Goal: Task Accomplishment & Management: Manage account settings

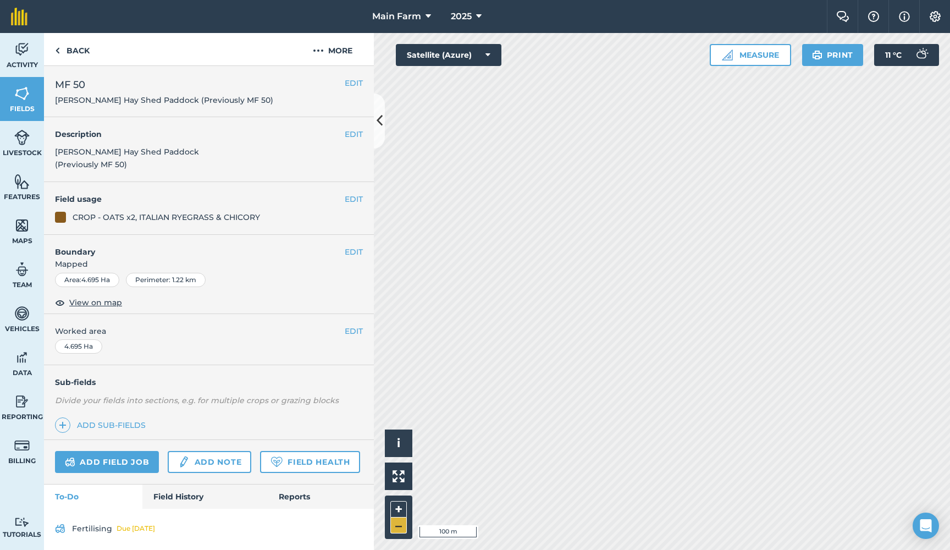
click at [398, 524] on button "–" at bounding box center [398, 525] width 16 height 16
click at [350, 81] on button "EDIT" at bounding box center [354, 83] width 18 height 12
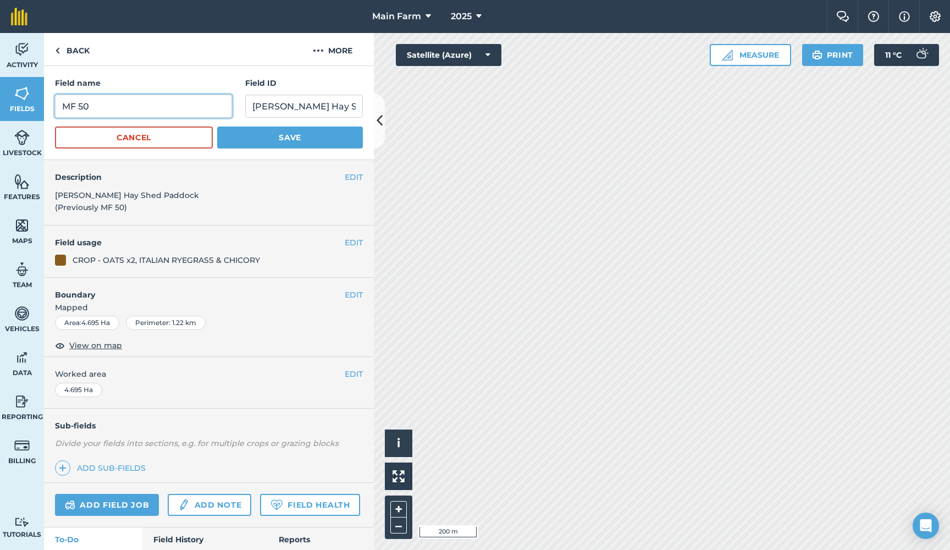
click at [102, 112] on input "MF 50" at bounding box center [143, 106] width 177 height 23
type input "MF 49"
click at [270, 136] on button "Save" at bounding box center [290, 137] width 146 height 22
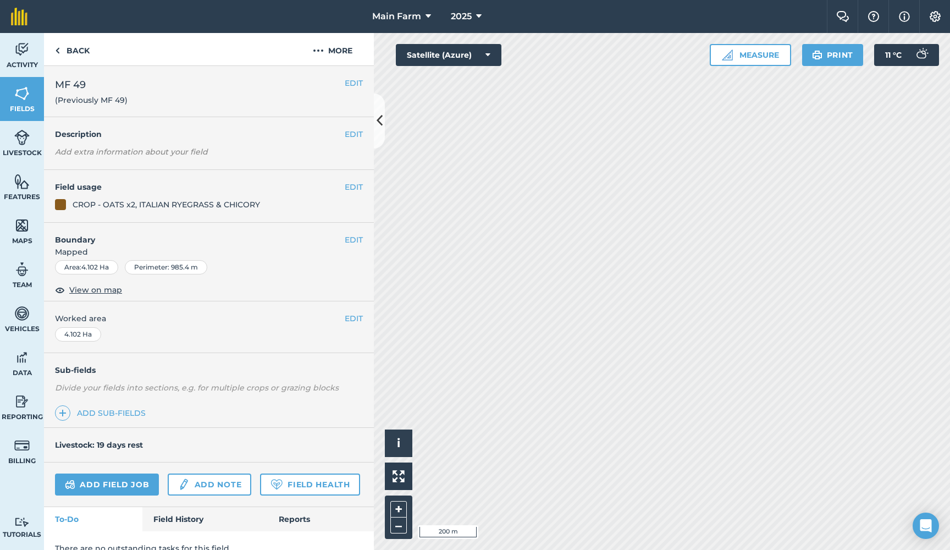
click at [357, 83] on button "EDIT" at bounding box center [354, 83] width 18 height 12
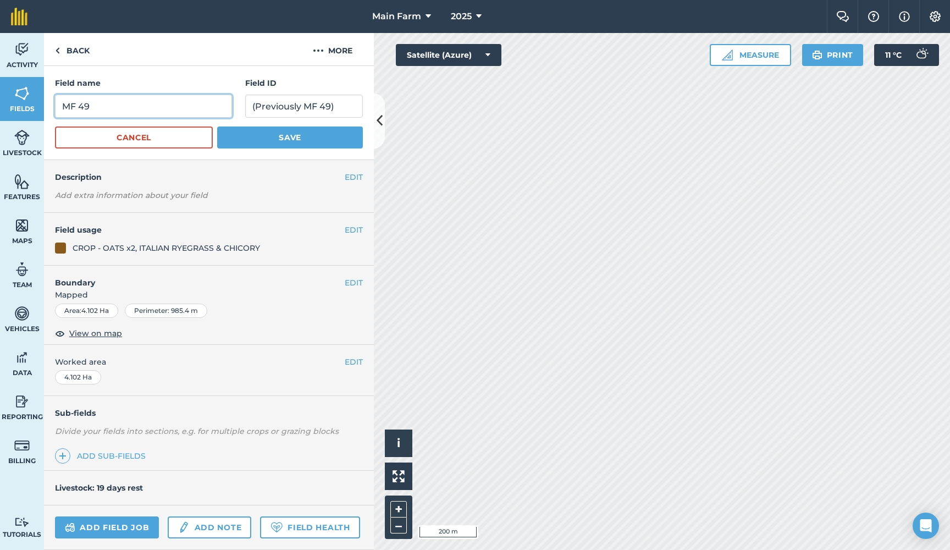
click at [161, 108] on input "MF 49" at bounding box center [143, 106] width 177 height 23
type input "MF 50"
click at [301, 132] on button "Save" at bounding box center [290, 137] width 146 height 22
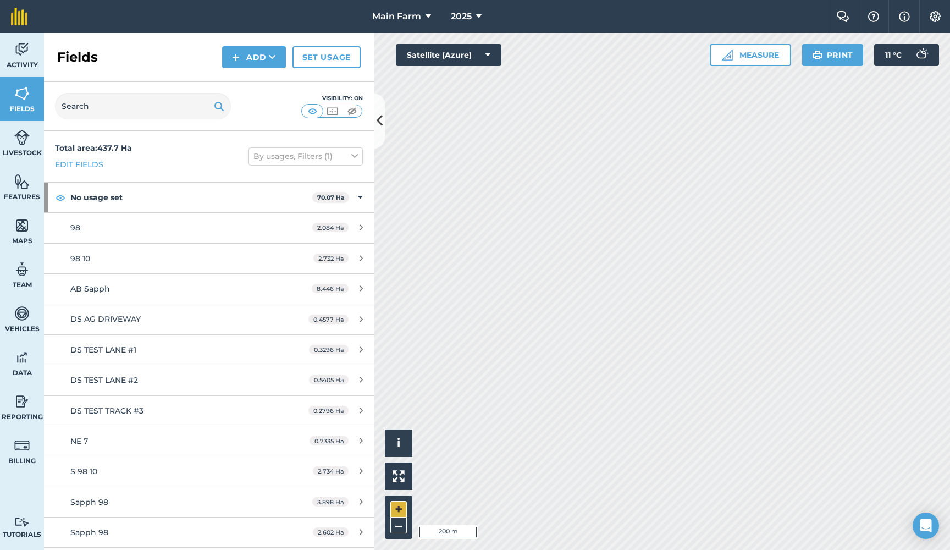
click at [396, 509] on button "+" at bounding box center [398, 509] width 16 height 16
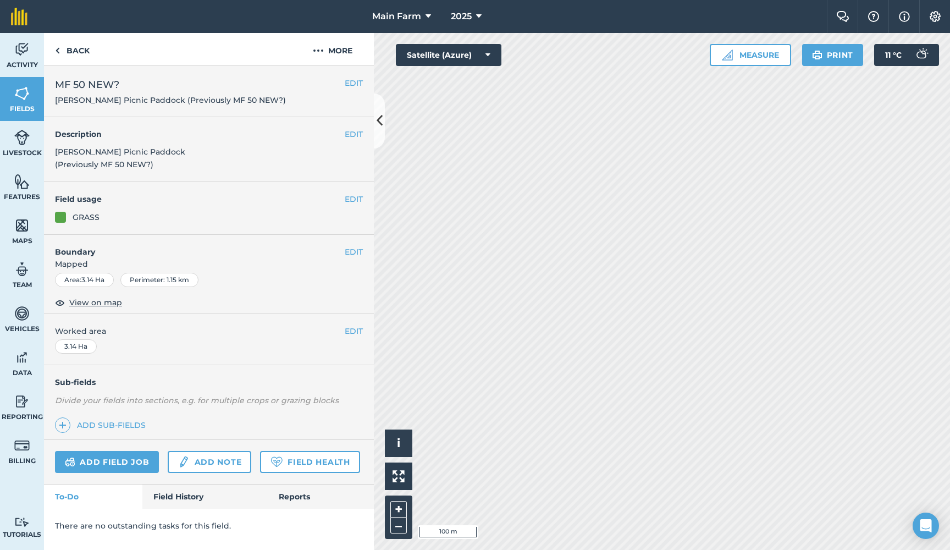
click at [351, 81] on button "EDIT" at bounding box center [354, 83] width 18 height 12
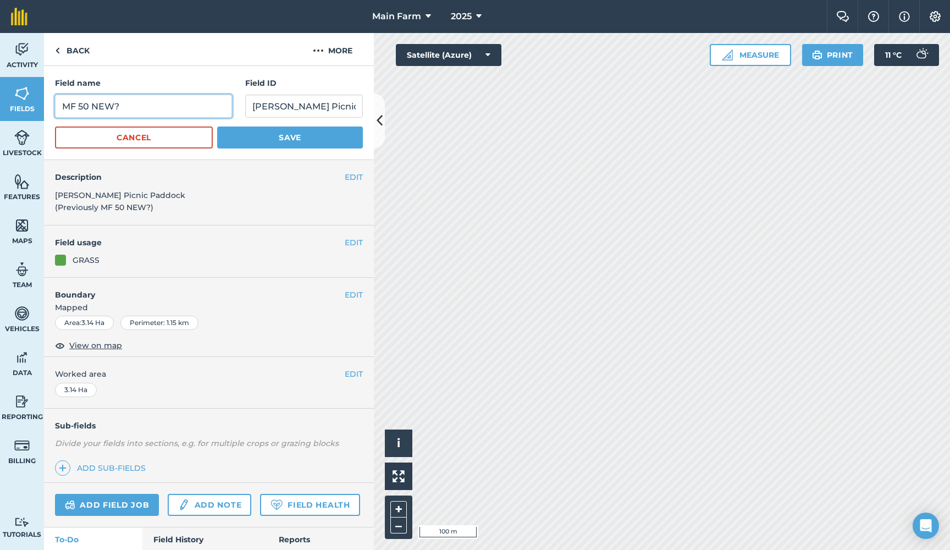
drag, startPoint x: 121, startPoint y: 104, endPoint x: 86, endPoint y: 105, distance: 35.7
click at [86, 105] on input "MF 50 NEW?" at bounding box center [143, 106] width 177 height 23
type input "MF 51"
click at [290, 138] on button "Save" at bounding box center [290, 137] width 146 height 22
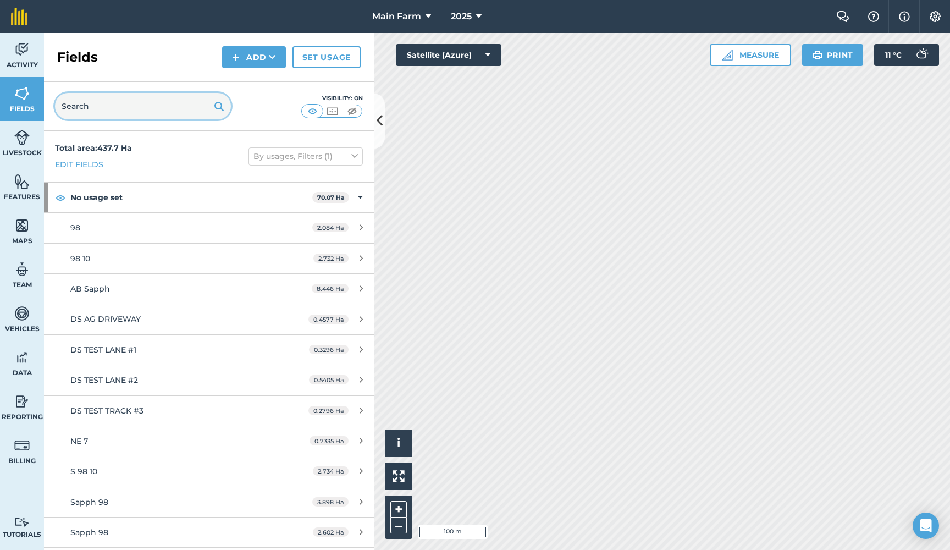
click at [117, 107] on input "text" at bounding box center [143, 106] width 176 height 26
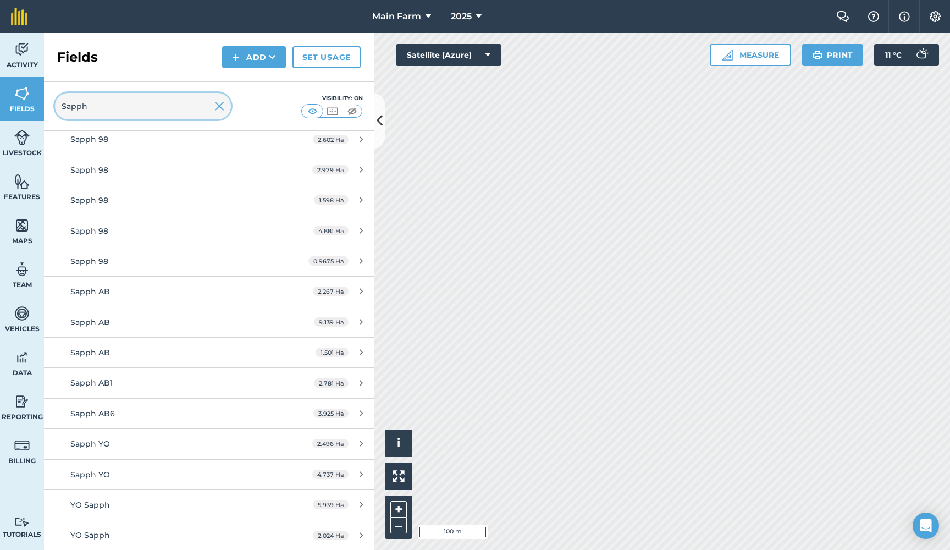
scroll to position [180, 0]
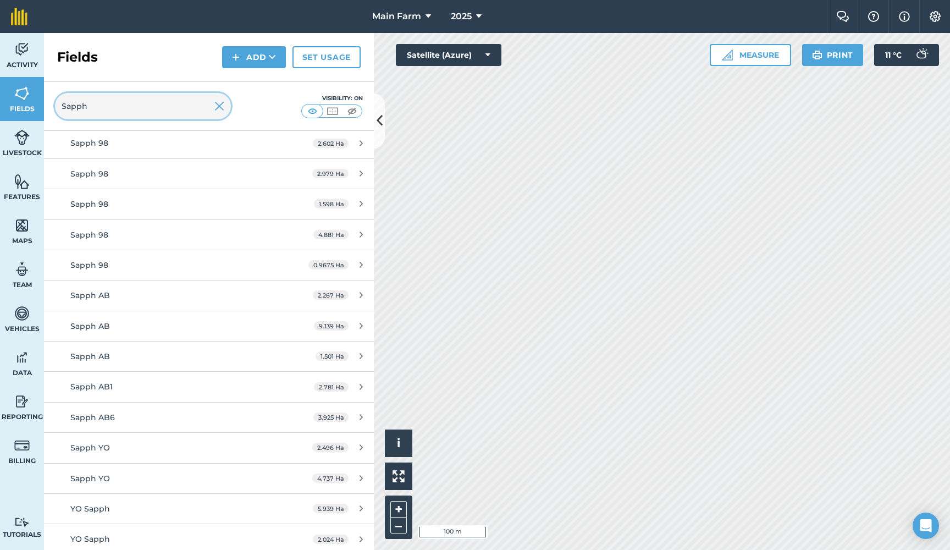
type input "Sapph"
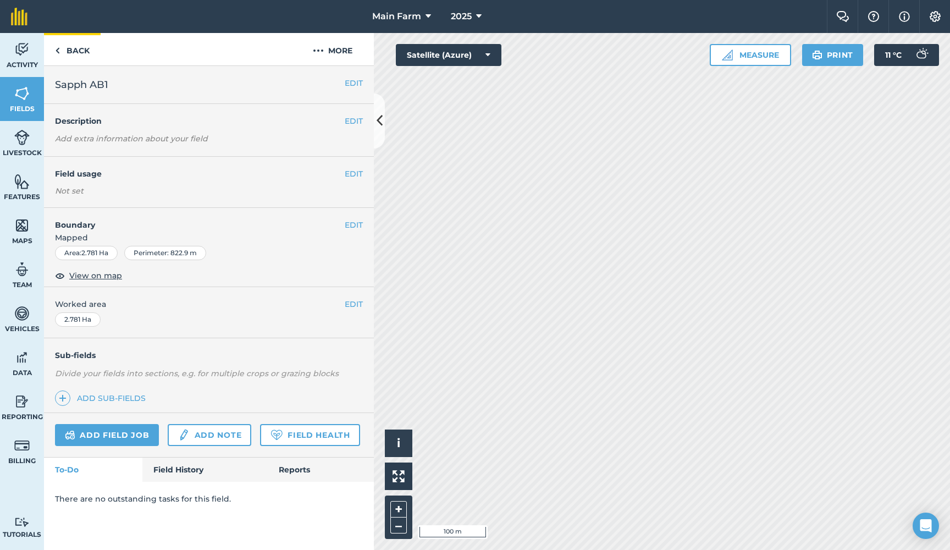
click at [86, 53] on link "Back" at bounding box center [72, 49] width 57 height 32
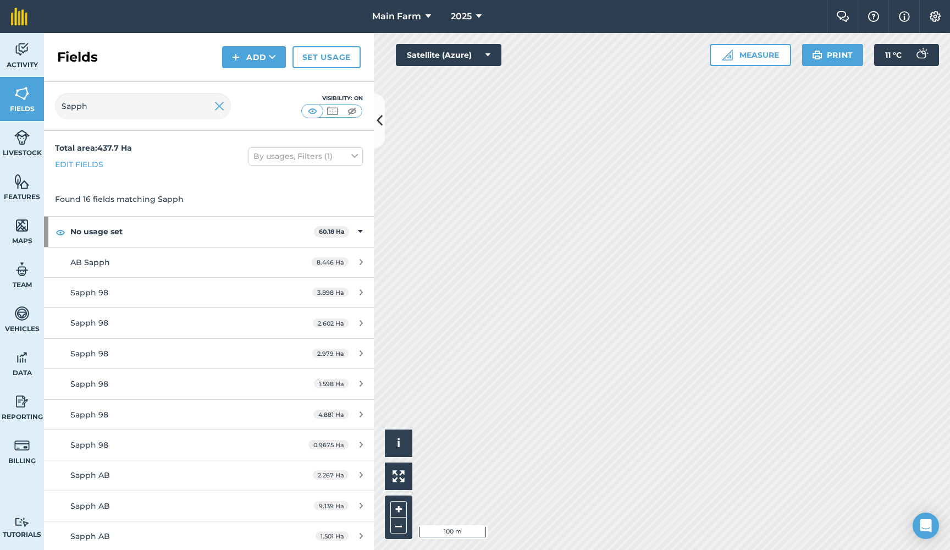
click at [219, 107] on img at bounding box center [219, 105] width 10 height 13
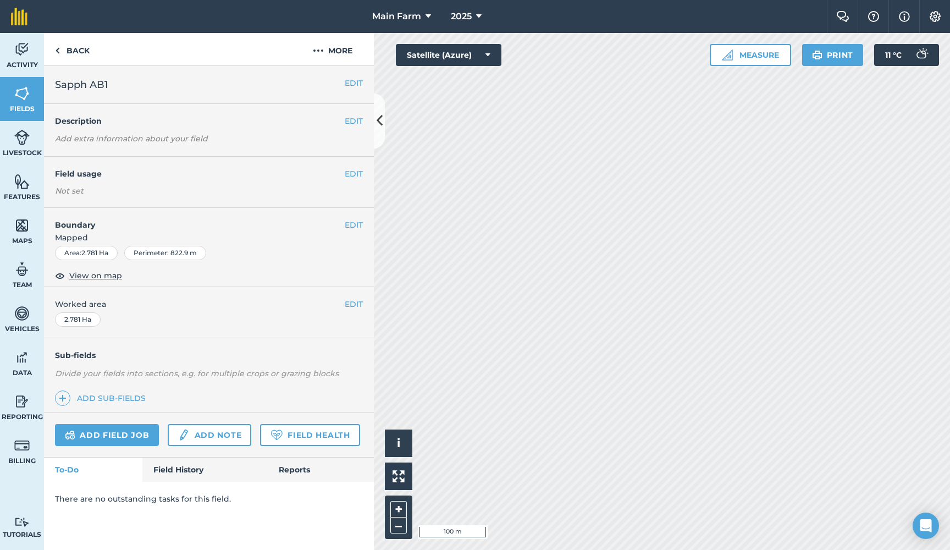
click at [350, 174] on button "EDIT" at bounding box center [354, 174] width 18 height 12
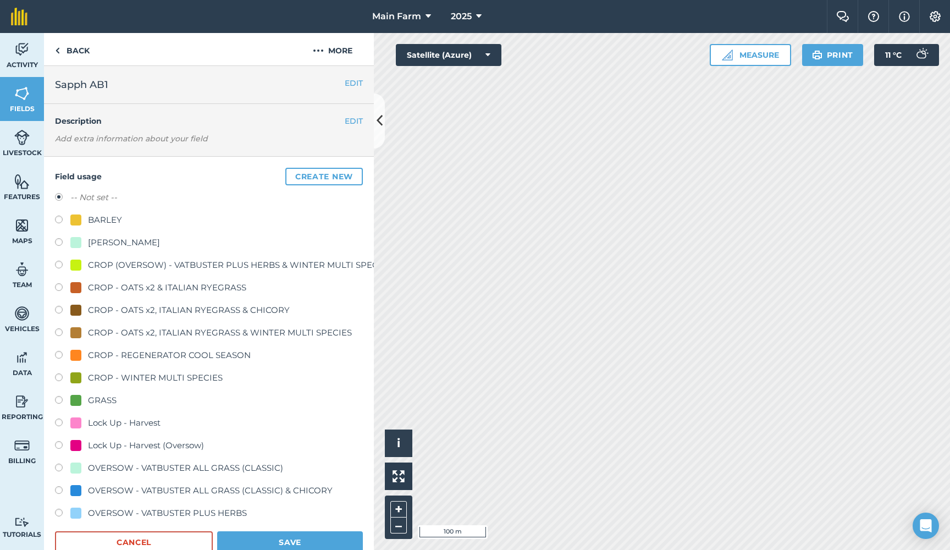
click at [103, 219] on div "BARLEY" at bounding box center [105, 219] width 34 height 13
radio input "true"
radio input "false"
click at [304, 545] on button "Save" at bounding box center [290, 542] width 146 height 22
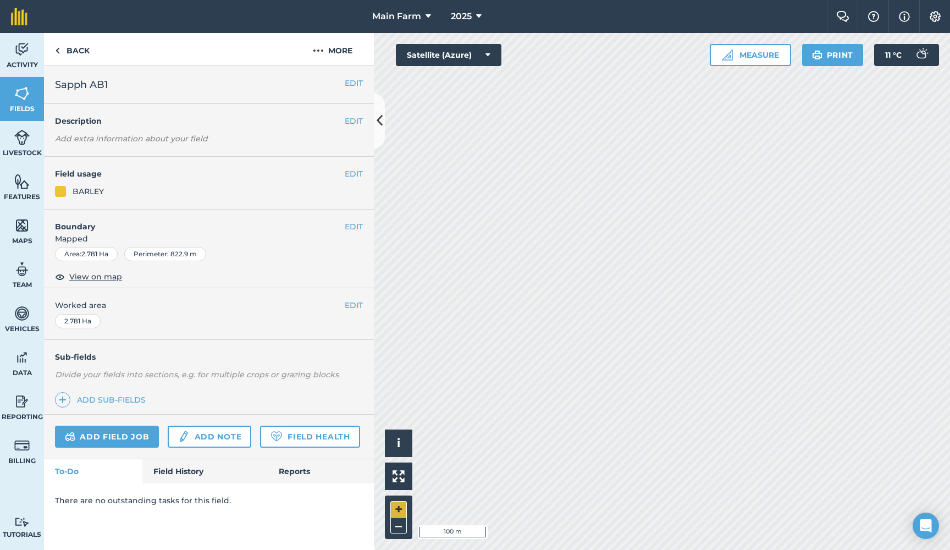
click at [397, 505] on button "+" at bounding box center [398, 509] width 16 height 16
click at [400, 506] on button "+" at bounding box center [398, 509] width 16 height 16
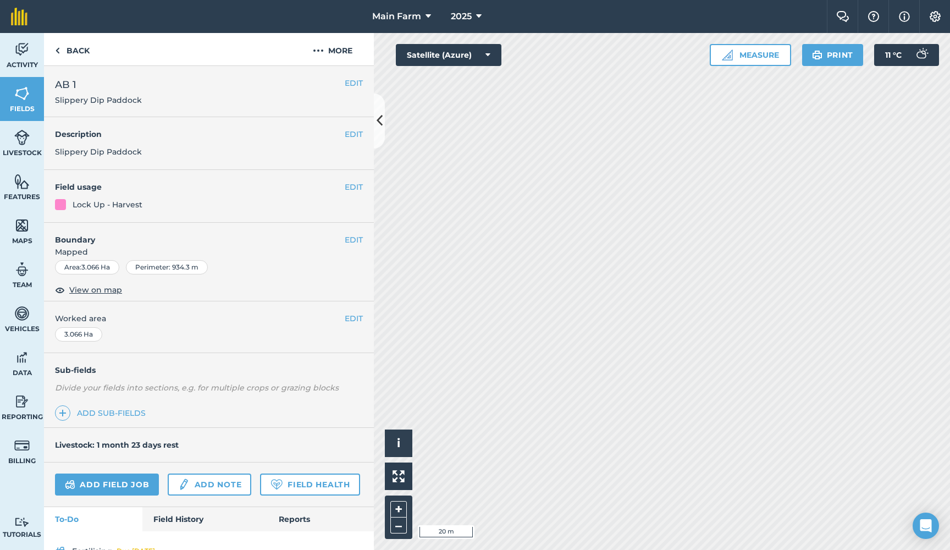
click at [353, 237] on button "EDIT" at bounding box center [354, 240] width 18 height 12
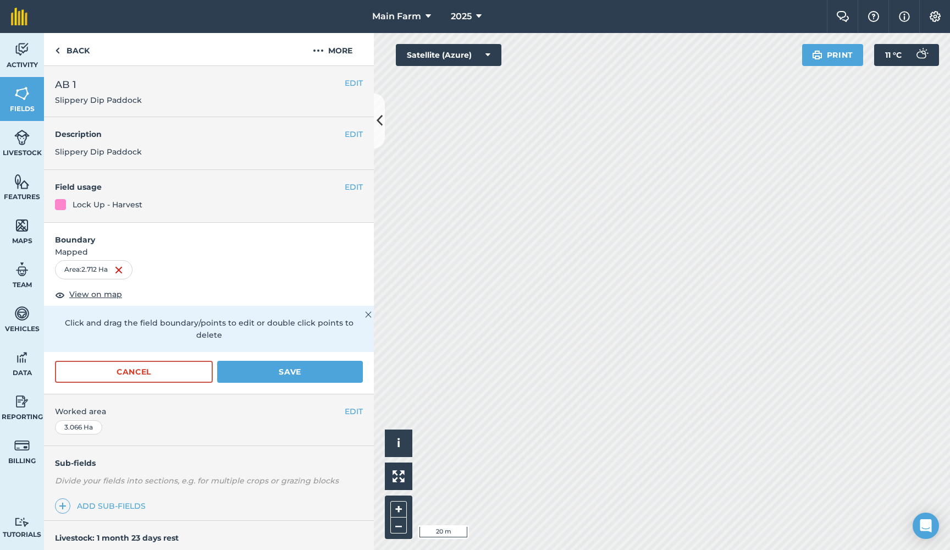
click at [301, 361] on button "Save" at bounding box center [290, 372] width 146 height 22
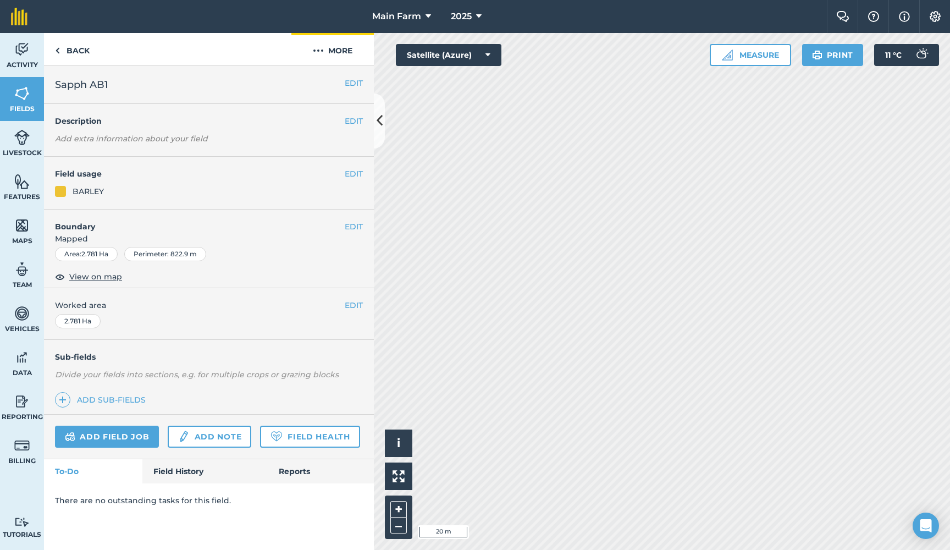
click at [315, 48] on img at bounding box center [318, 50] width 11 height 13
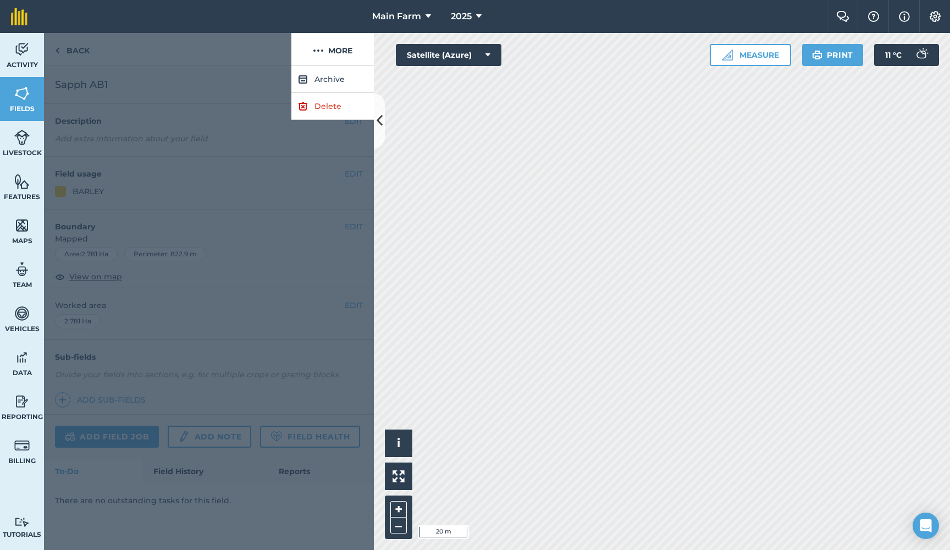
click at [327, 107] on link "Delete" at bounding box center [332, 106] width 82 height 27
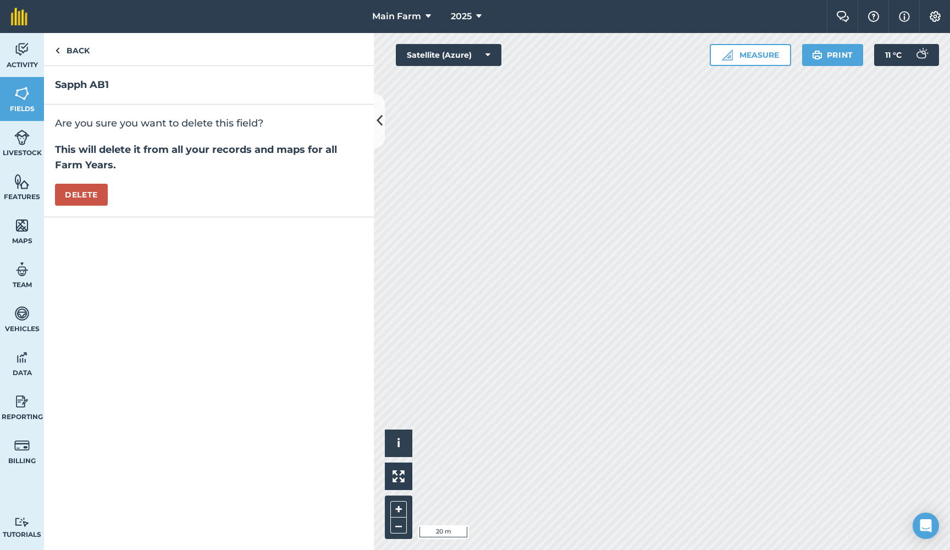
click at [89, 190] on button "Delete" at bounding box center [81, 195] width 53 height 22
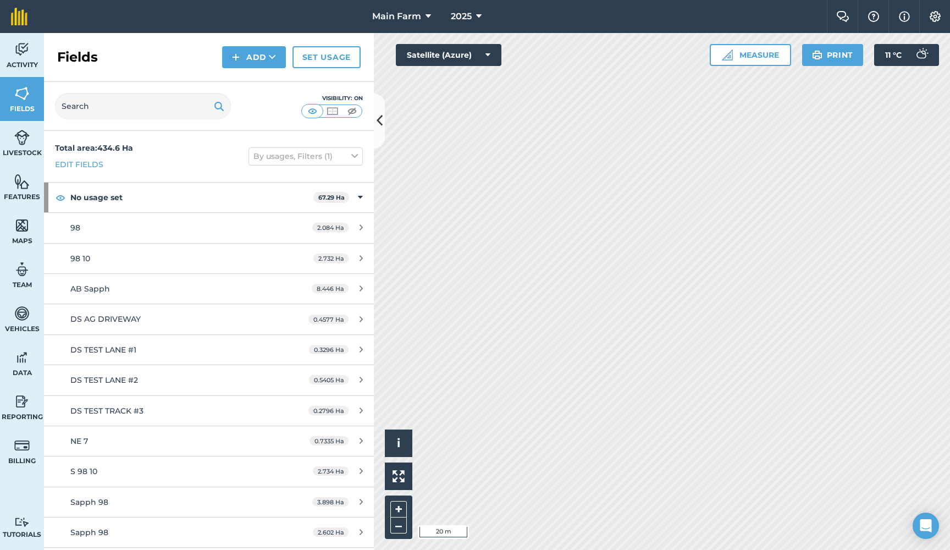
click at [501, 48] on div "Click to start drawing i © 2025 TomTom, Microsoft 20 m + – Satellite (Azure) Me…" at bounding box center [662, 291] width 576 height 517
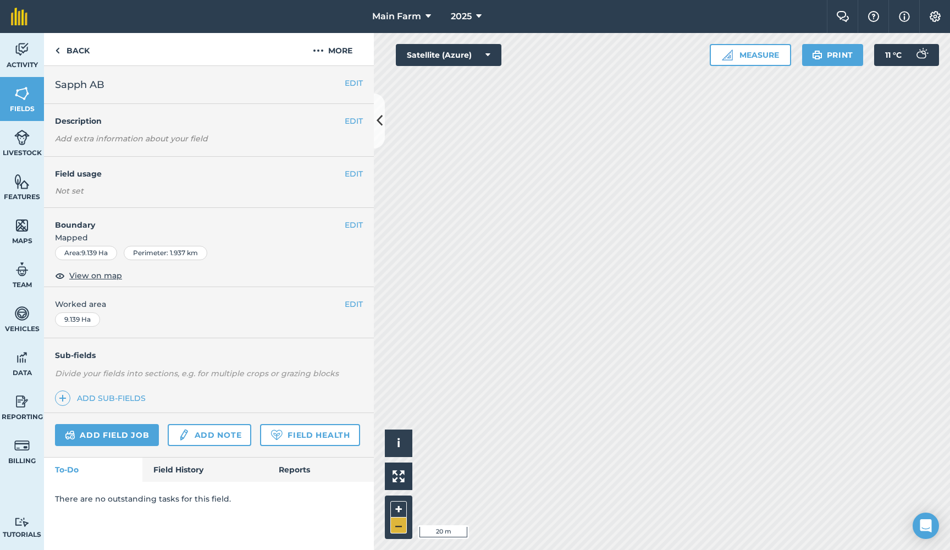
click at [396, 525] on button "–" at bounding box center [398, 525] width 16 height 16
click at [350, 168] on button "EDIT" at bounding box center [354, 174] width 18 height 12
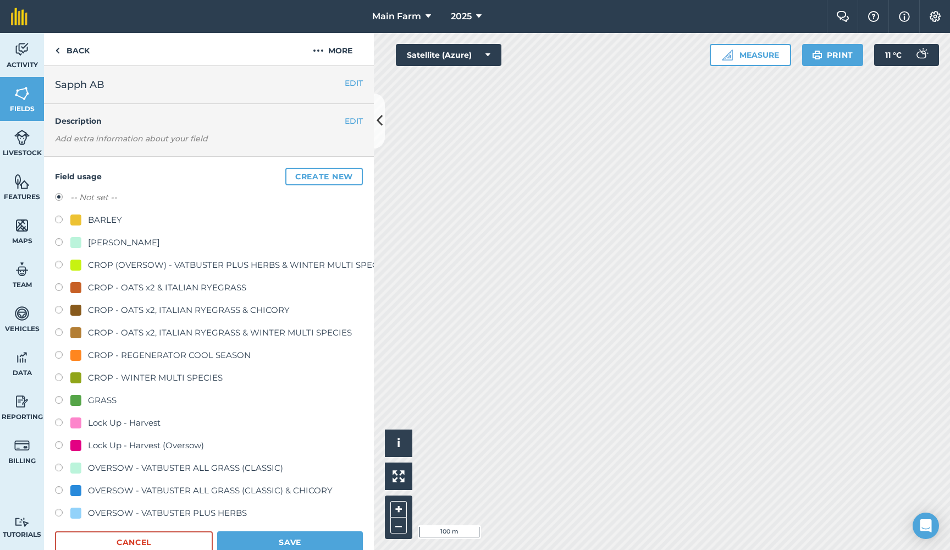
click at [106, 221] on div "BARLEY" at bounding box center [105, 219] width 34 height 13
radio input "true"
radio input "false"
click at [254, 549] on button "Save" at bounding box center [290, 542] width 146 height 22
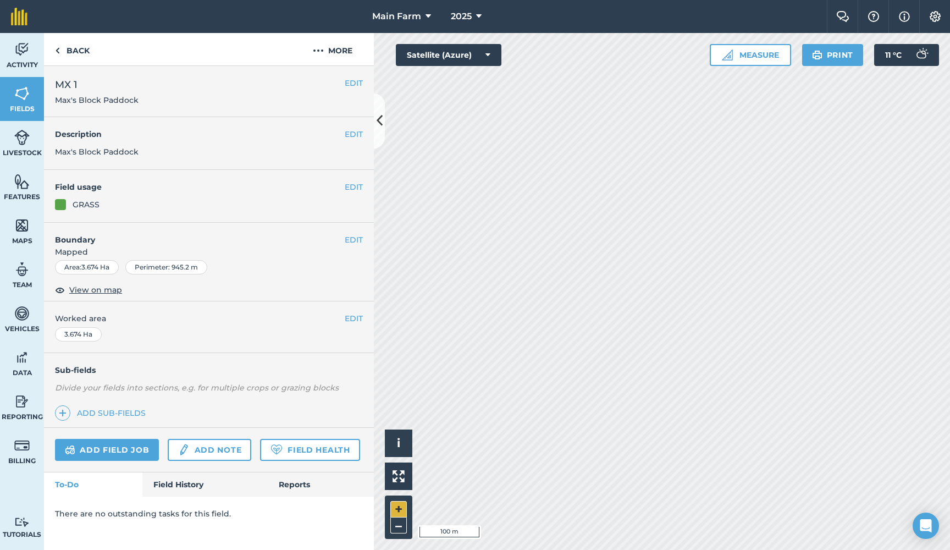
click at [402, 512] on button "+" at bounding box center [398, 509] width 16 height 16
click at [404, 510] on button "+" at bounding box center [398, 509] width 16 height 16
click at [352, 237] on button "EDIT" at bounding box center [354, 240] width 18 height 12
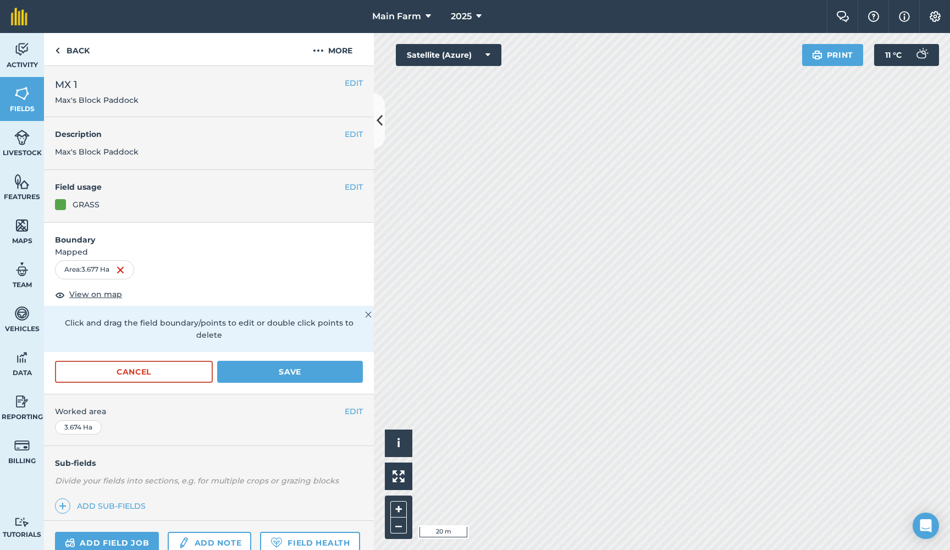
click at [454, 53] on div "Click to start drawing i © 2025 TomTom, Microsoft 20 m + – Satellite (Azure) Pr…" at bounding box center [662, 291] width 576 height 517
click at [433, 63] on div "Click to start drawing i © 2025 TomTom, Microsoft 20 m + – Satellite (Azure) Pr…" at bounding box center [662, 291] width 576 height 517
click at [398, 526] on button "–" at bounding box center [398, 525] width 16 height 16
click at [396, 526] on button "–" at bounding box center [398, 525] width 16 height 16
click at [346, 361] on button "Save" at bounding box center [290, 372] width 146 height 22
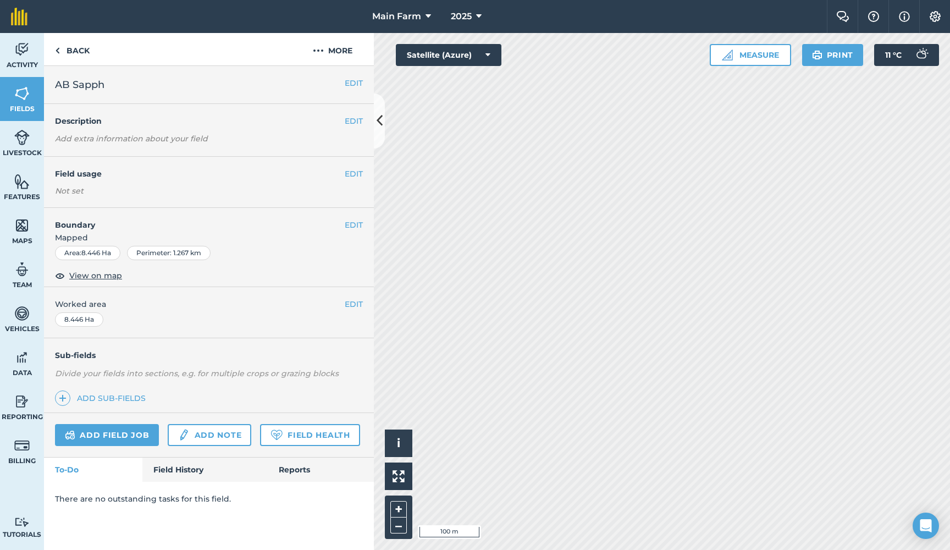
click at [359, 173] on button "EDIT" at bounding box center [354, 174] width 18 height 12
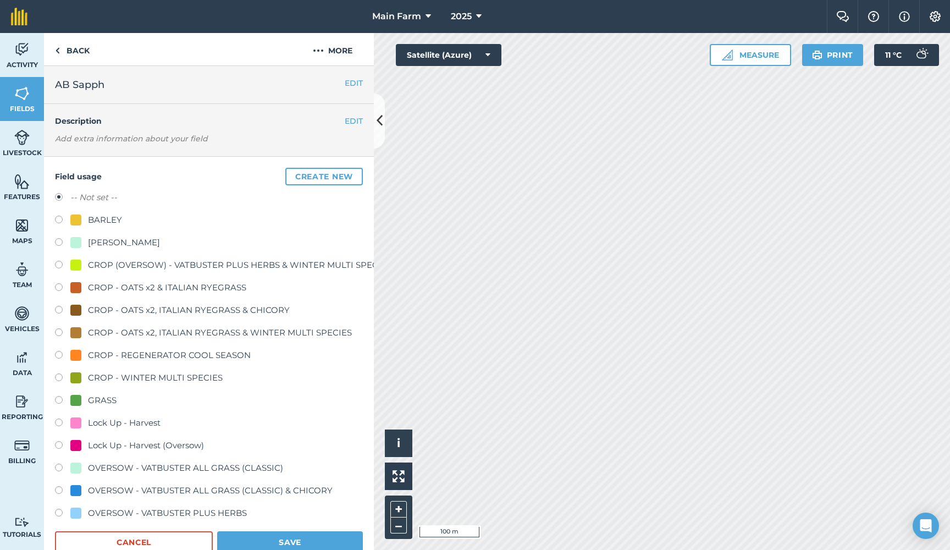
click at [112, 218] on div "BARLEY" at bounding box center [105, 219] width 34 height 13
radio input "true"
radio input "false"
click at [292, 539] on button "Save" at bounding box center [290, 542] width 146 height 22
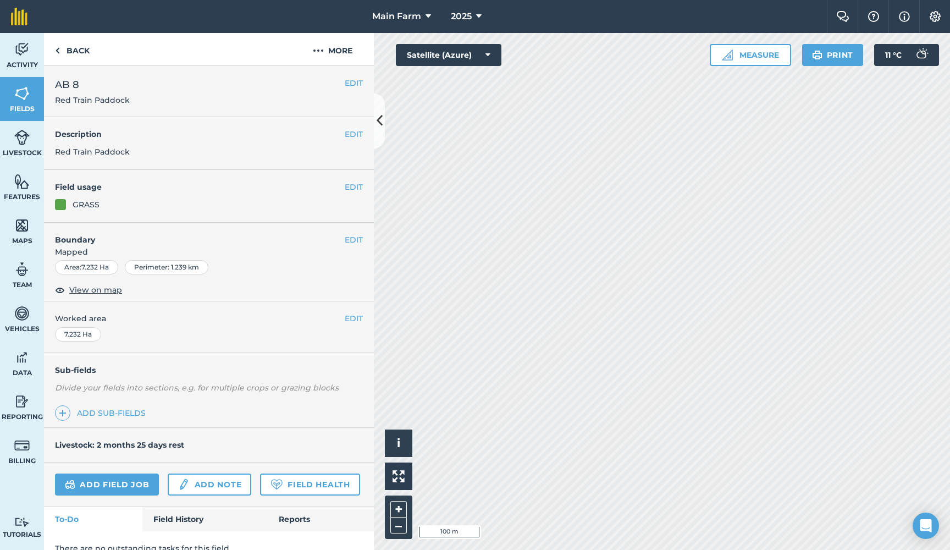
click at [354, 235] on button "EDIT" at bounding box center [354, 240] width 18 height 12
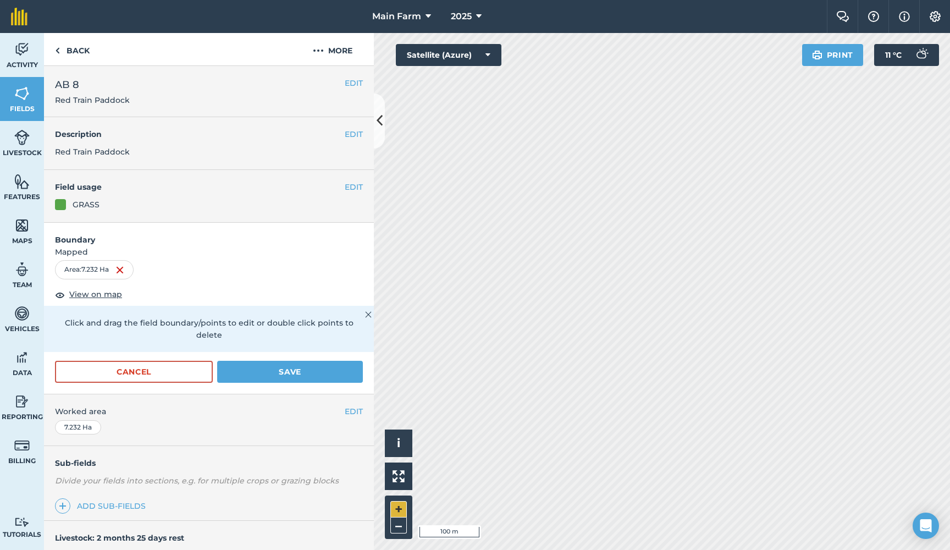
click at [395, 506] on button "+" at bounding box center [398, 509] width 16 height 16
click at [401, 507] on button "+" at bounding box center [398, 509] width 16 height 16
click at [298, 160] on div "Activity Fields Livestock Features Maps Team Vehicles Data Reporting Billing Tu…" at bounding box center [475, 291] width 950 height 517
click at [332, 240] on div "Activity Fields Livestock Features Maps Team Vehicles Data Reporting Billing Tu…" at bounding box center [475, 291] width 950 height 517
click at [397, 528] on button "–" at bounding box center [398, 525] width 16 height 16
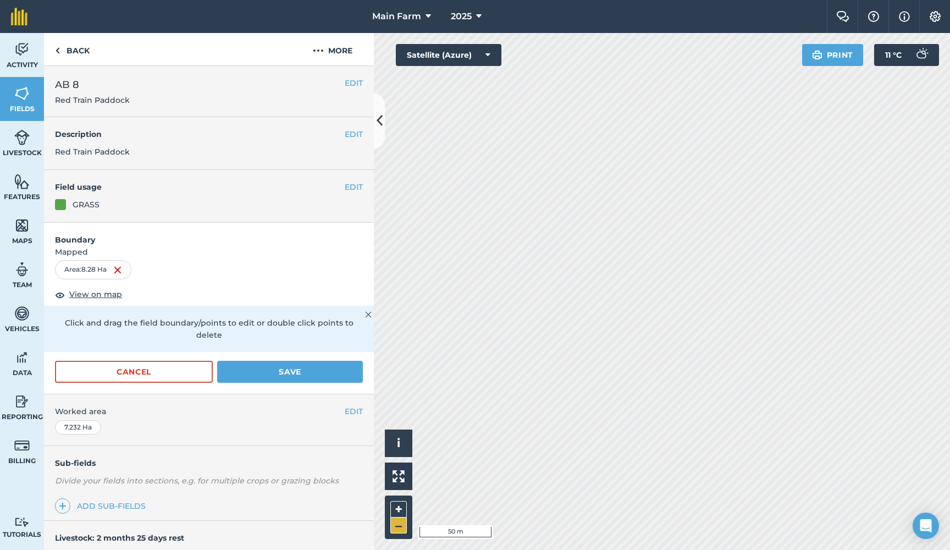
click at [397, 528] on button "–" at bounding box center [398, 525] width 16 height 16
click at [403, 507] on button "+" at bounding box center [398, 509] width 16 height 16
click at [398, 530] on button "–" at bounding box center [398, 525] width 16 height 16
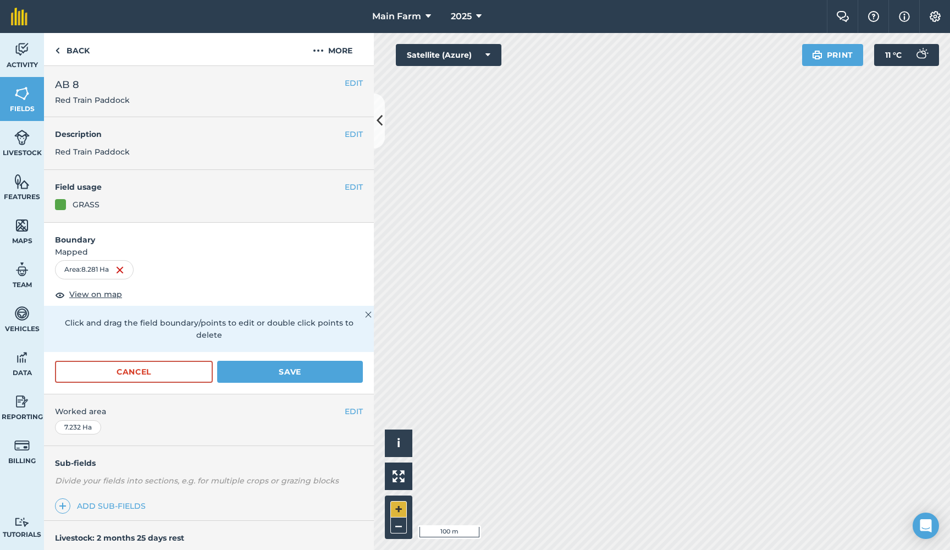
click at [394, 509] on button "+" at bounding box center [398, 509] width 16 height 16
click at [273, 361] on button "Save" at bounding box center [290, 372] width 146 height 22
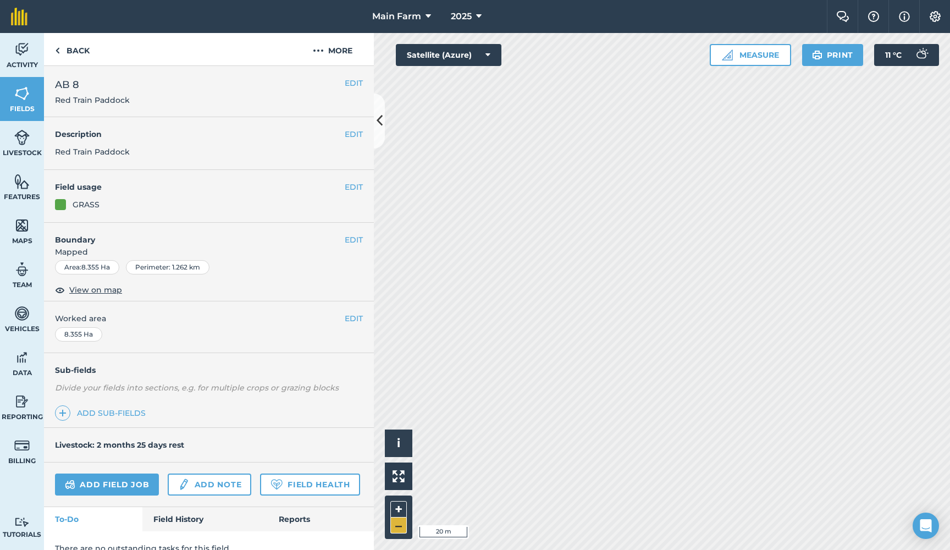
click at [398, 528] on button "–" at bounding box center [398, 525] width 16 height 16
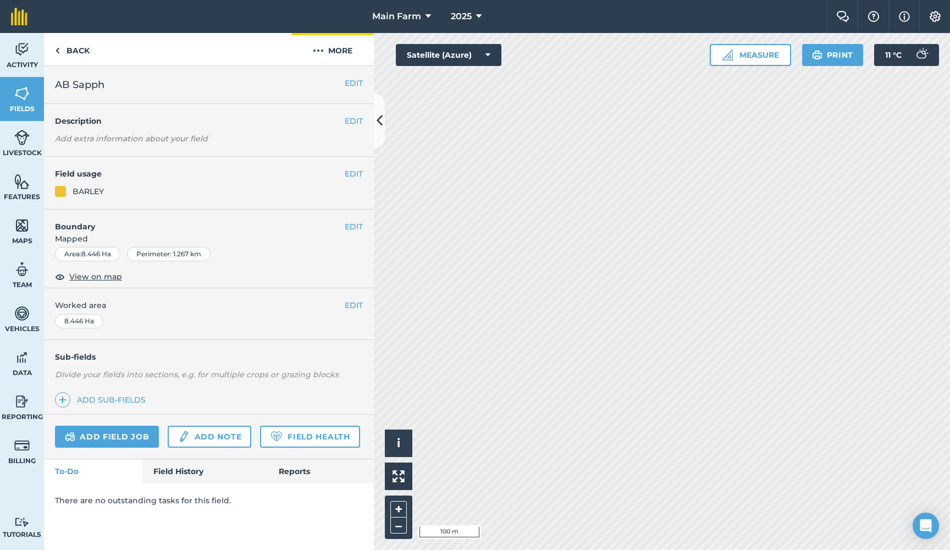
click at [323, 50] on img at bounding box center [318, 50] width 11 height 13
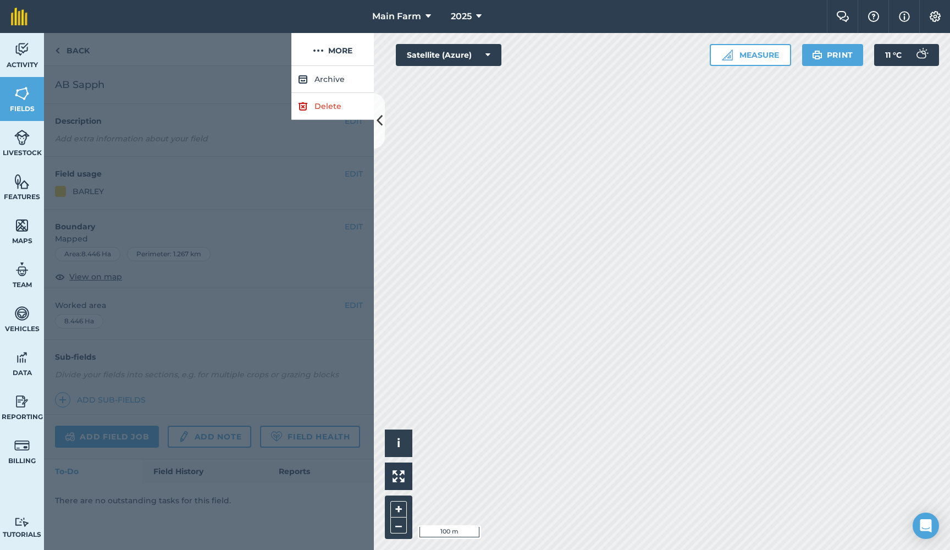
click at [305, 104] on img at bounding box center [303, 105] width 10 height 13
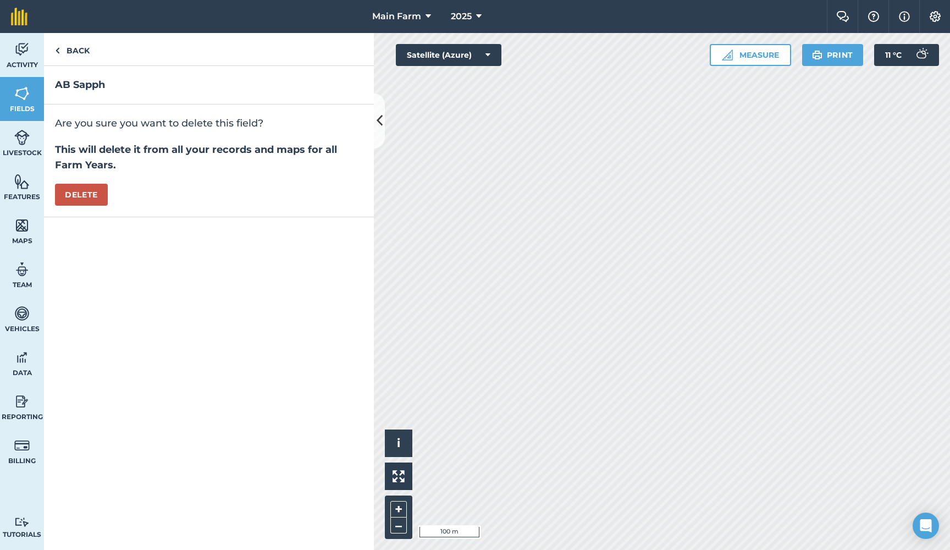
click at [95, 193] on button "Delete" at bounding box center [81, 195] width 53 height 22
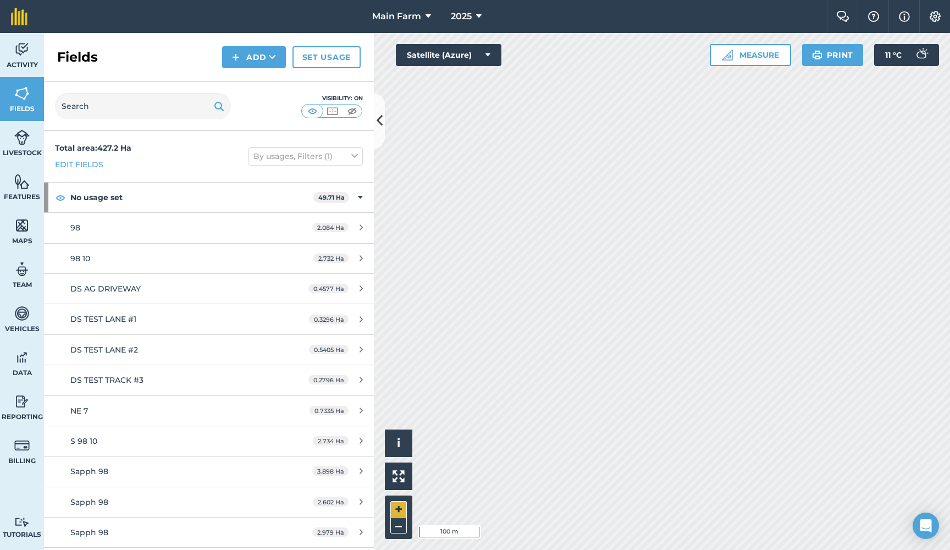
click at [401, 509] on button "+" at bounding box center [398, 509] width 16 height 16
click at [402, 509] on button "+" at bounding box center [398, 509] width 16 height 16
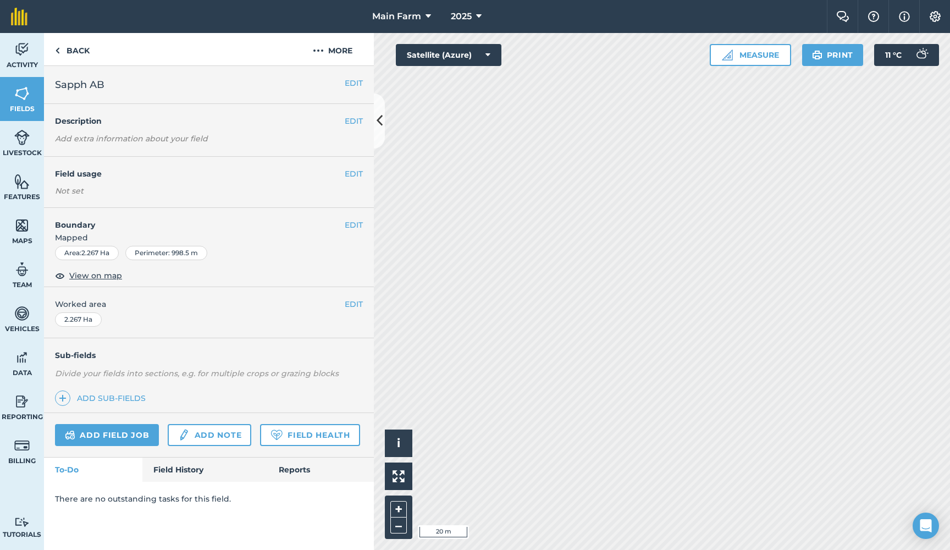
click at [353, 170] on button "EDIT" at bounding box center [354, 174] width 18 height 12
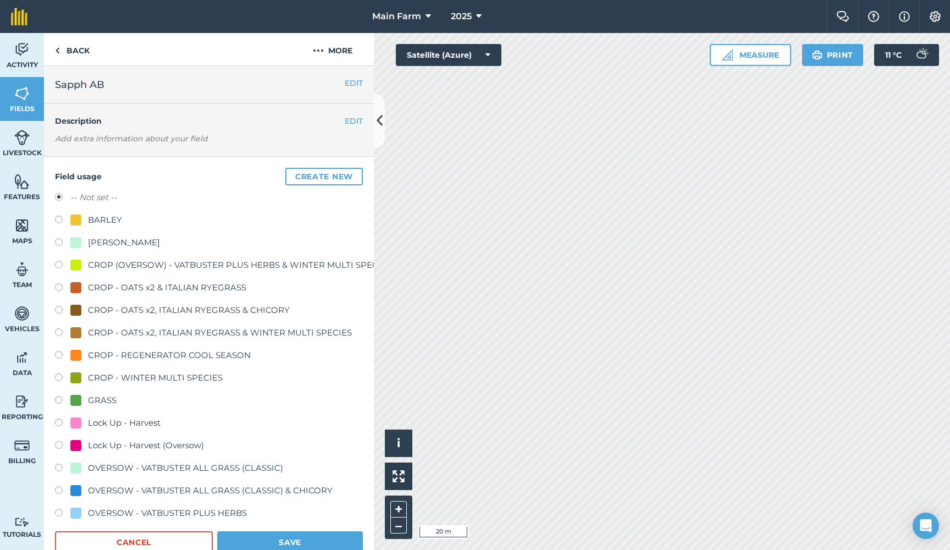
click at [102, 212] on div "-- Not set -- BARLEY [PERSON_NAME] CROP (OVERSOW) - VATBUSTER PLUS HERBS & WINT…" at bounding box center [209, 356] width 308 height 331
click at [58, 216] on label at bounding box center [62, 220] width 15 height 11
radio input "true"
radio input "false"
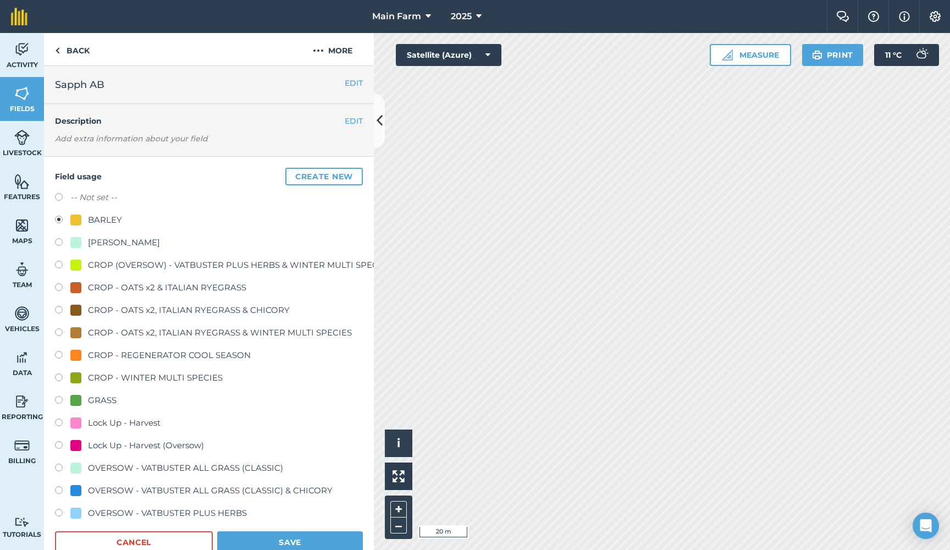
click at [273, 543] on button "Save" at bounding box center [290, 542] width 146 height 22
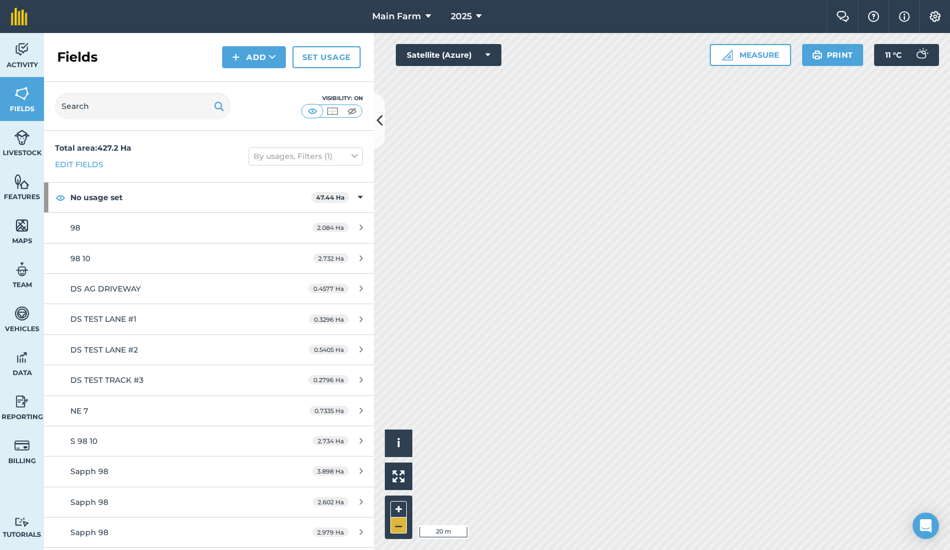
click at [396, 527] on button "–" at bounding box center [398, 525] width 16 height 16
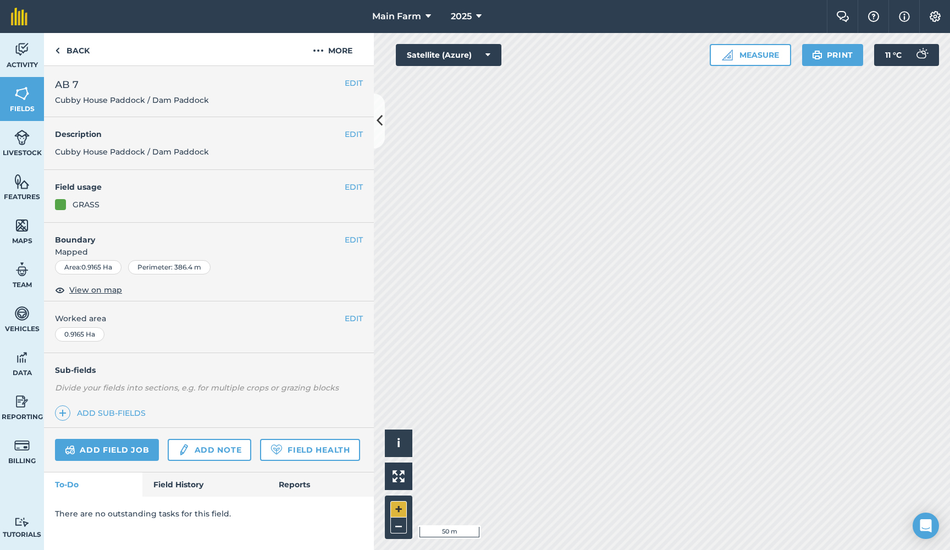
click at [398, 511] on button "+" at bounding box center [398, 509] width 16 height 16
click at [352, 236] on button "EDIT" at bounding box center [354, 240] width 18 height 12
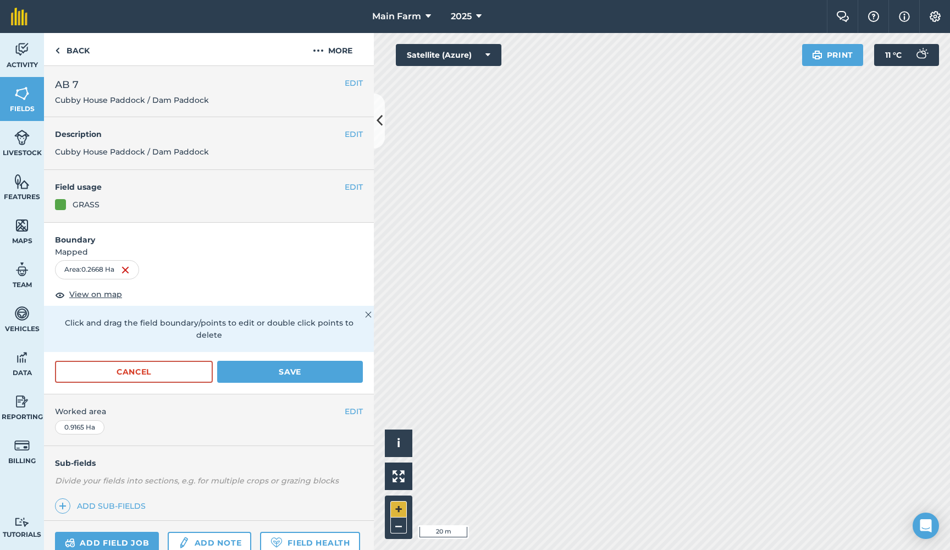
click at [398, 503] on button "+" at bounding box center [398, 509] width 16 height 16
click at [306, 361] on button "Save" at bounding box center [290, 372] width 146 height 22
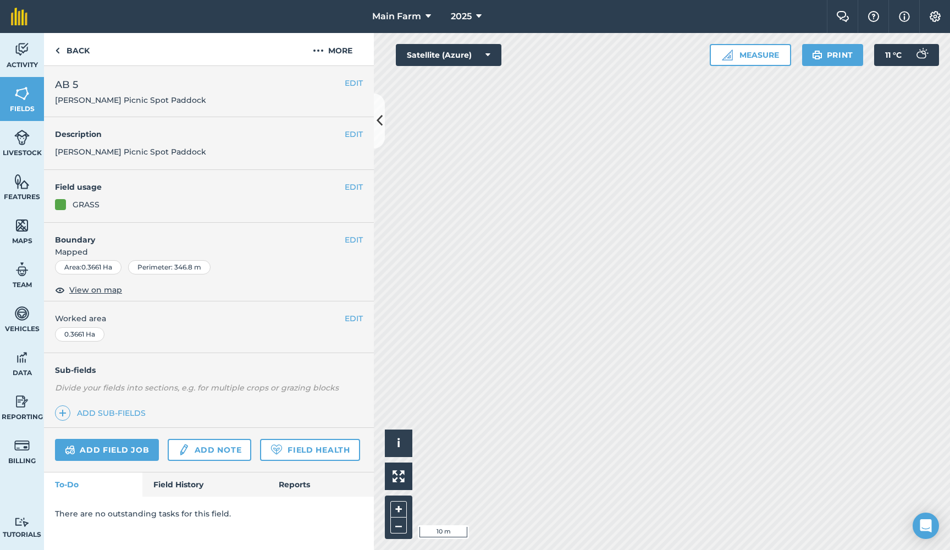
click at [348, 242] on button "EDIT" at bounding box center [354, 240] width 18 height 12
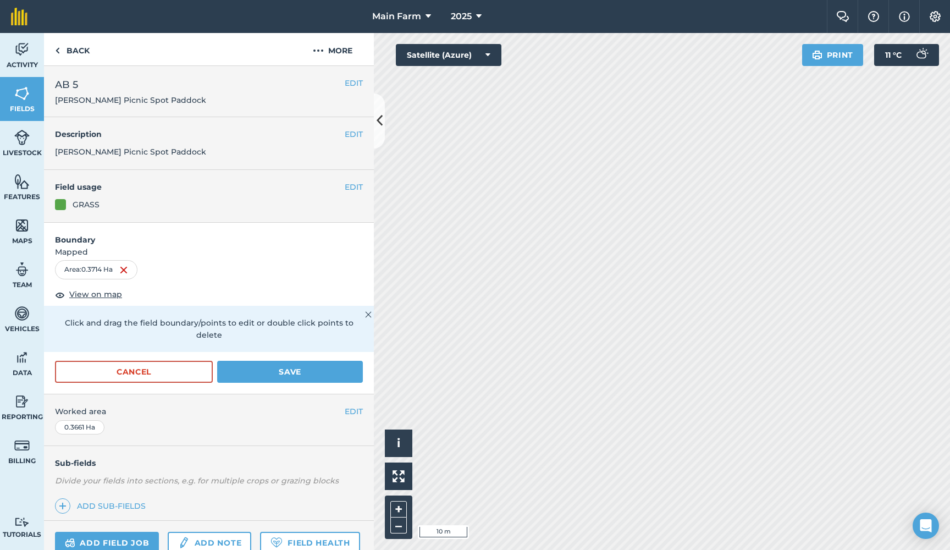
click at [248, 361] on button "Save" at bounding box center [290, 372] width 146 height 22
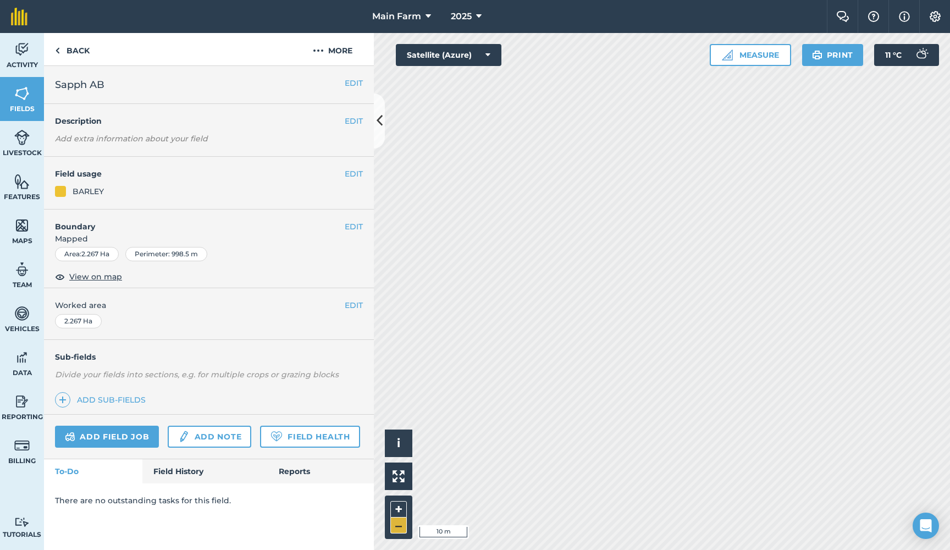
click at [399, 528] on button "–" at bounding box center [398, 525] width 16 height 16
click at [398, 510] on button "+" at bounding box center [398, 509] width 16 height 16
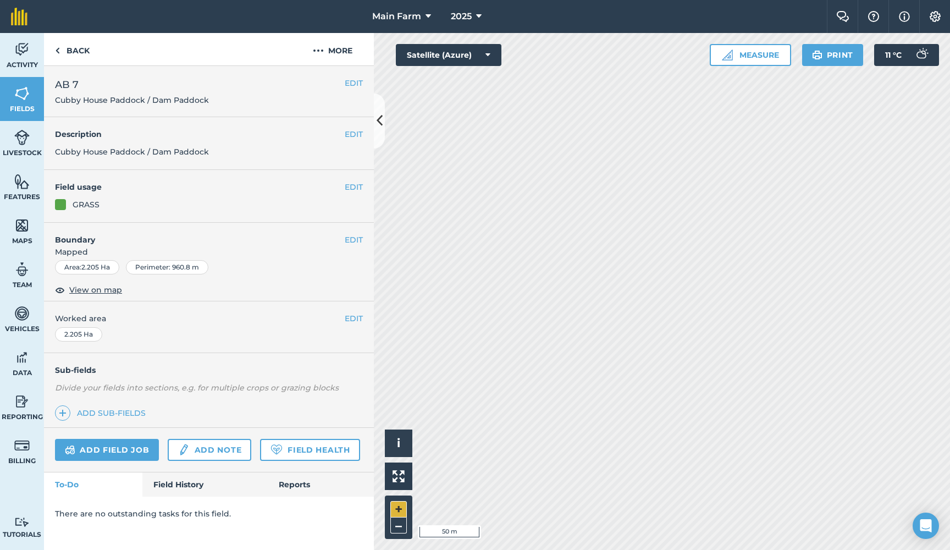
click at [397, 511] on button "+" at bounding box center [398, 509] width 16 height 16
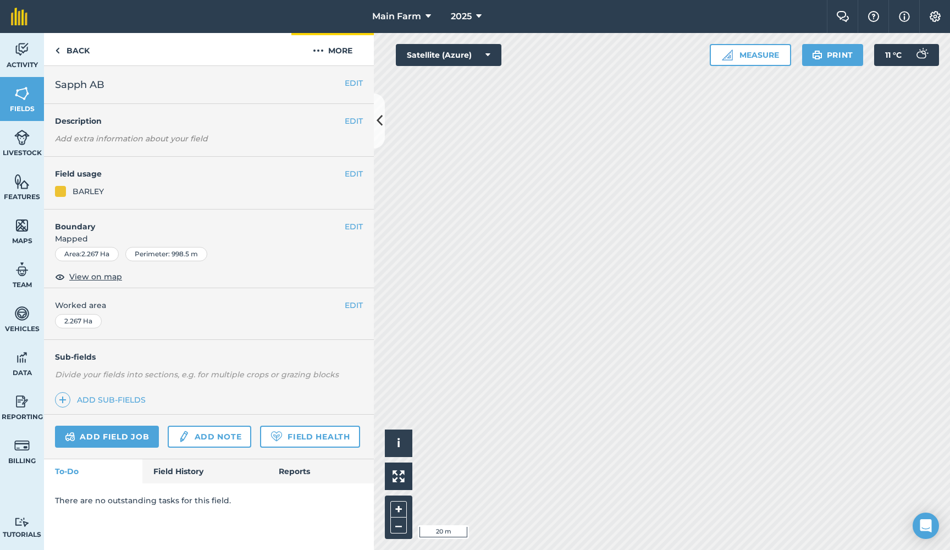
click at [321, 48] on img at bounding box center [318, 50] width 11 height 13
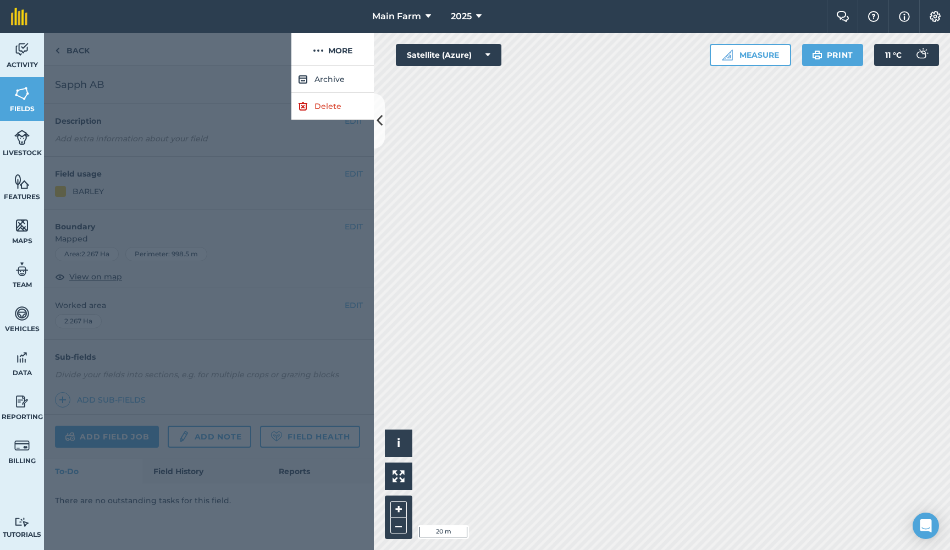
click at [320, 105] on link "Delete" at bounding box center [332, 106] width 82 height 27
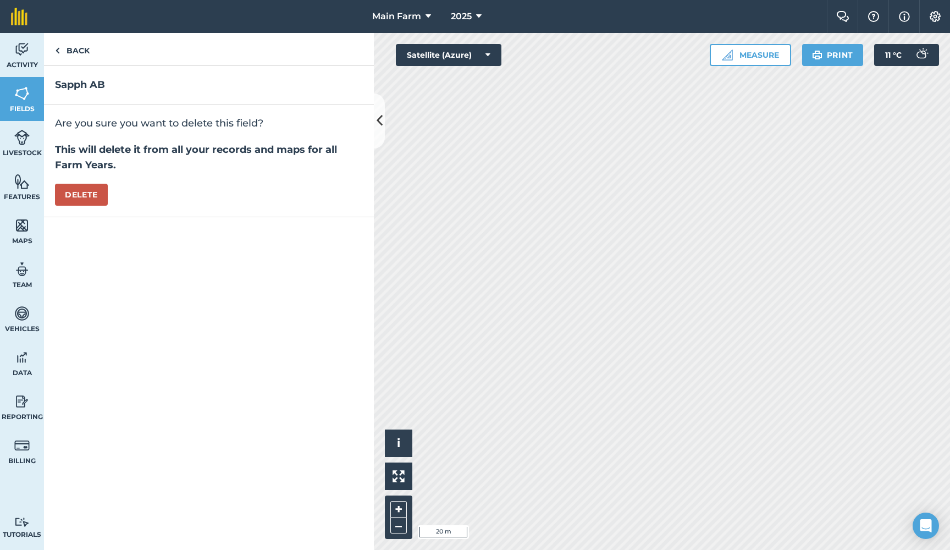
click at [85, 189] on button "Delete" at bounding box center [81, 195] width 53 height 22
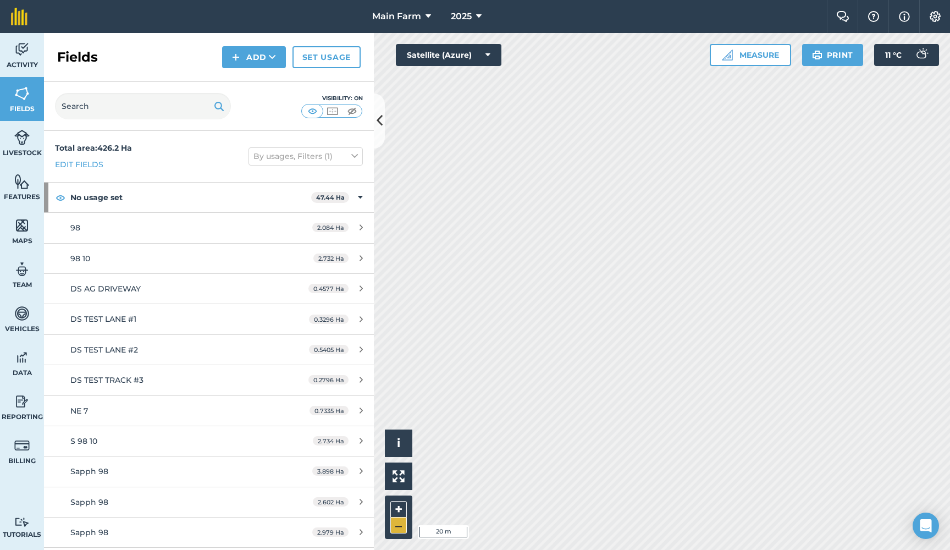
click at [399, 526] on button "–" at bounding box center [398, 525] width 16 height 16
click at [143, 103] on input "text" at bounding box center [143, 106] width 176 height 26
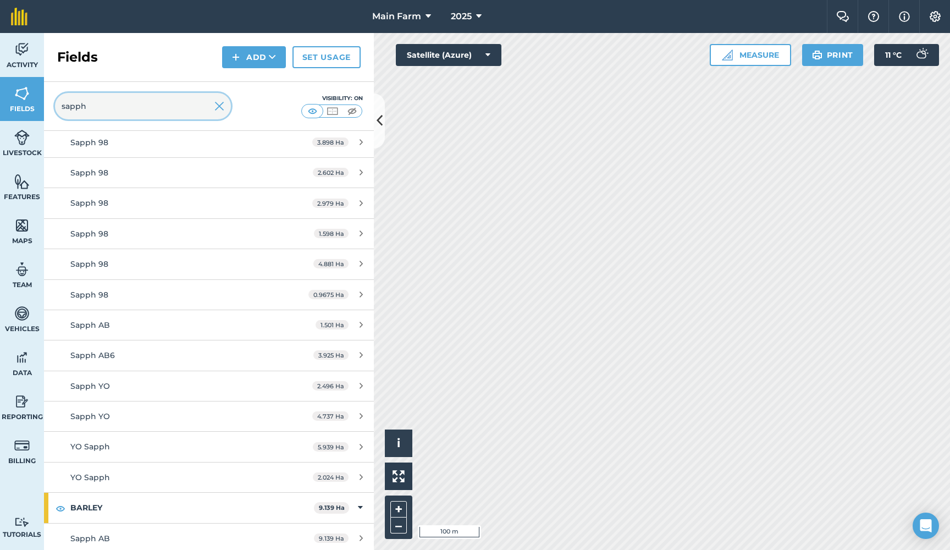
scroll to position [119, 0]
type input "sapph"
click at [161, 332] on link "Sapph AB 1.501 Ha" at bounding box center [209, 326] width 330 height 30
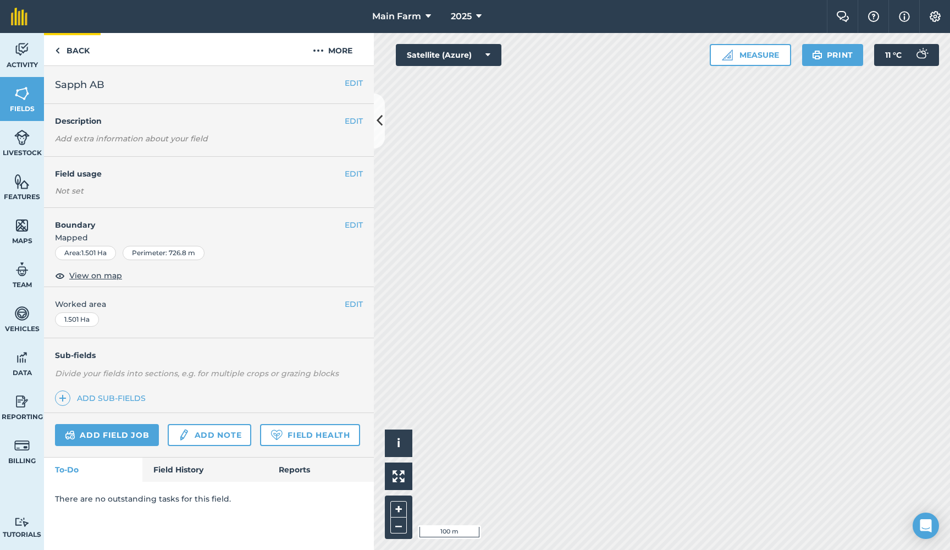
click at [78, 51] on link "Back" at bounding box center [72, 49] width 57 height 32
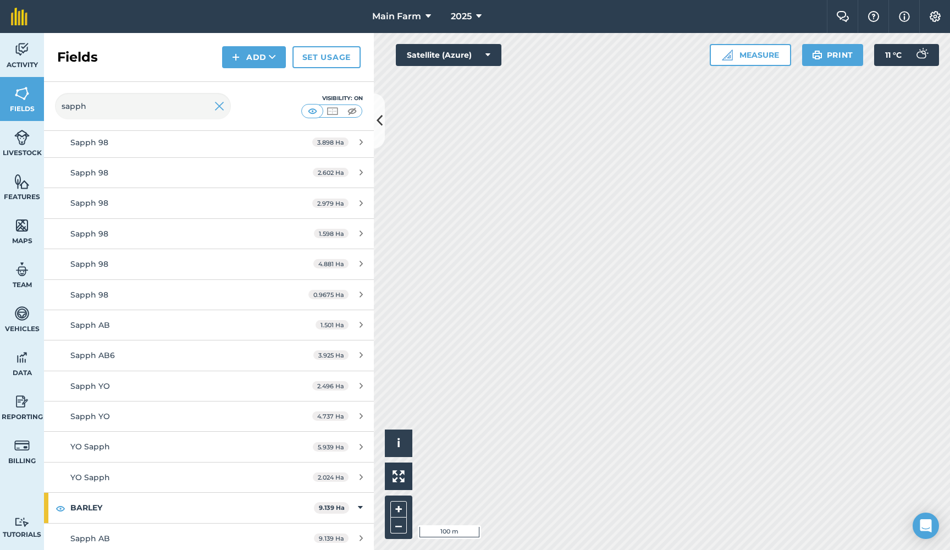
scroll to position [119, 0]
click at [225, 103] on input "sapph" at bounding box center [143, 106] width 176 height 26
click at [217, 106] on img at bounding box center [219, 105] width 10 height 13
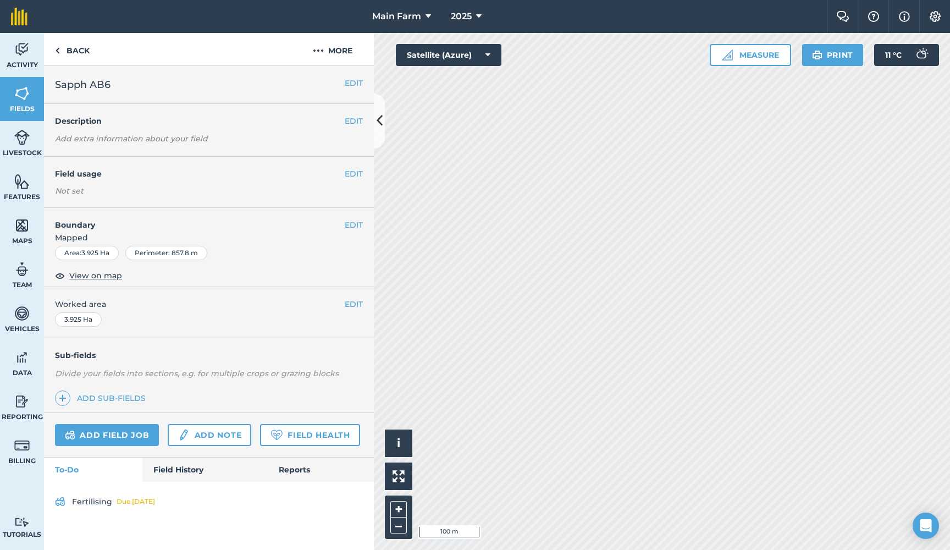
click at [354, 181] on div "EDIT Field usage Not set" at bounding box center [209, 182] width 330 height 51
click at [354, 175] on button "EDIT" at bounding box center [354, 174] width 18 height 12
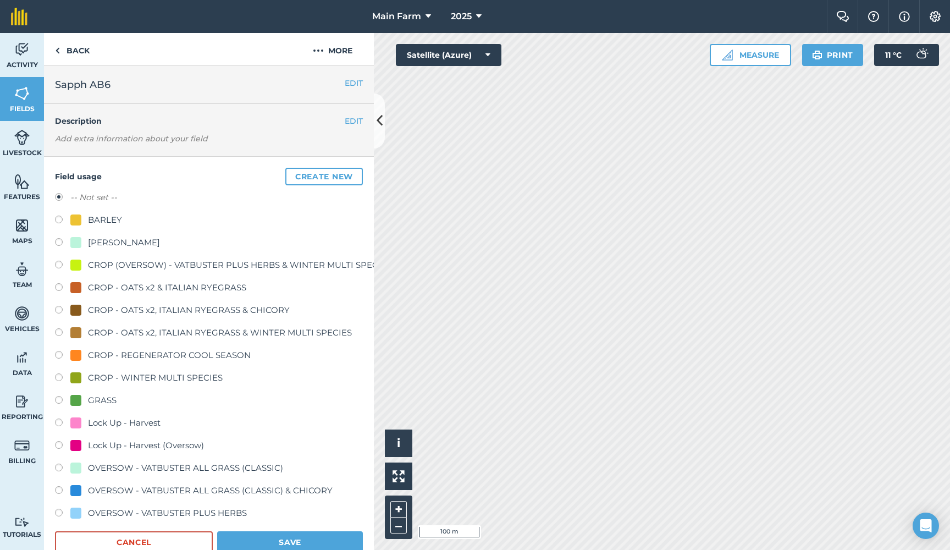
click at [106, 214] on div "BARLEY" at bounding box center [105, 219] width 34 height 13
radio input "true"
radio input "false"
click at [313, 538] on button "Save" at bounding box center [290, 542] width 146 height 22
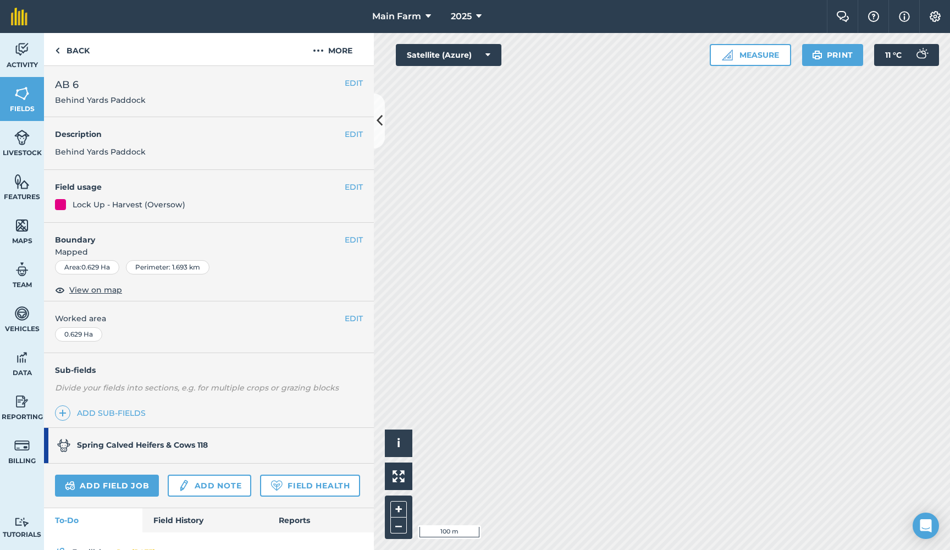
click at [354, 236] on button "EDIT" at bounding box center [354, 240] width 18 height 12
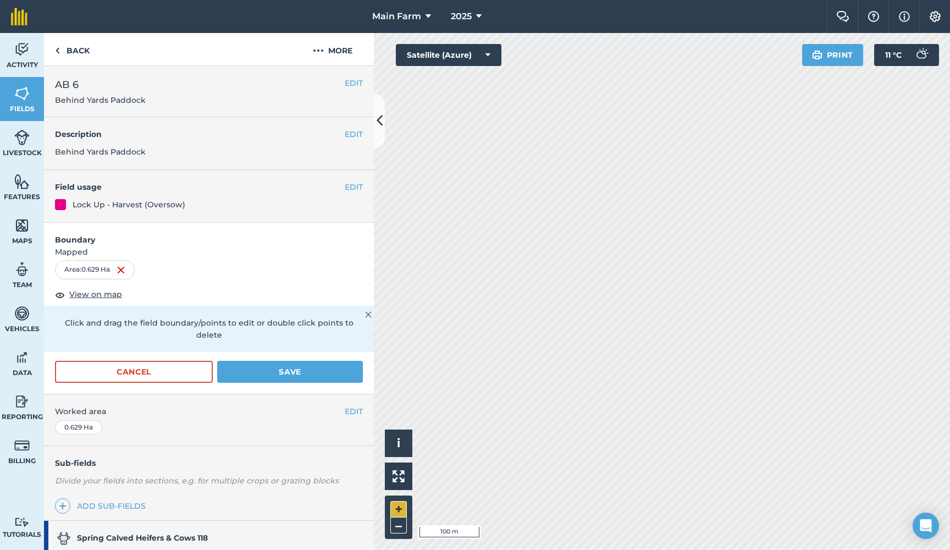
click at [397, 508] on button "+" at bounding box center [398, 509] width 16 height 16
click at [407, 444] on div "Click to start drawing i © 2025 TomTom, Microsoft 20 m + –" at bounding box center [662, 291] width 576 height 517
click at [393, 524] on button "–" at bounding box center [398, 525] width 16 height 16
click at [197, 369] on button "Cancel" at bounding box center [134, 372] width 158 height 22
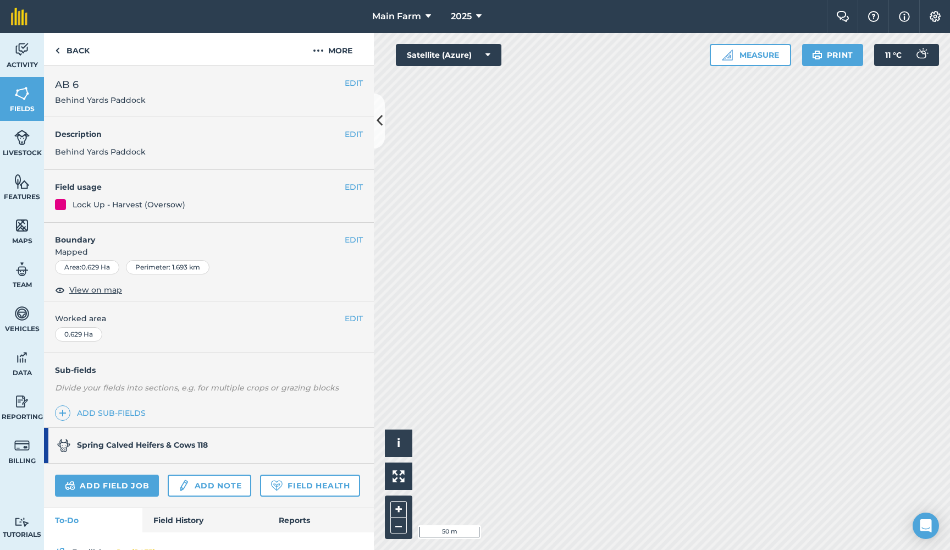
click at [358, 241] on button "EDIT" at bounding box center [354, 240] width 18 height 12
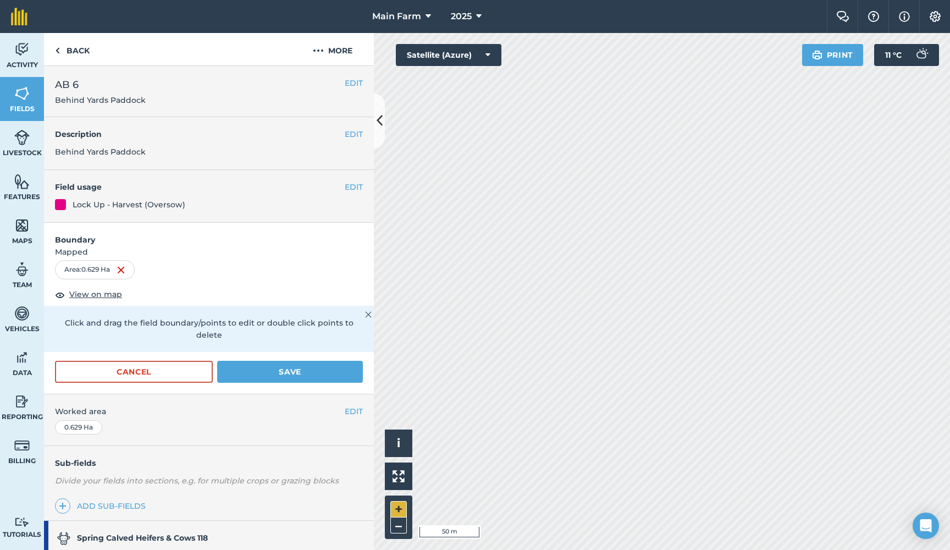
click at [396, 508] on button "+" at bounding box center [398, 509] width 16 height 16
click at [319, 361] on button "Save" at bounding box center [290, 372] width 146 height 22
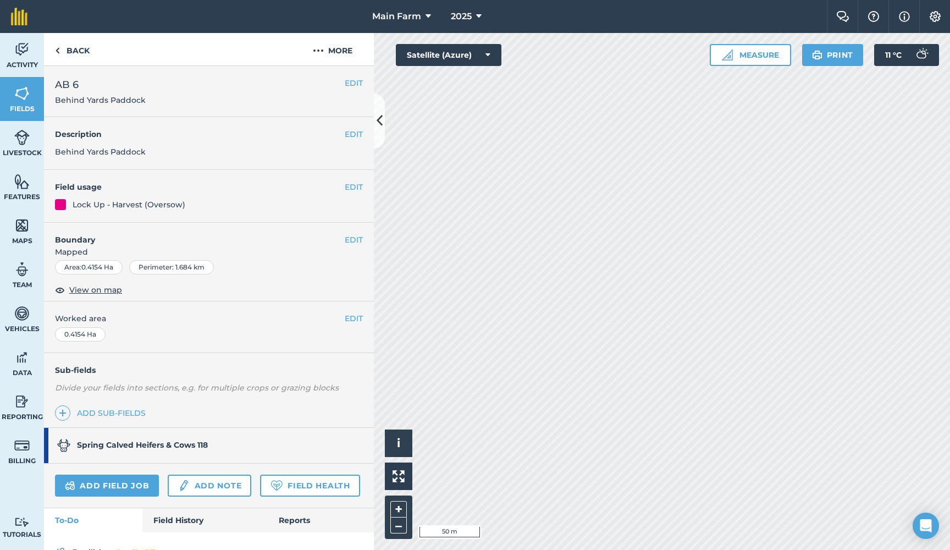
click at [352, 239] on button "EDIT" at bounding box center [354, 240] width 18 height 12
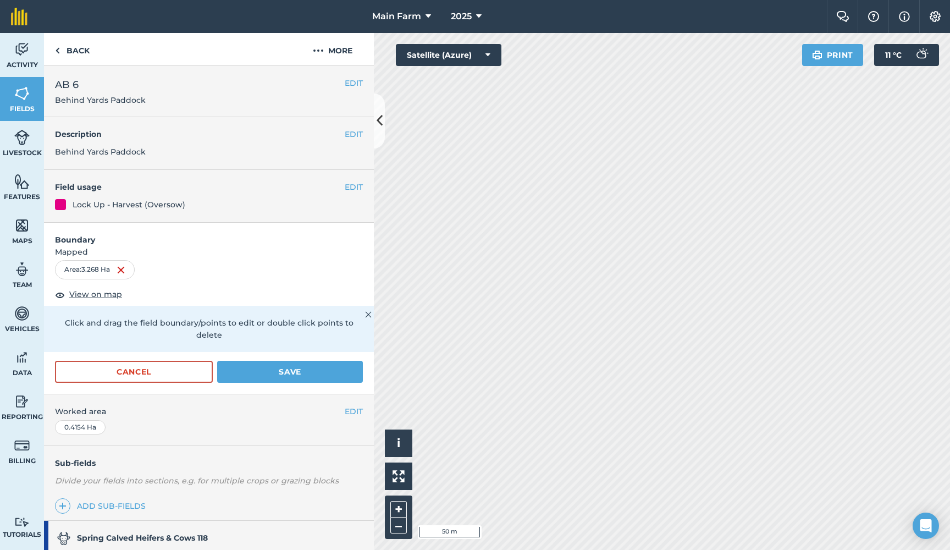
click at [313, 362] on button "Save" at bounding box center [290, 372] width 146 height 22
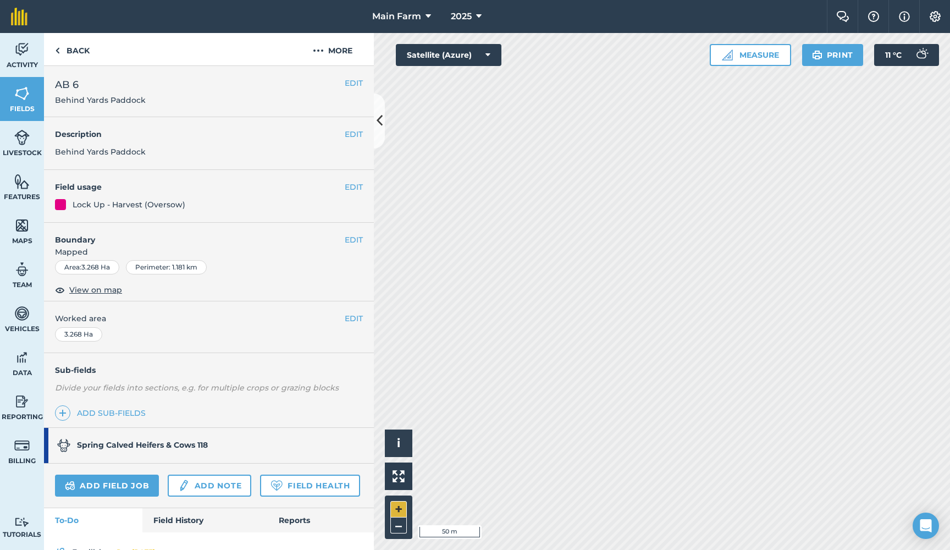
click at [398, 509] on button "+" at bounding box center [398, 509] width 16 height 16
click at [352, 236] on button "EDIT" at bounding box center [354, 240] width 18 height 12
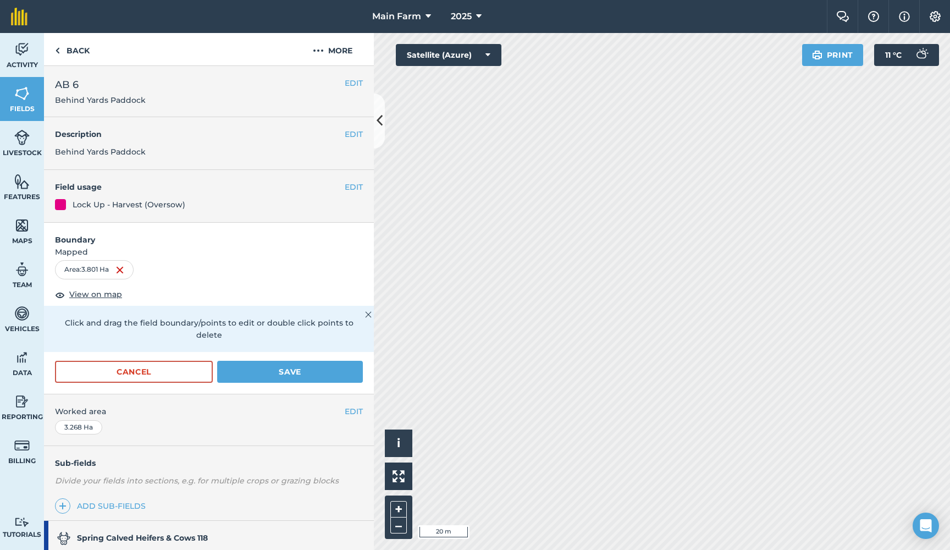
click at [317, 361] on button "Save" at bounding box center [290, 372] width 146 height 22
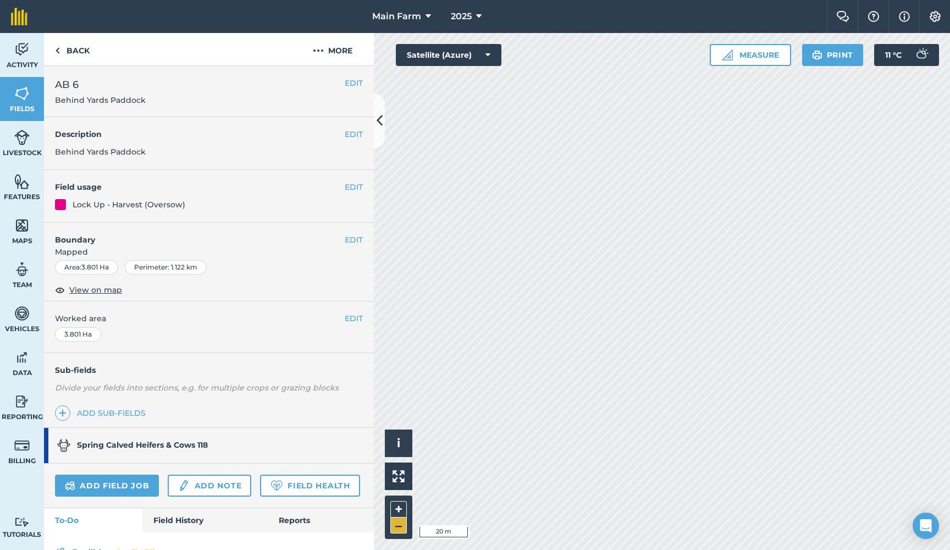
click at [396, 523] on button "–" at bounding box center [398, 525] width 16 height 16
click at [356, 234] on button "EDIT" at bounding box center [354, 240] width 18 height 12
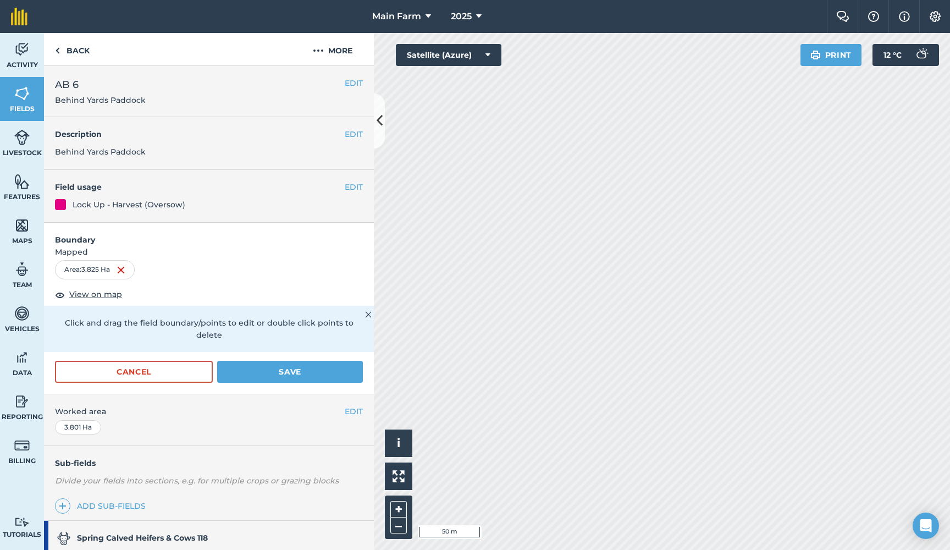
click at [331, 361] on button "Save" at bounding box center [290, 372] width 146 height 22
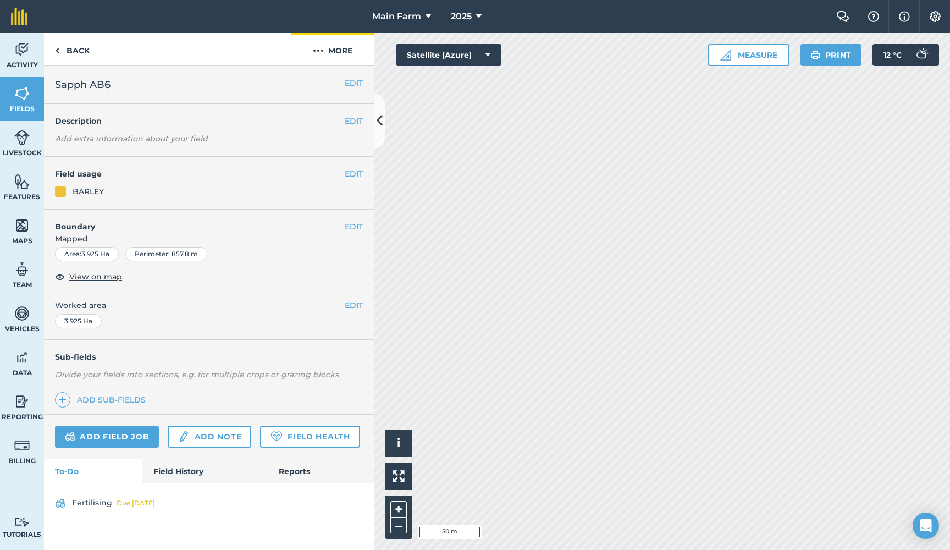
click at [319, 48] on img at bounding box center [318, 50] width 11 height 13
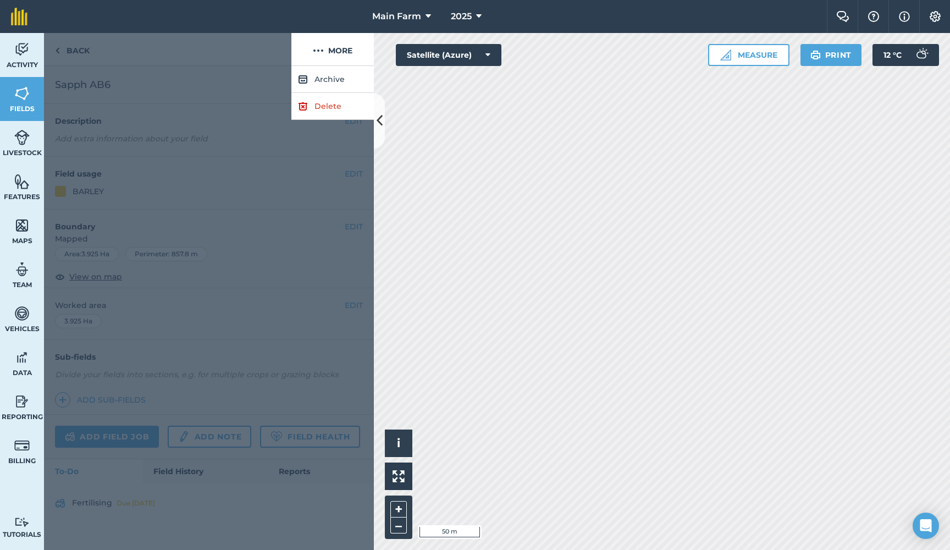
click at [321, 108] on link "Delete" at bounding box center [332, 106] width 82 height 27
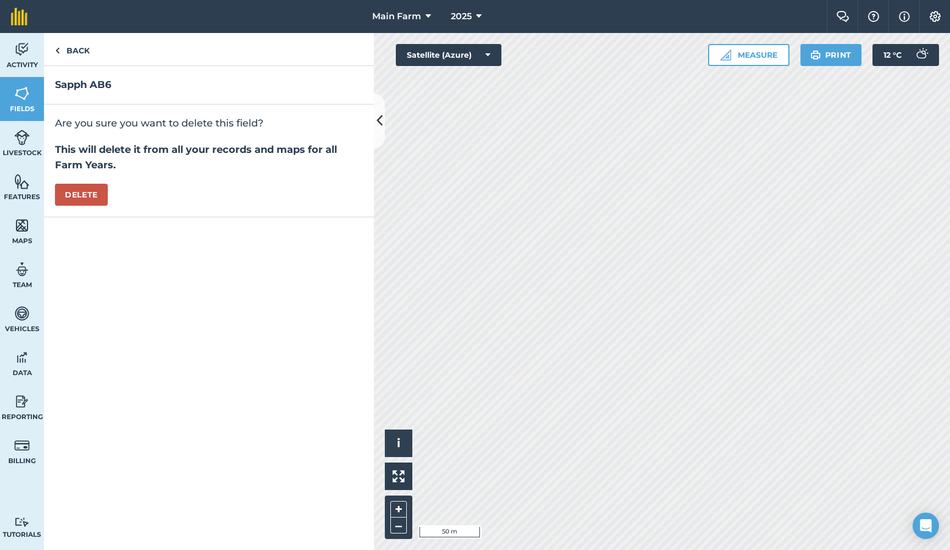
click at [93, 193] on button "Delete" at bounding box center [81, 195] width 53 height 22
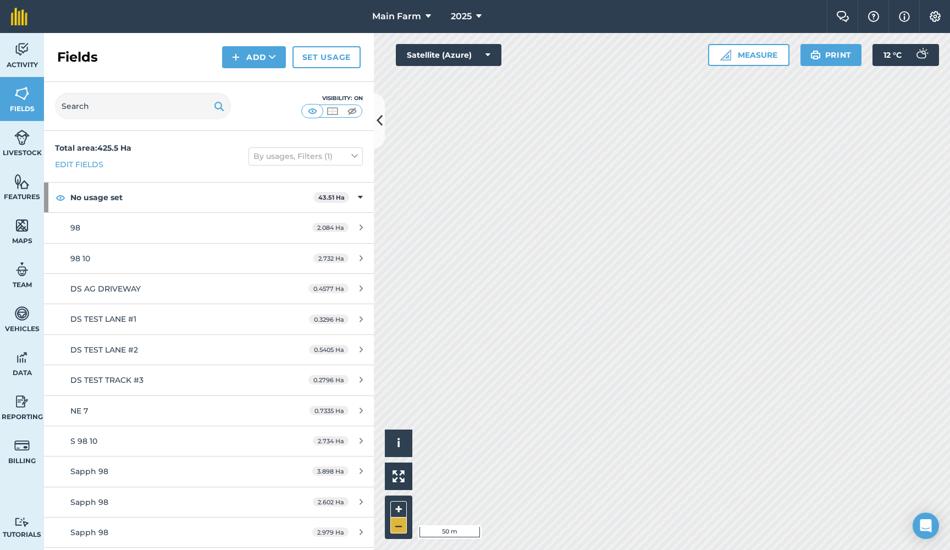
click at [402, 531] on button "–" at bounding box center [398, 525] width 16 height 16
click at [402, 528] on button "–" at bounding box center [398, 525] width 16 height 16
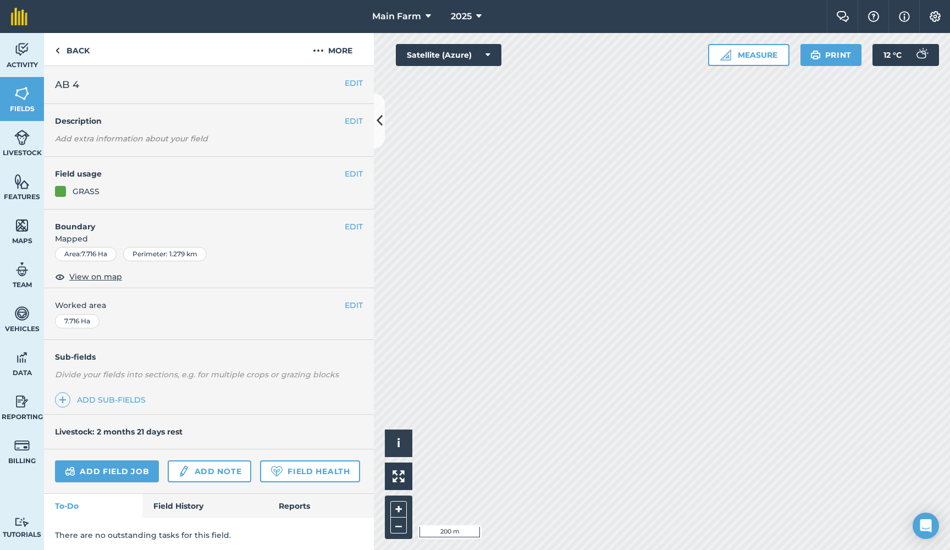
click at [16, 95] on img at bounding box center [21, 93] width 15 height 16
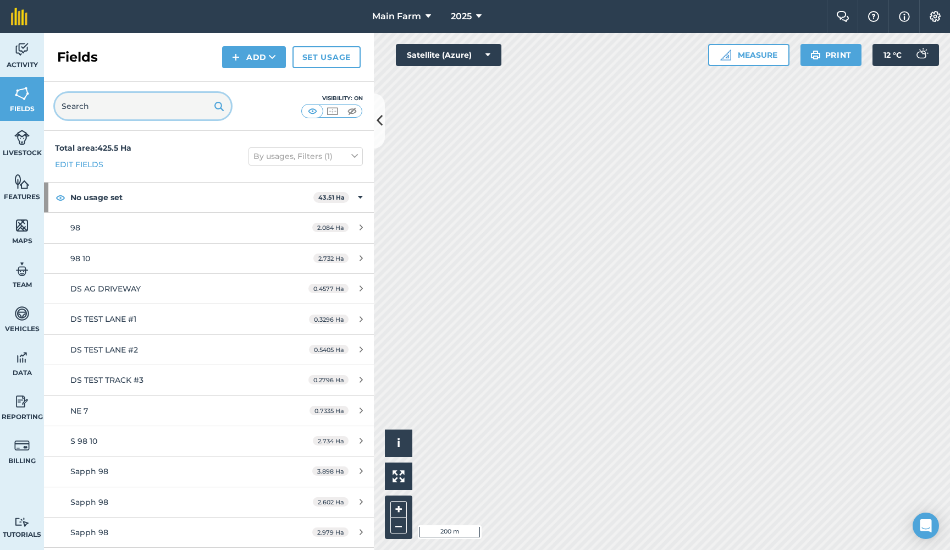
click at [94, 109] on input "text" at bounding box center [143, 106] width 176 height 26
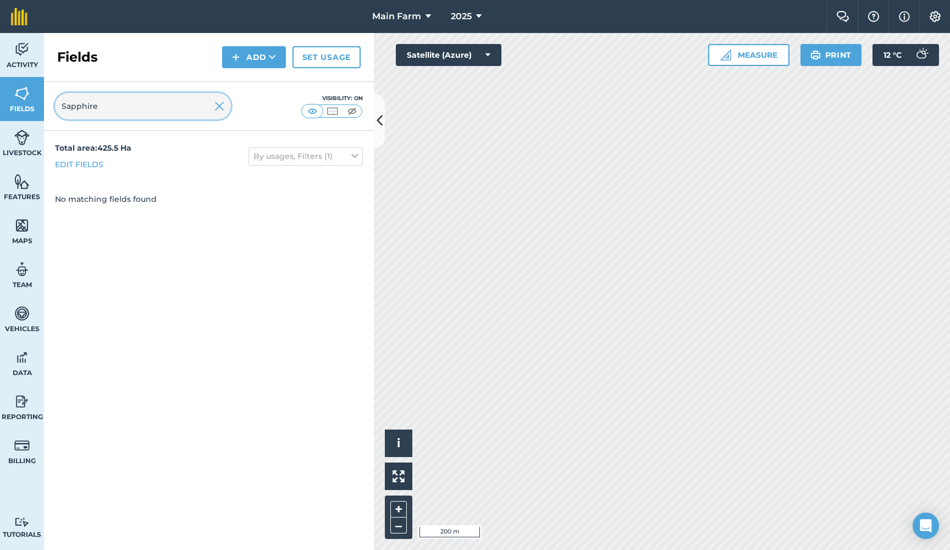
click at [125, 107] on input "Sapphire" at bounding box center [143, 106] width 176 height 26
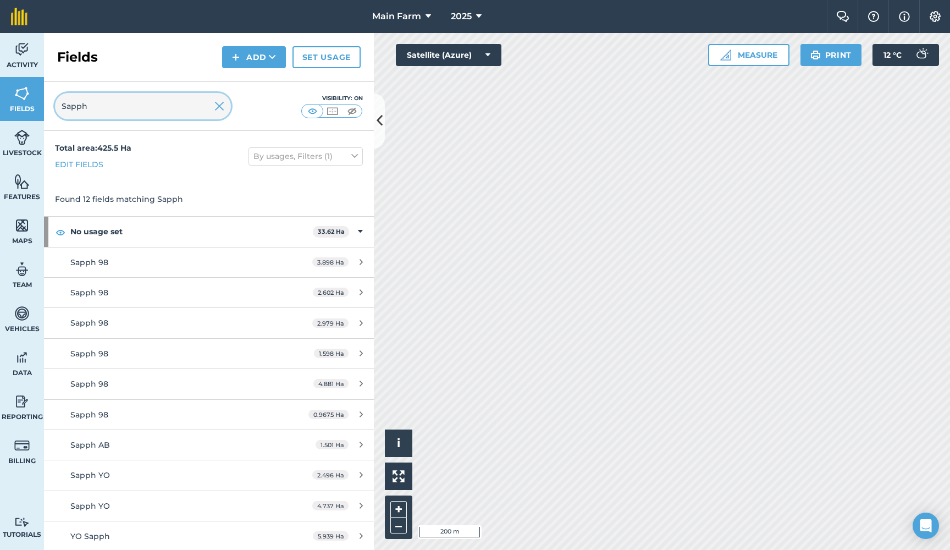
type input "Sapph"
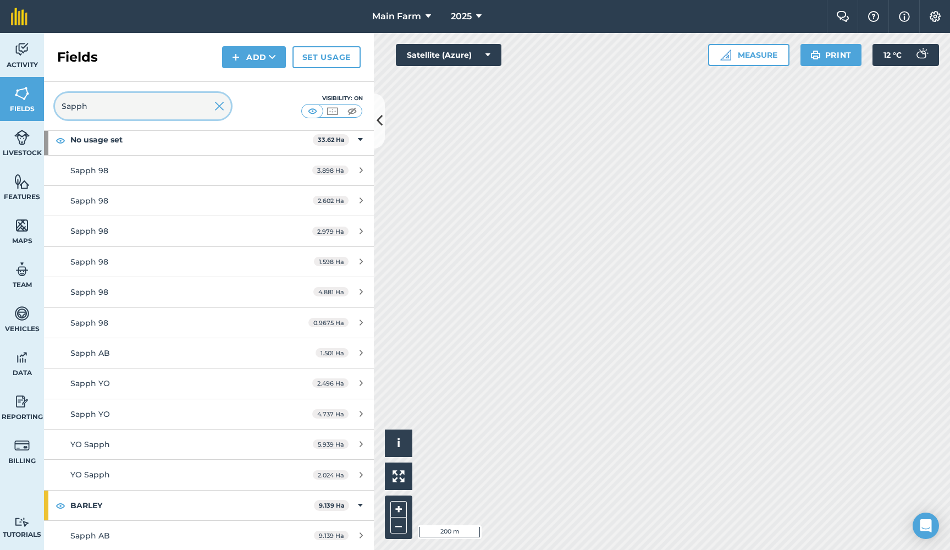
scroll to position [89, 0]
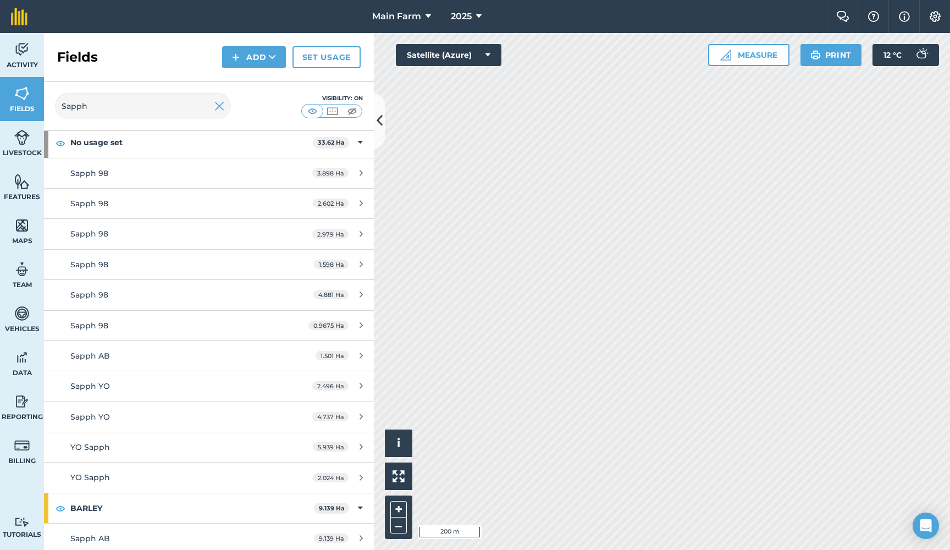
click at [218, 103] on img at bounding box center [219, 105] width 10 height 13
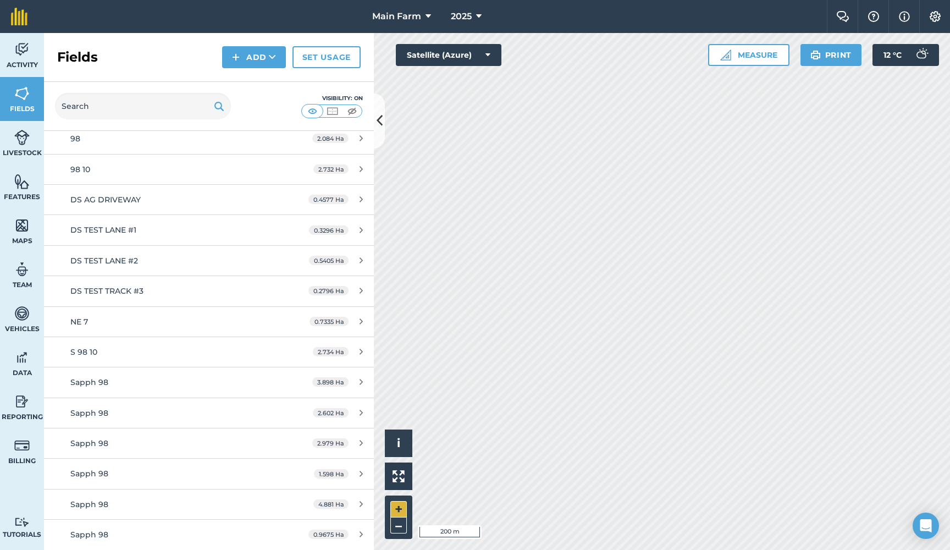
click at [401, 507] on button "+" at bounding box center [398, 509] width 16 height 16
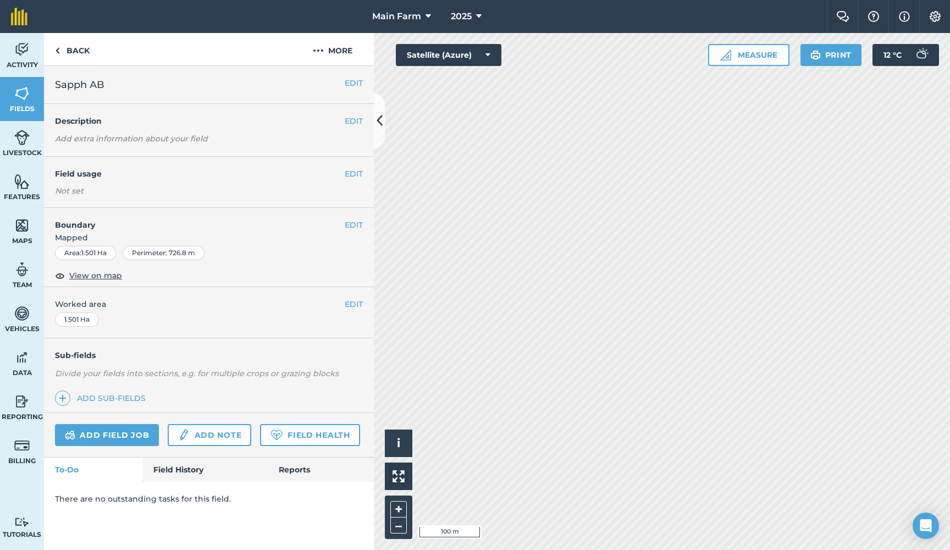
click at [352, 174] on button "EDIT" at bounding box center [354, 174] width 18 height 12
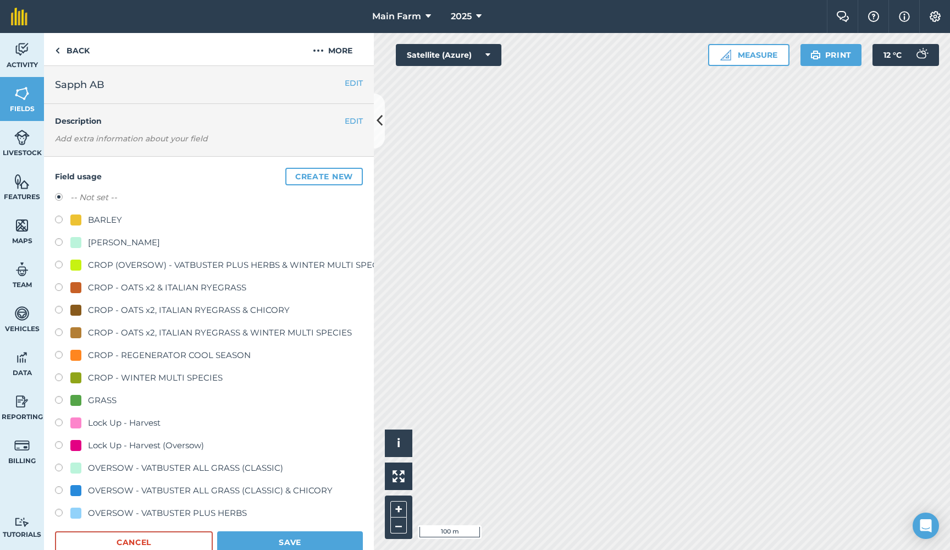
click at [157, 353] on div "CROP - REGENERATOR COOL SEASON" at bounding box center [169, 354] width 163 height 13
radio input "true"
radio input "false"
click at [281, 540] on button "Save" at bounding box center [290, 542] width 146 height 22
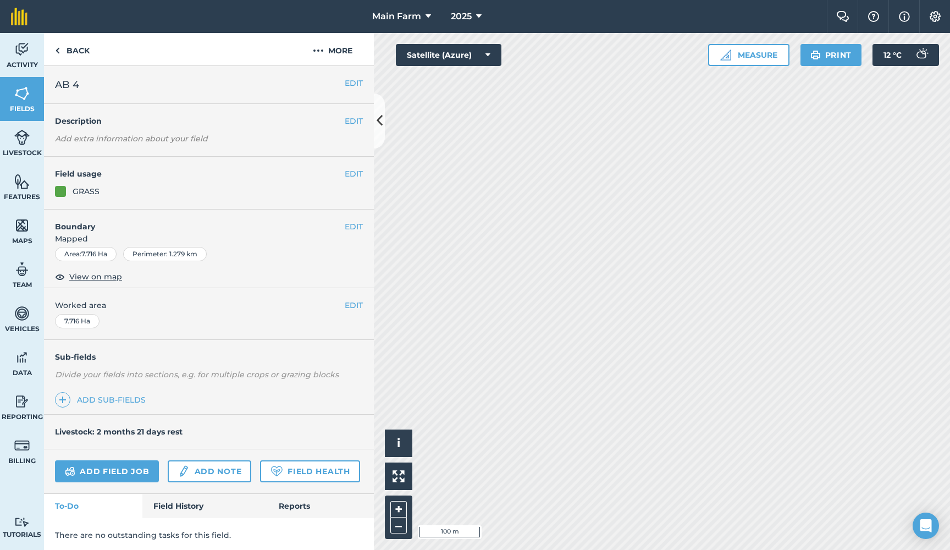
click at [354, 224] on button "EDIT" at bounding box center [354, 226] width 18 height 12
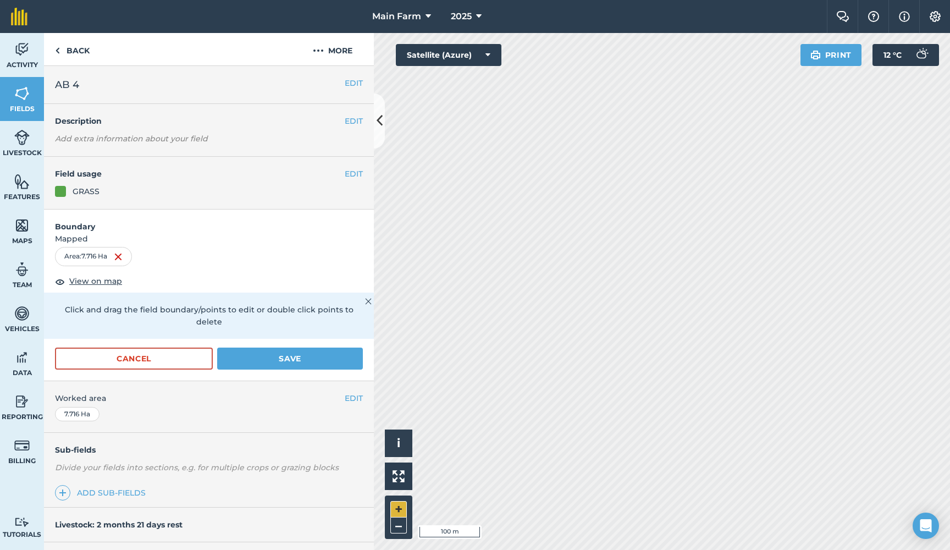
click at [401, 506] on button "+" at bounding box center [398, 509] width 16 height 16
click at [398, 506] on button "+" at bounding box center [398, 509] width 16 height 16
click at [398, 530] on button "–" at bounding box center [398, 525] width 16 height 16
click at [315, 354] on button "Save" at bounding box center [290, 358] width 146 height 22
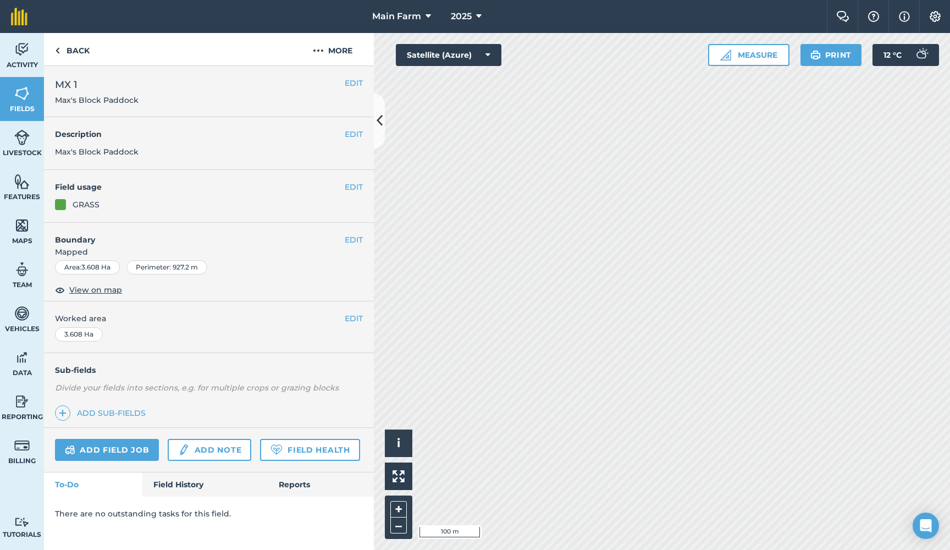
click at [356, 236] on button "EDIT" at bounding box center [354, 240] width 18 height 12
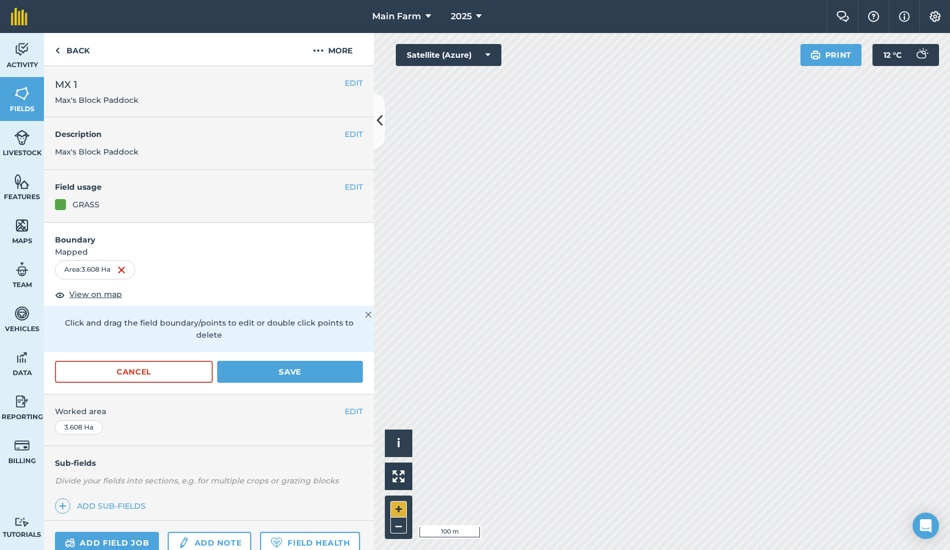
click at [400, 510] on button "+" at bounding box center [398, 509] width 16 height 16
click at [398, 506] on button "+" at bounding box center [398, 509] width 16 height 16
click at [289, 362] on button "Save" at bounding box center [290, 372] width 146 height 22
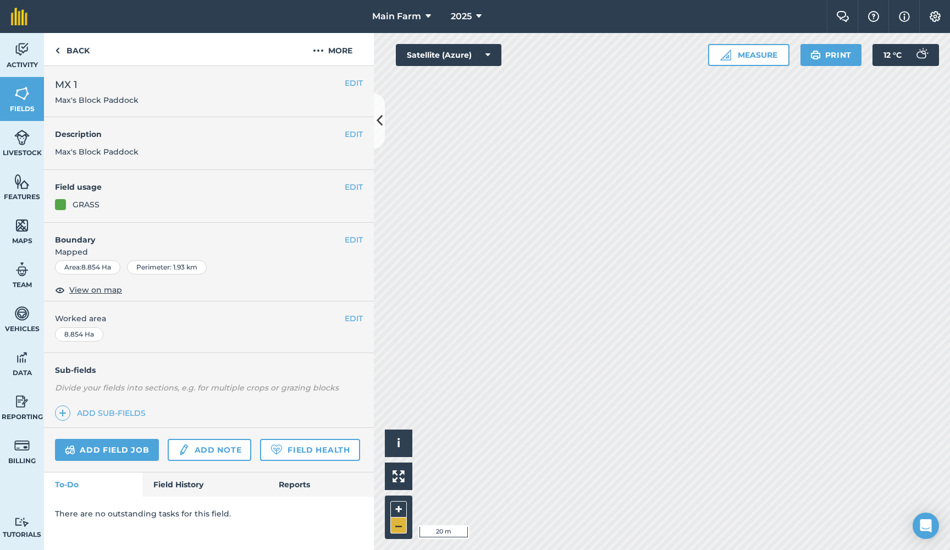
click at [400, 525] on button "–" at bounding box center [398, 525] width 16 height 16
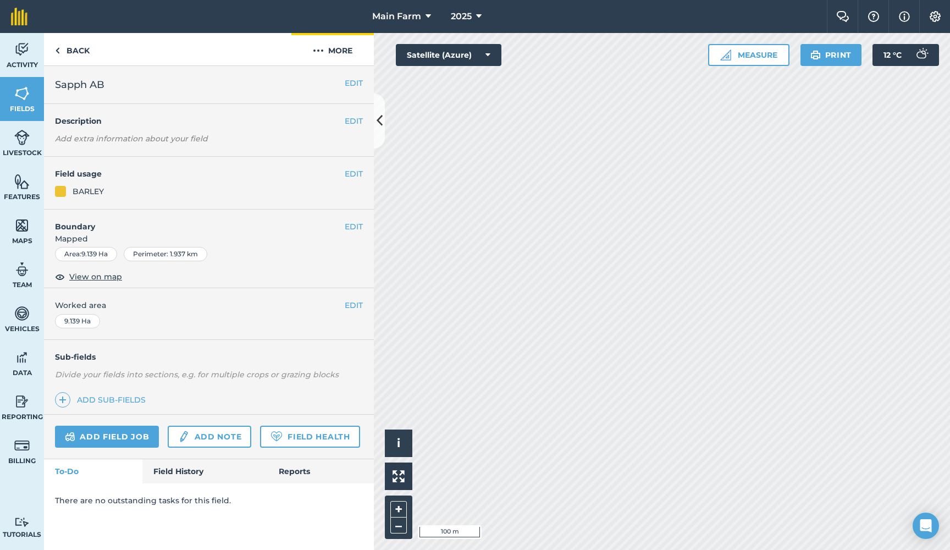
click at [318, 52] on img at bounding box center [318, 50] width 11 height 13
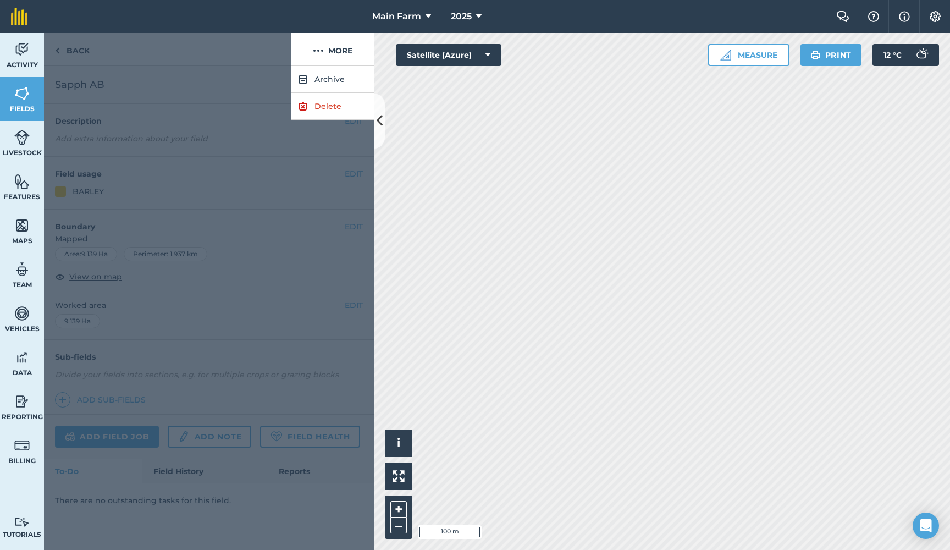
click at [324, 107] on link "Delete" at bounding box center [332, 106] width 82 height 27
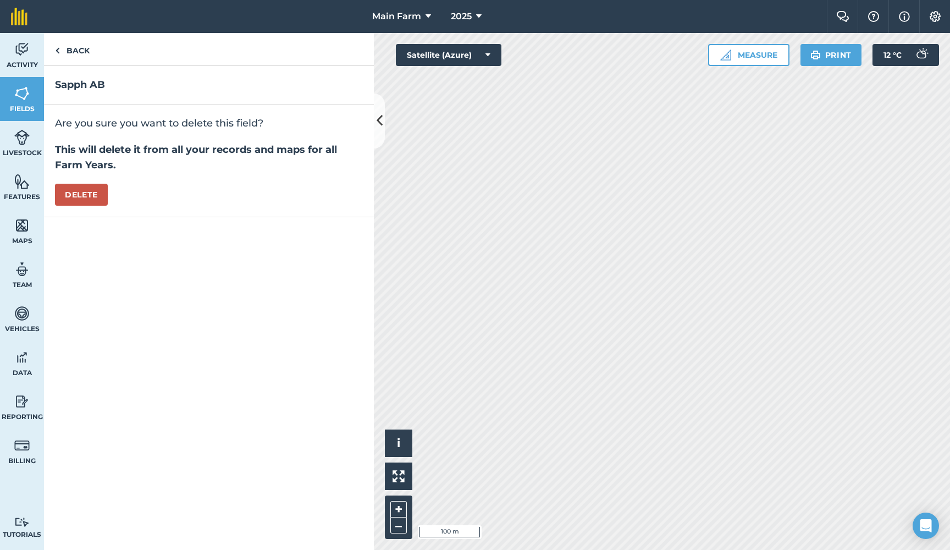
click at [85, 192] on button "Delete" at bounding box center [81, 195] width 53 height 22
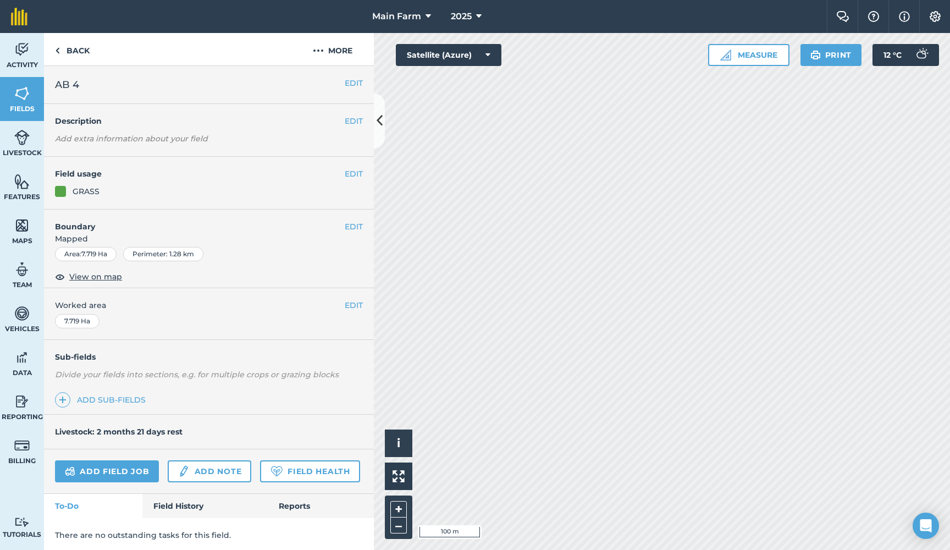
click at [350, 225] on button "EDIT" at bounding box center [354, 226] width 18 height 12
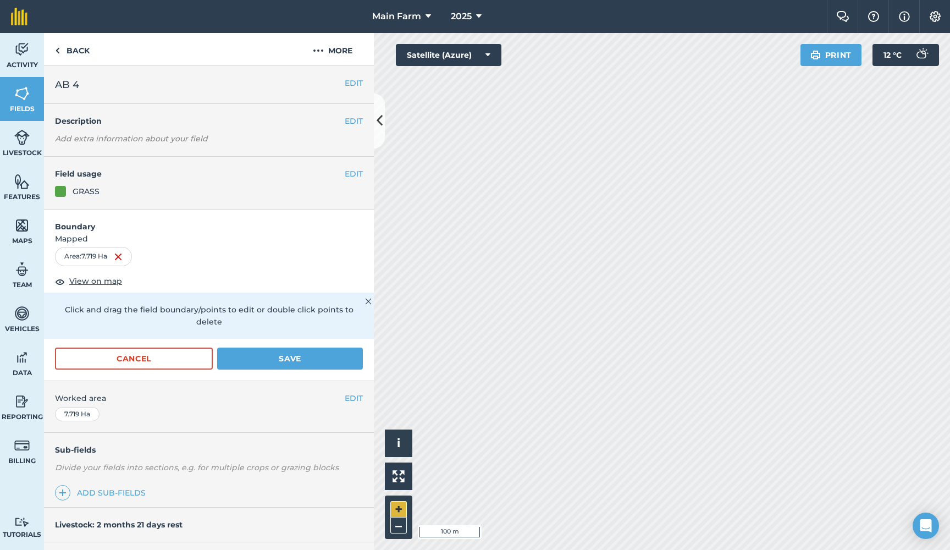
click at [401, 505] on button "+" at bounding box center [398, 509] width 16 height 16
click at [400, 505] on button "+" at bounding box center [398, 509] width 16 height 16
click at [296, 347] on button "Save" at bounding box center [290, 358] width 146 height 22
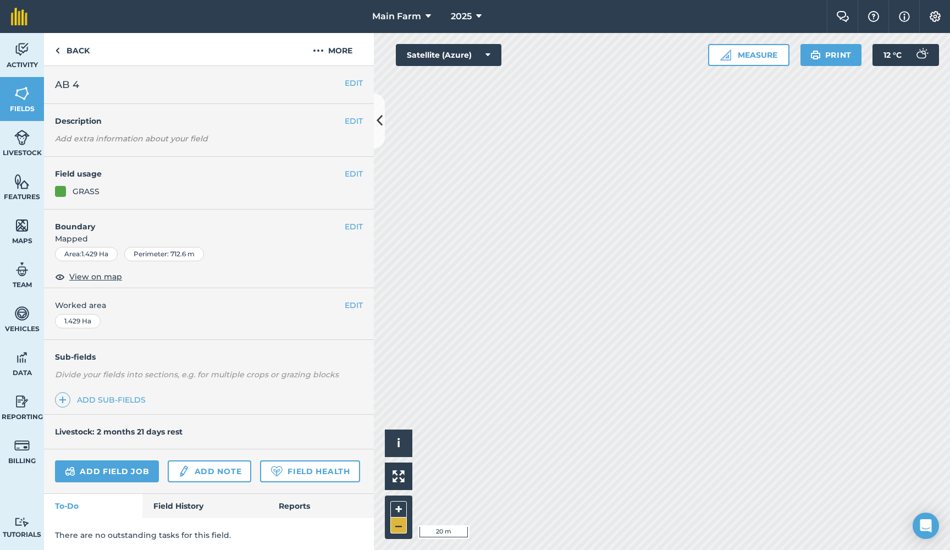
click at [398, 526] on button "–" at bounding box center [398, 525] width 16 height 16
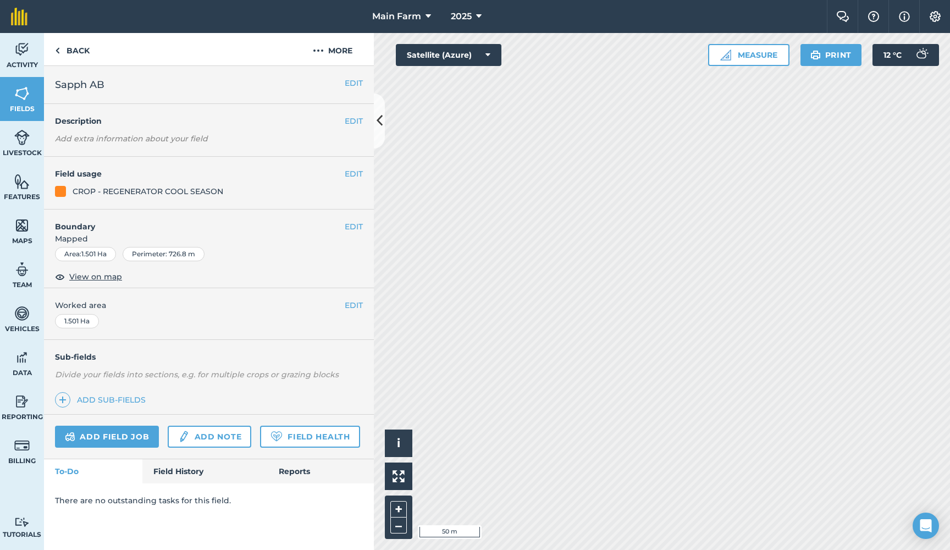
click at [354, 171] on button "EDIT" at bounding box center [354, 174] width 18 height 12
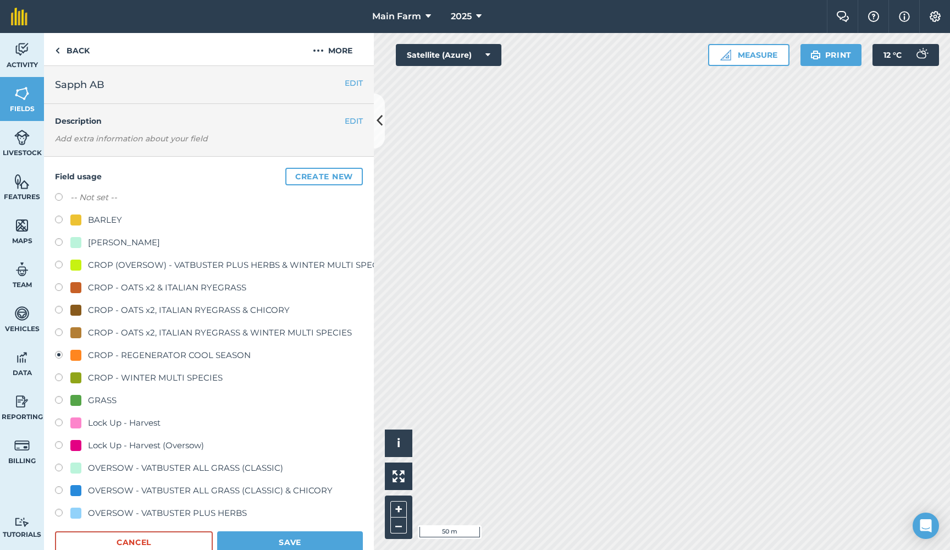
click at [103, 193] on label "-- Not set --" at bounding box center [93, 197] width 47 height 13
radio input "true"
radio input "false"
click at [286, 542] on button "Save" at bounding box center [290, 542] width 146 height 22
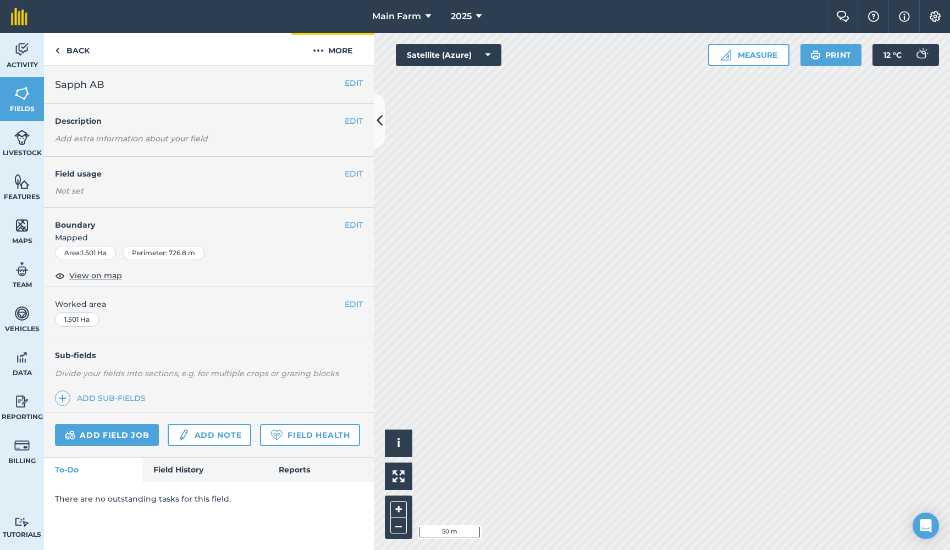
click at [322, 49] on img at bounding box center [318, 50] width 11 height 13
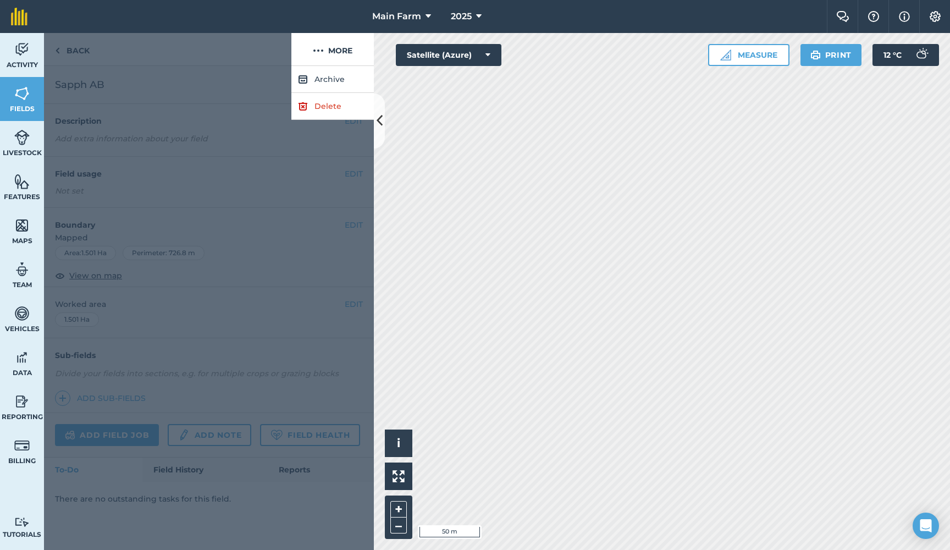
click at [318, 107] on link "Delete" at bounding box center [332, 106] width 82 height 27
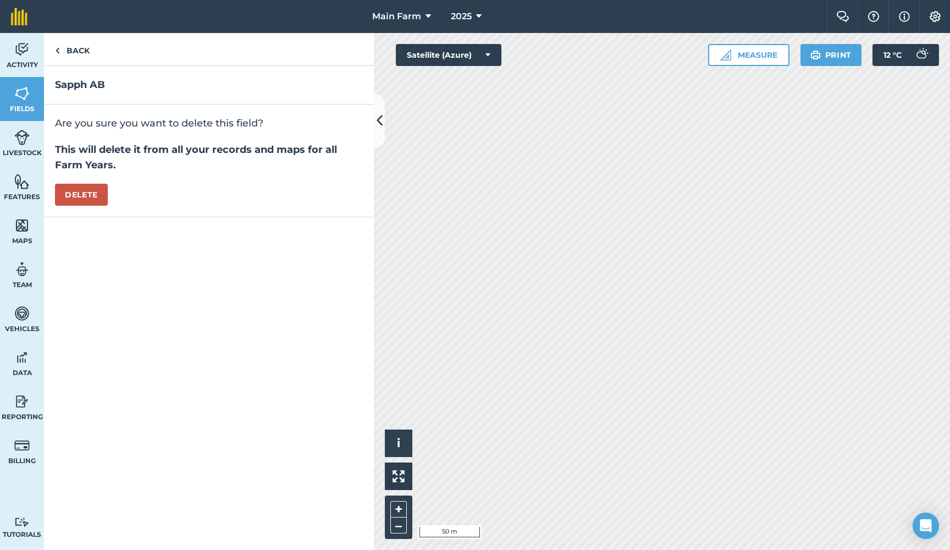
click at [93, 195] on button "Delete" at bounding box center [81, 195] width 53 height 22
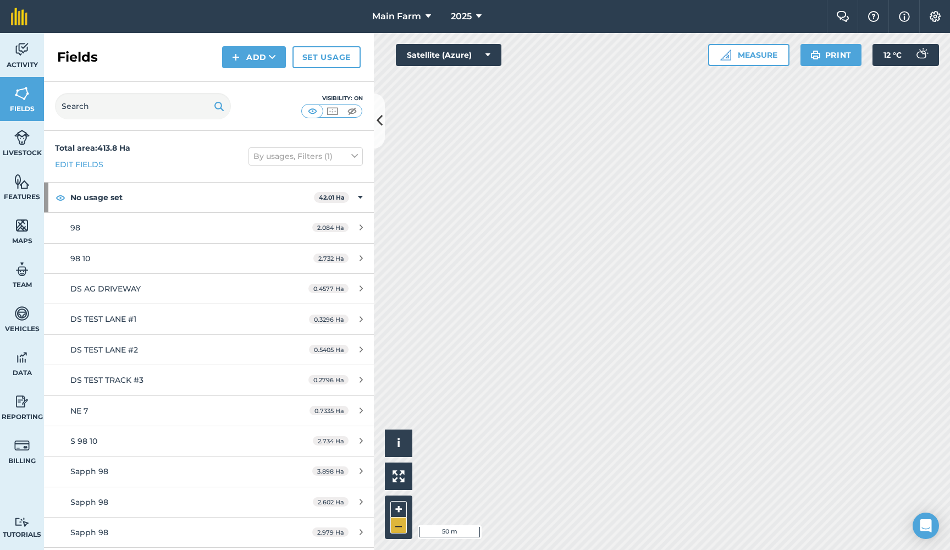
click at [401, 530] on button "–" at bounding box center [398, 525] width 16 height 16
click at [108, 95] on input "text" at bounding box center [143, 106] width 176 height 26
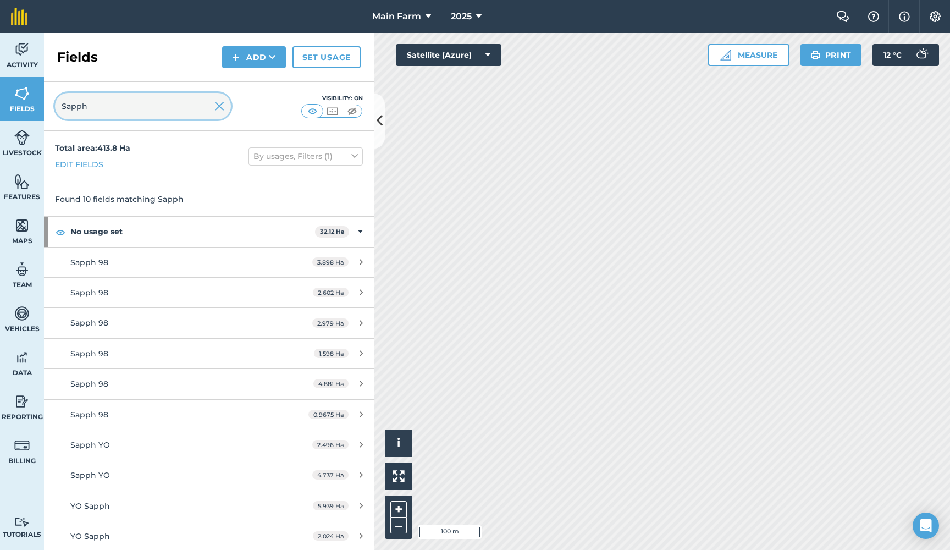
type input "Sapph"
click at [216, 109] on img at bounding box center [219, 105] width 10 height 13
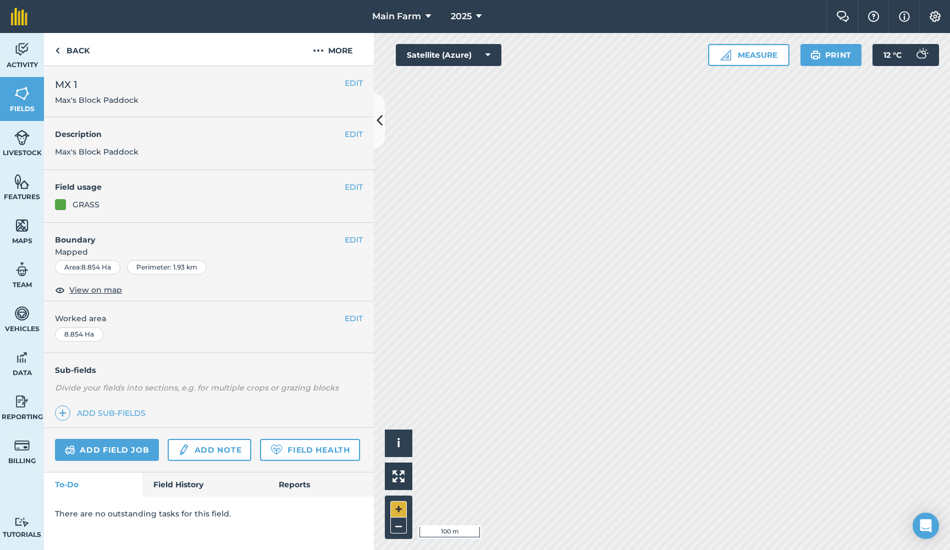
click at [398, 508] on button "+" at bounding box center [398, 509] width 16 height 16
click at [350, 235] on button "EDIT" at bounding box center [354, 240] width 18 height 12
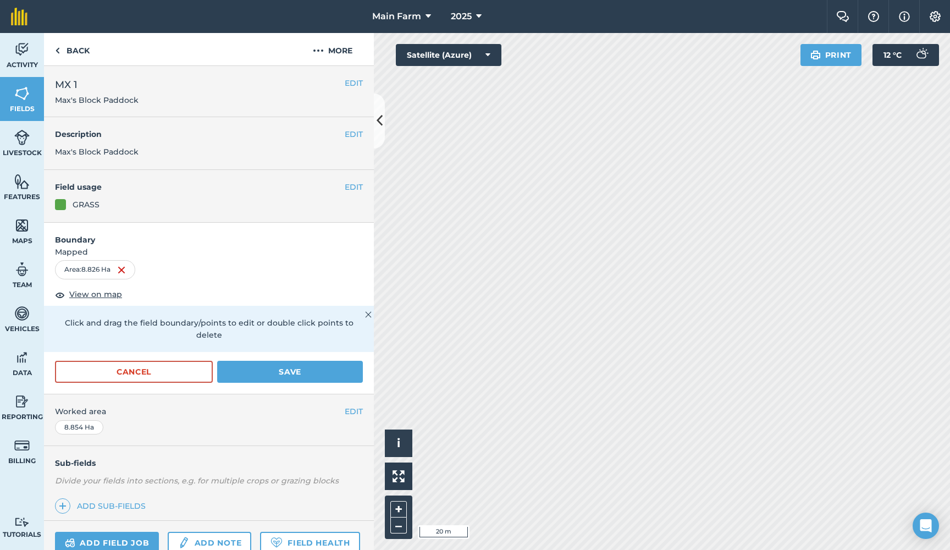
click at [292, 363] on button "Save" at bounding box center [290, 372] width 146 height 22
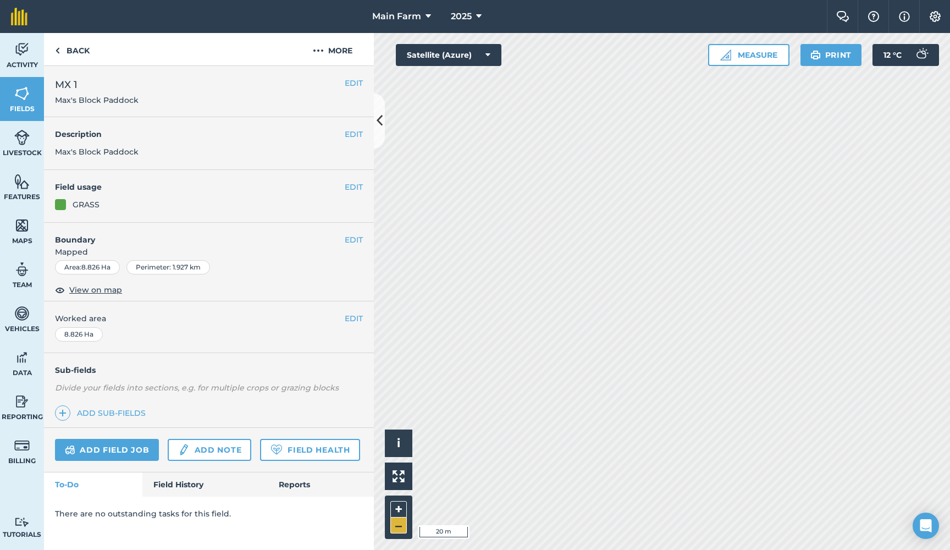
click at [400, 527] on button "–" at bounding box center [398, 525] width 16 height 16
click at [350, 235] on button "EDIT" at bounding box center [354, 240] width 18 height 12
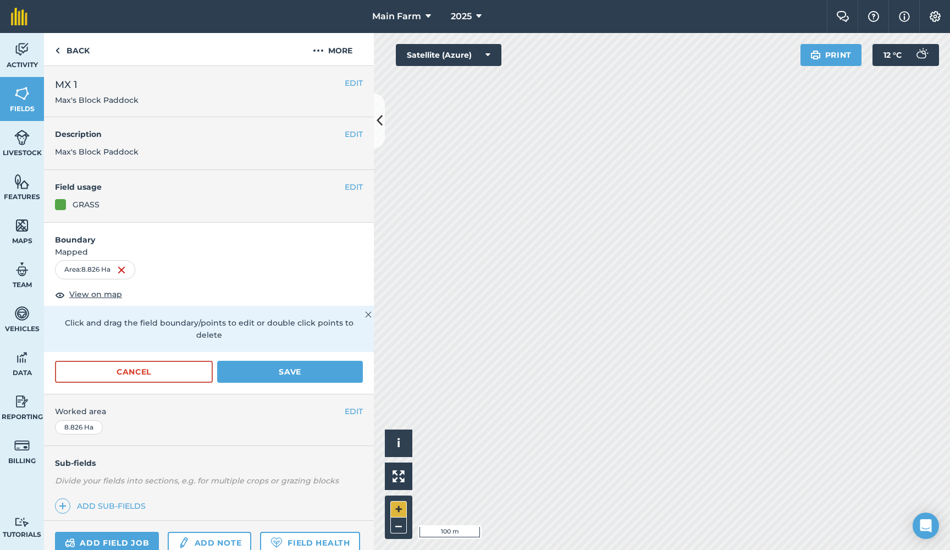
click at [400, 508] on button "+" at bounding box center [398, 509] width 16 height 16
click at [283, 361] on button "Save" at bounding box center [290, 372] width 146 height 22
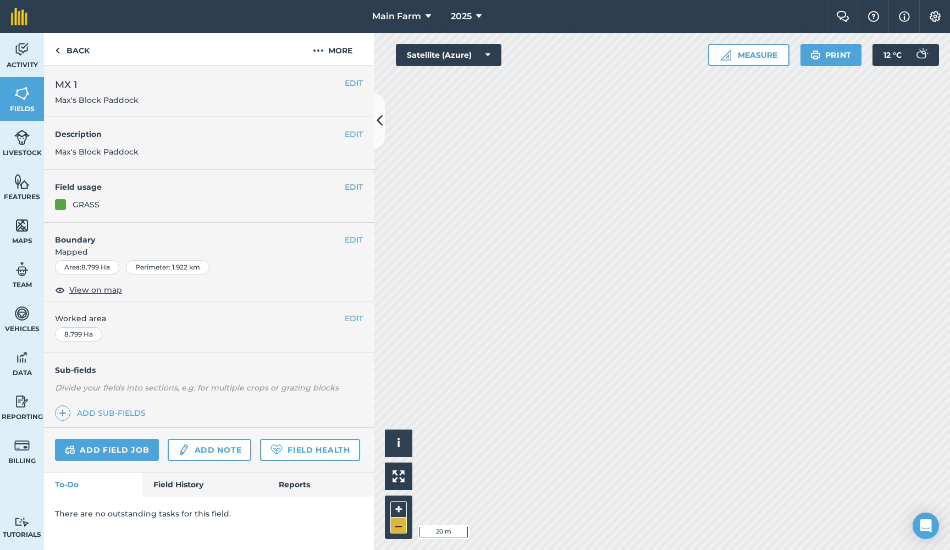
click at [400, 525] on button "–" at bounding box center [398, 525] width 16 height 16
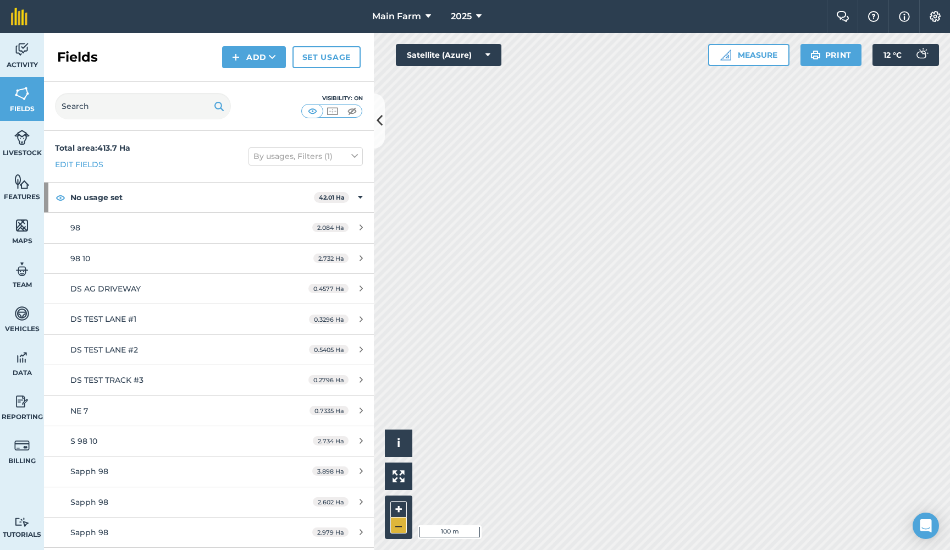
click at [398, 528] on button "–" at bounding box center [398, 525] width 16 height 16
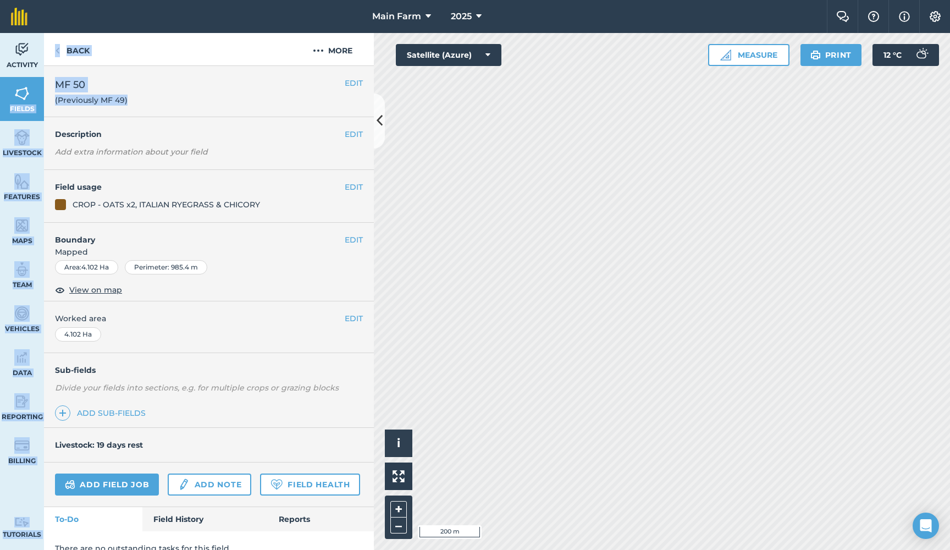
drag, startPoint x: 134, startPoint y: 101, endPoint x: 31, endPoint y: 93, distance: 103.0
click at [31, 94] on div "Activity Fields Livestock Features Maps Team Vehicles Data Reporting Billing Tu…" at bounding box center [475, 291] width 950 height 517
click at [154, 109] on div "EDIT MF 50 (Previously MF 49)" at bounding box center [209, 91] width 330 height 51
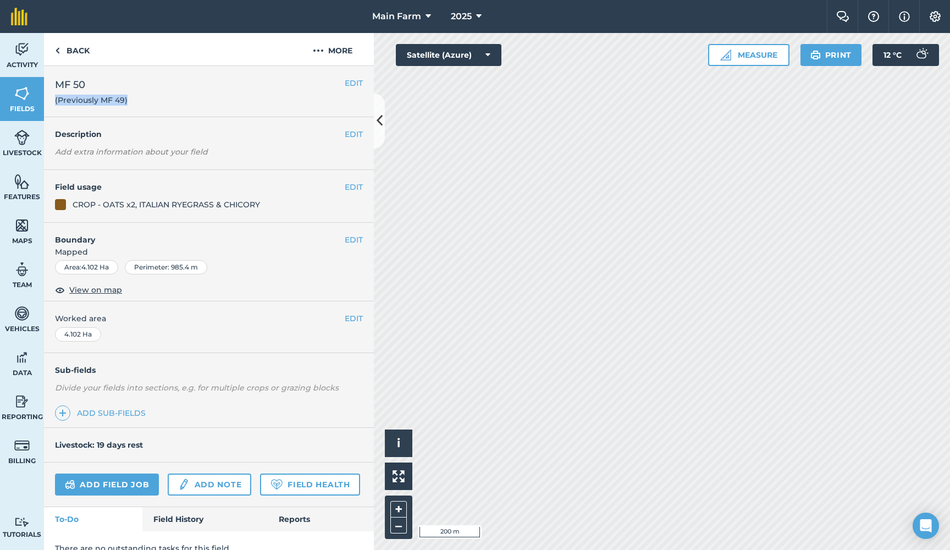
drag, startPoint x: 134, startPoint y: 101, endPoint x: 51, endPoint y: 100, distance: 83.0
click at [51, 100] on div "EDIT MF 50 (Previously MF 49)" at bounding box center [209, 91] width 330 height 51
copy span "(Previously MF 49)"
click at [163, 86] on h2 "MF 50 (Previously MF 49)" at bounding box center [200, 91] width 290 height 29
click at [325, 446] on div "Activity Fields Livestock Features Maps Team Vehicles Data Reporting Billing Tu…" at bounding box center [475, 291] width 950 height 517
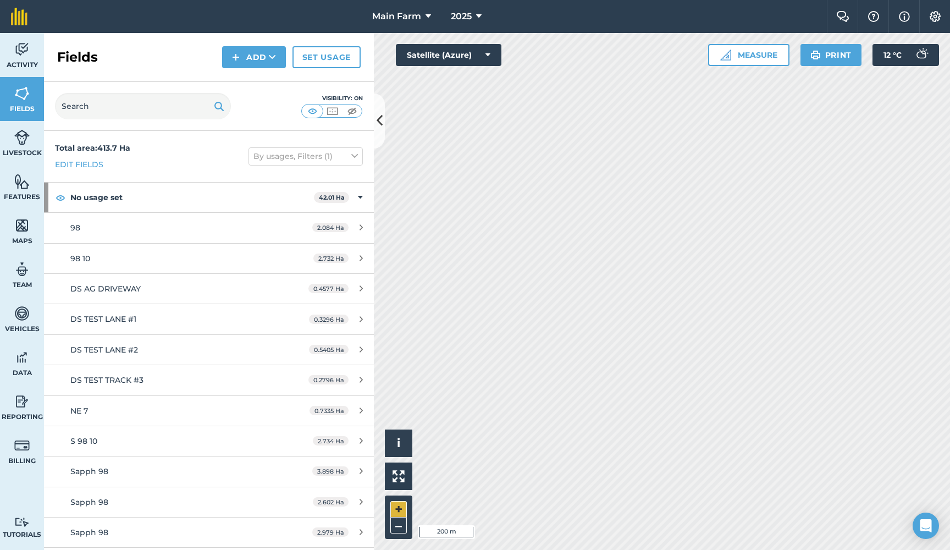
click at [399, 508] on button "+" at bounding box center [398, 509] width 16 height 16
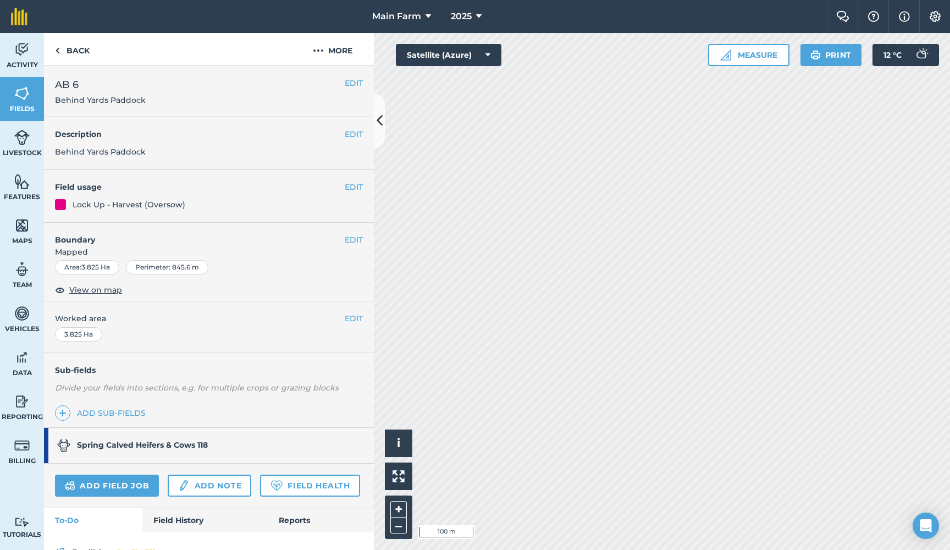
click at [350, 86] on button "EDIT" at bounding box center [354, 83] width 18 height 12
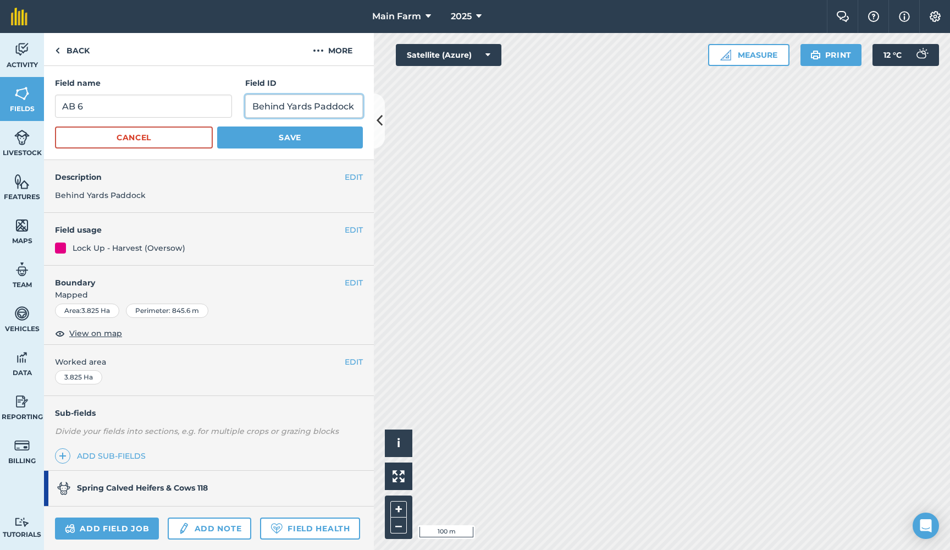
drag, startPoint x: 352, startPoint y: 107, endPoint x: 307, endPoint y: 101, distance: 45.9
click at [352, 107] on input "Behind Yards Paddock" at bounding box center [304, 106] width 118 height 23
paste input "(Previously MF 49)"
click at [271, 108] on input "Behind Yards Paddock(Previously MF 49)" at bounding box center [304, 106] width 118 height 23
drag, startPoint x: 353, startPoint y: 107, endPoint x: 343, endPoint y: 107, distance: 9.3
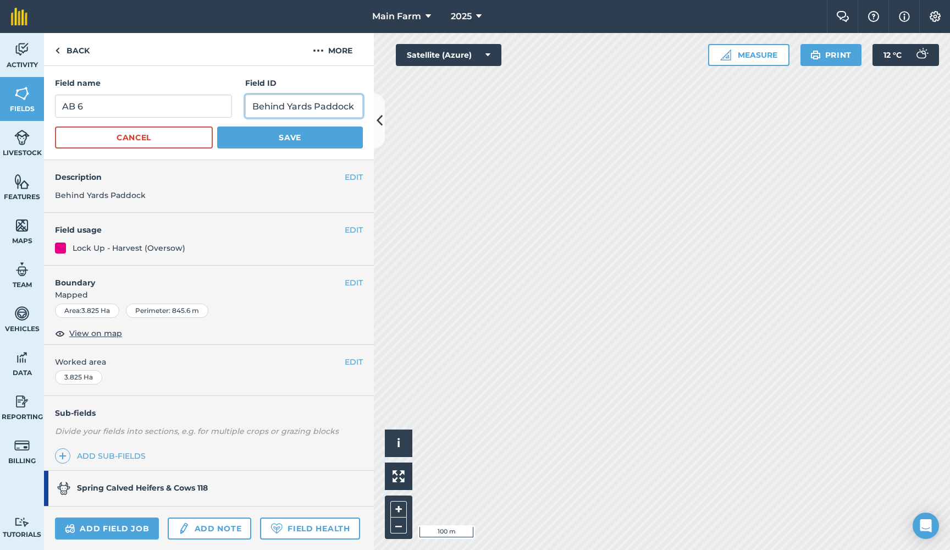
click at [343, 107] on input "Behind Yards Paddock (Previously MF 49)" at bounding box center [304, 106] width 118 height 23
drag, startPoint x: 342, startPoint y: 105, endPoint x: 330, endPoint y: 106, distance: 11.6
click at [330, 106] on input "Behind Yards Paddock (Previously MF 6)" at bounding box center [304, 106] width 118 height 23
click at [396, 106] on div "Activity Fields Livestock Features Maps Team Vehicles Data Reporting Billing Tu…" at bounding box center [475, 291] width 950 height 517
type input "Behind Yards Paddock (Previously AB 6)"
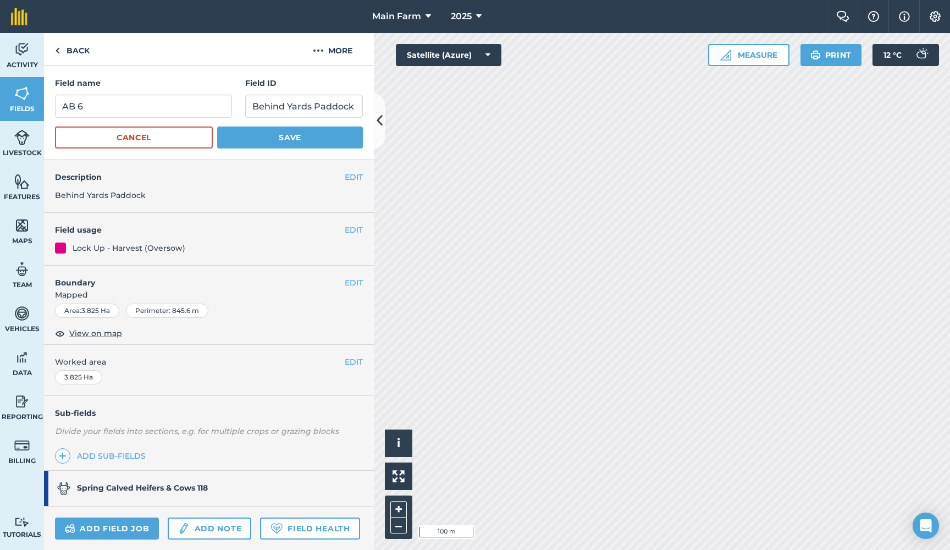
click at [295, 141] on button "Save" at bounding box center [290, 137] width 146 height 22
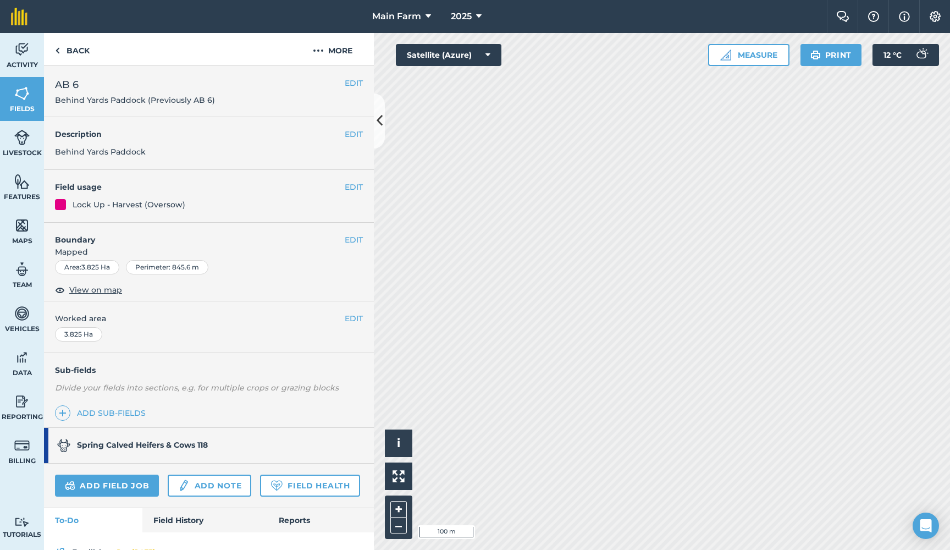
click at [349, 129] on button "EDIT" at bounding box center [354, 134] width 18 height 12
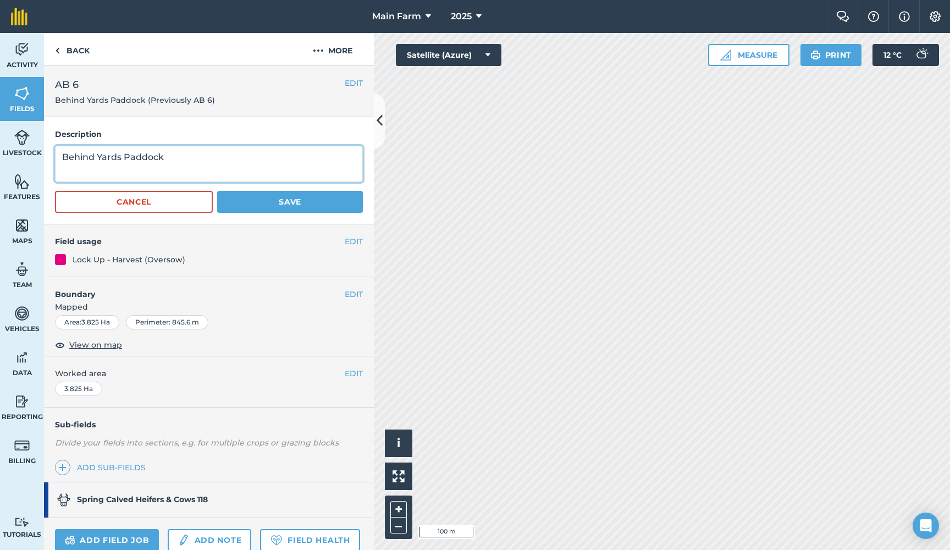
click at [180, 153] on textarea "Behind Yards Paddock" at bounding box center [209, 164] width 308 height 36
paste textarea "(Previously AB 6)"
type textarea "Behind Yards Paddock (Previously AB 6)"
click at [267, 200] on button "Save" at bounding box center [290, 202] width 146 height 22
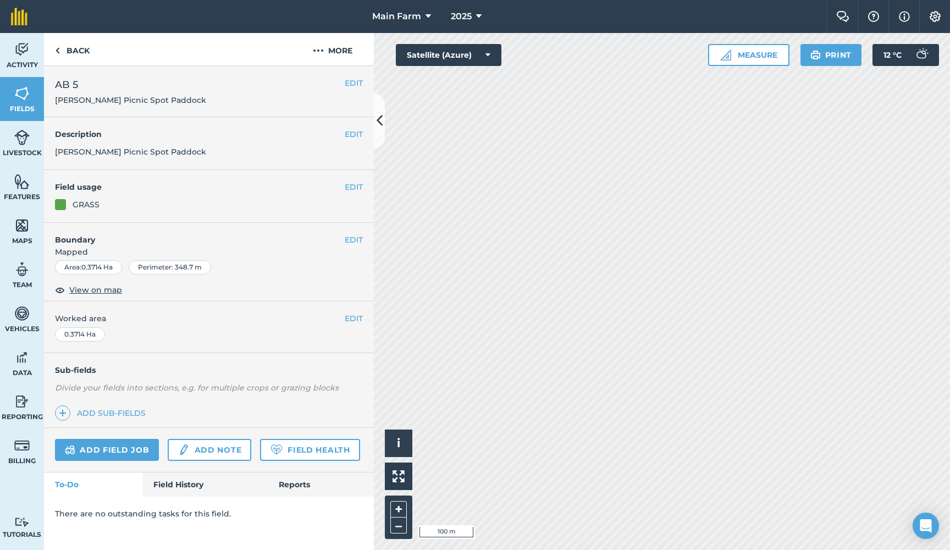
click at [353, 86] on button "EDIT" at bounding box center [354, 83] width 18 height 12
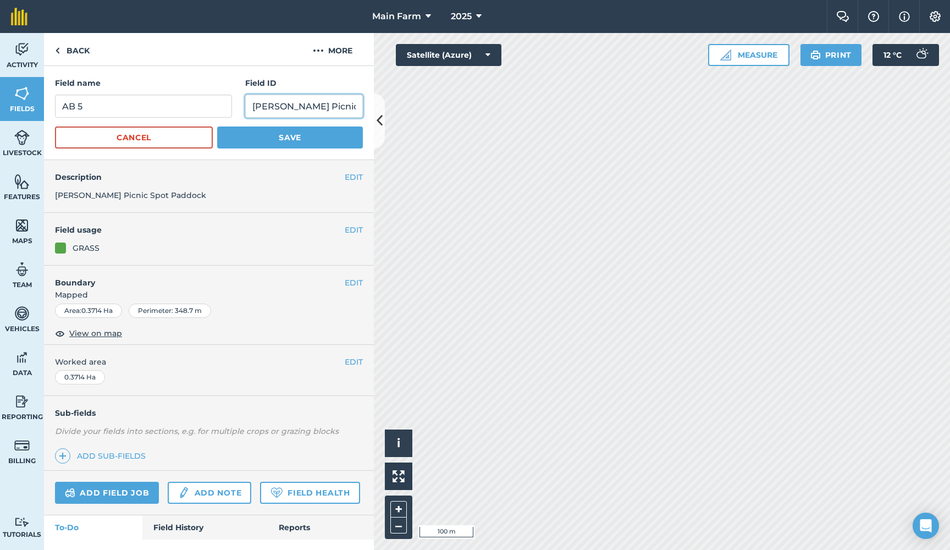
click at [457, 104] on div "Activity Fields Livestock Features Maps Team Vehicles Data Reporting Billing Tu…" at bounding box center [475, 291] width 950 height 517
paste input "(Previously AB 6)"
click at [350, 106] on input "[PERSON_NAME] Picnic Spot Paddock (Previously AB 6)" at bounding box center [304, 106] width 118 height 23
type input "[PERSON_NAME] Picnic Spot Paddock (Previously AB 5)"
click at [274, 140] on button "Save" at bounding box center [290, 137] width 146 height 22
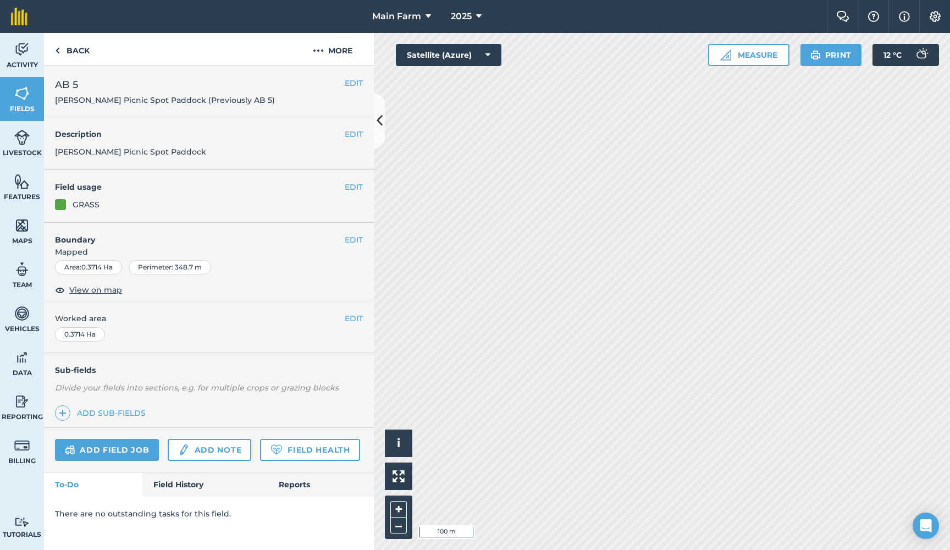
click at [362, 132] on button "EDIT" at bounding box center [354, 134] width 18 height 12
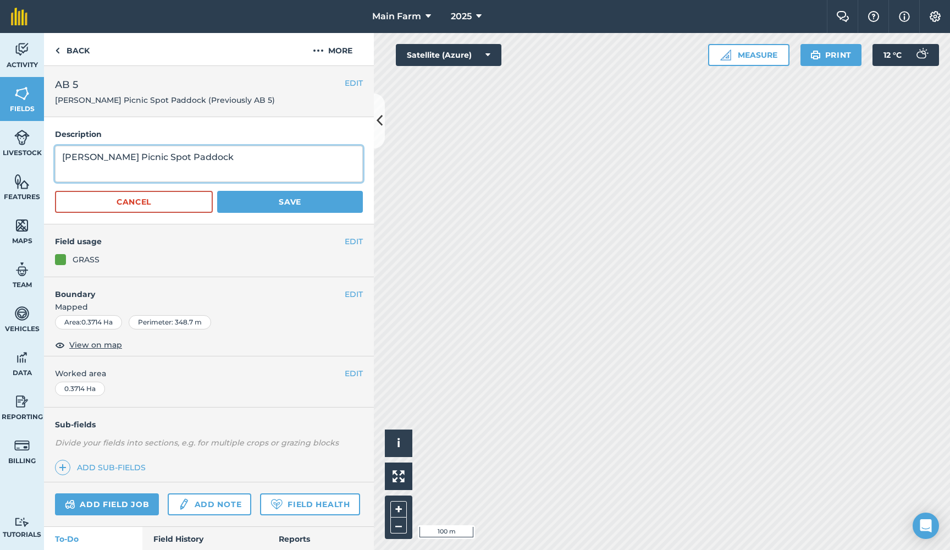
click at [226, 160] on textarea "[PERSON_NAME] Picnic Spot Paddock" at bounding box center [209, 164] width 308 height 36
paste textarea "(Previously AB 6)"
click at [131, 174] on textarea "[PERSON_NAME] Picnic Spot Paddock (Previously AB 6)" at bounding box center [209, 164] width 308 height 36
type textarea "[PERSON_NAME] Picnic Spot Paddock (Previously AB 5)"
click at [262, 205] on button "Save" at bounding box center [290, 202] width 146 height 22
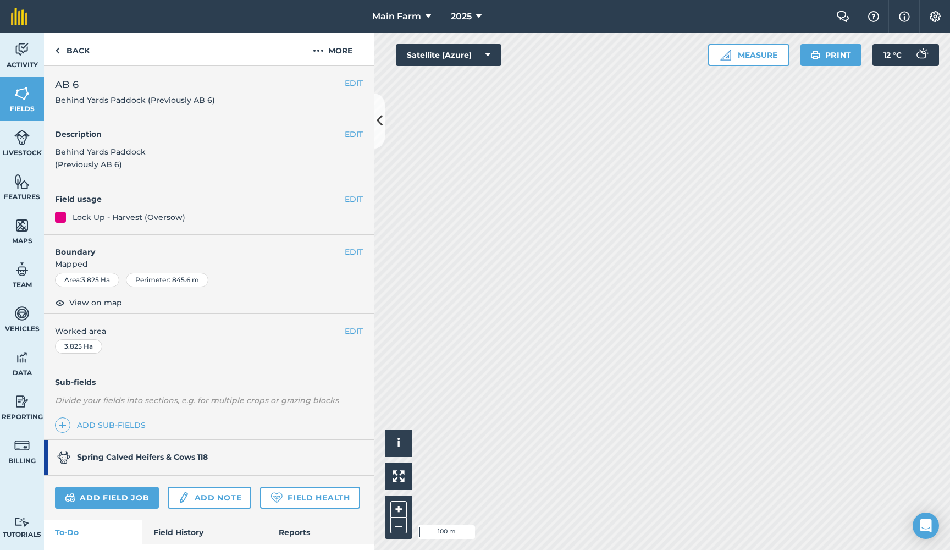
click at [352, 83] on button "EDIT" at bounding box center [354, 83] width 18 height 12
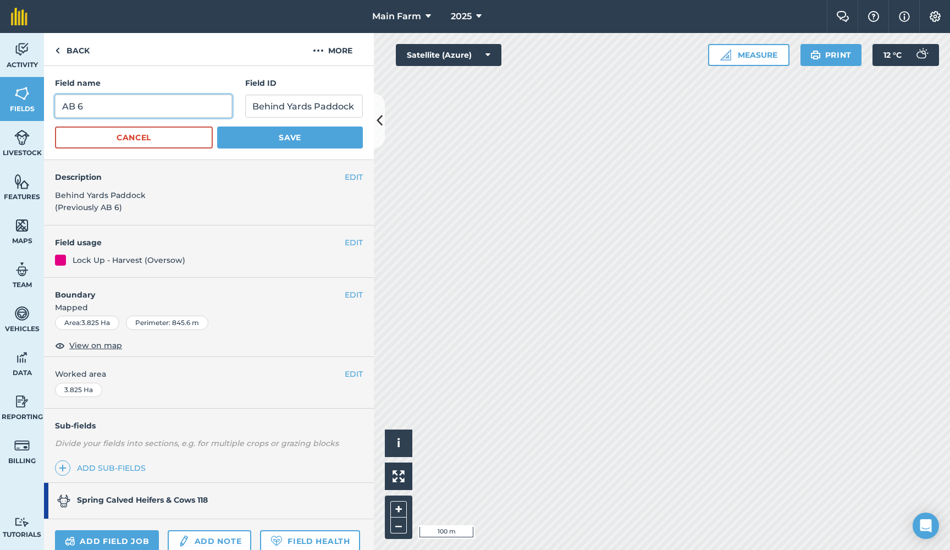
click at [100, 106] on input "AB 6" at bounding box center [143, 106] width 177 height 23
type input "AB 5"
click at [254, 139] on button "Save" at bounding box center [290, 137] width 146 height 22
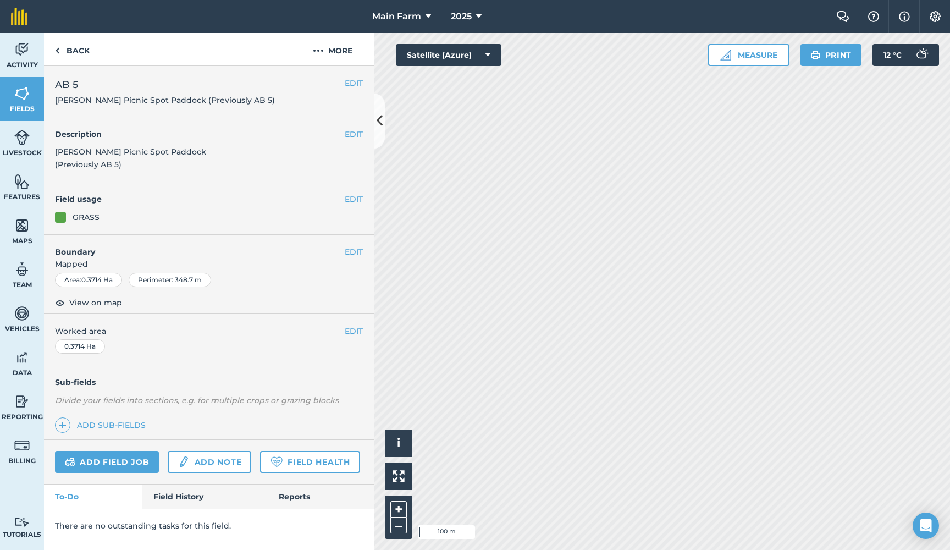
click at [357, 79] on button "EDIT" at bounding box center [354, 83] width 18 height 12
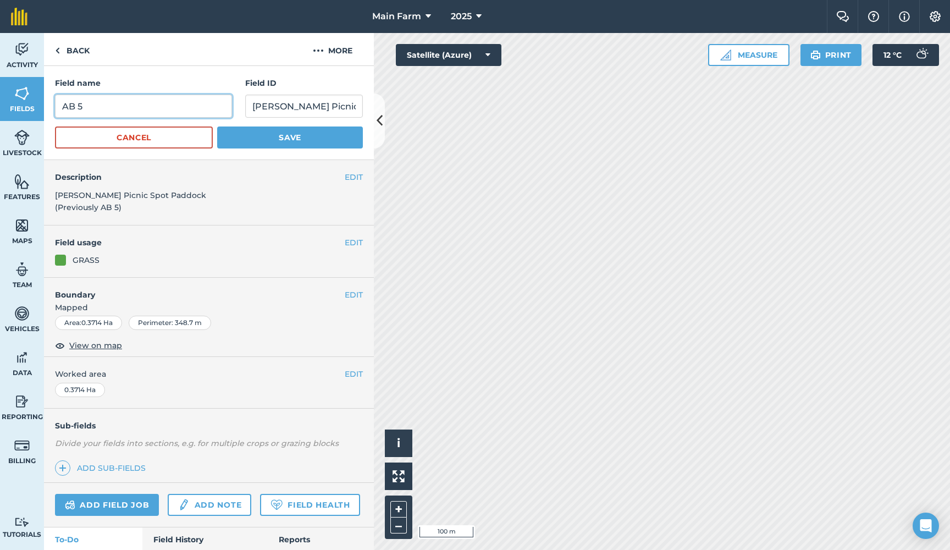
click at [91, 107] on input "AB 5" at bounding box center [143, 106] width 177 height 23
type input "AB 6"
click at [265, 134] on button "Save" at bounding box center [290, 137] width 146 height 22
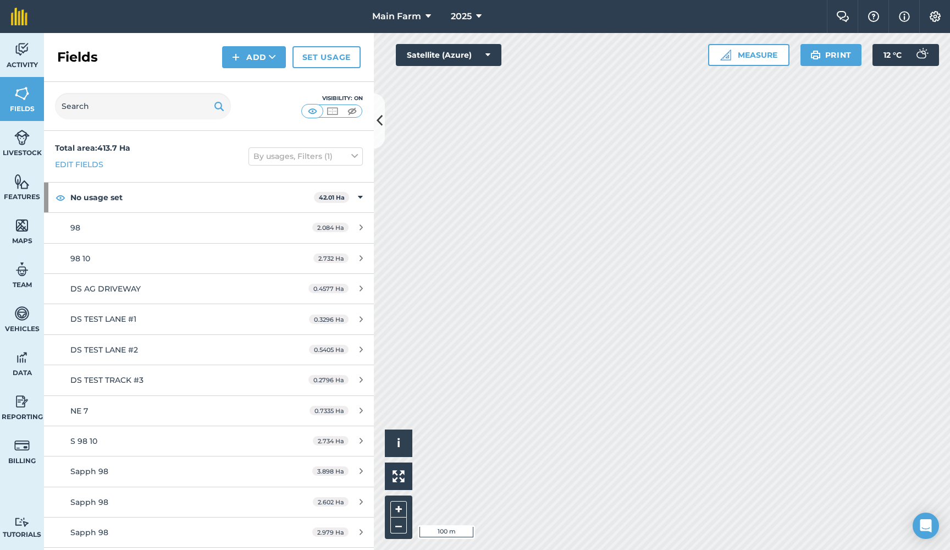
click at [258, 59] on button "Add" at bounding box center [254, 57] width 64 height 22
click at [262, 84] on link "Draw" at bounding box center [254, 82] width 60 height 24
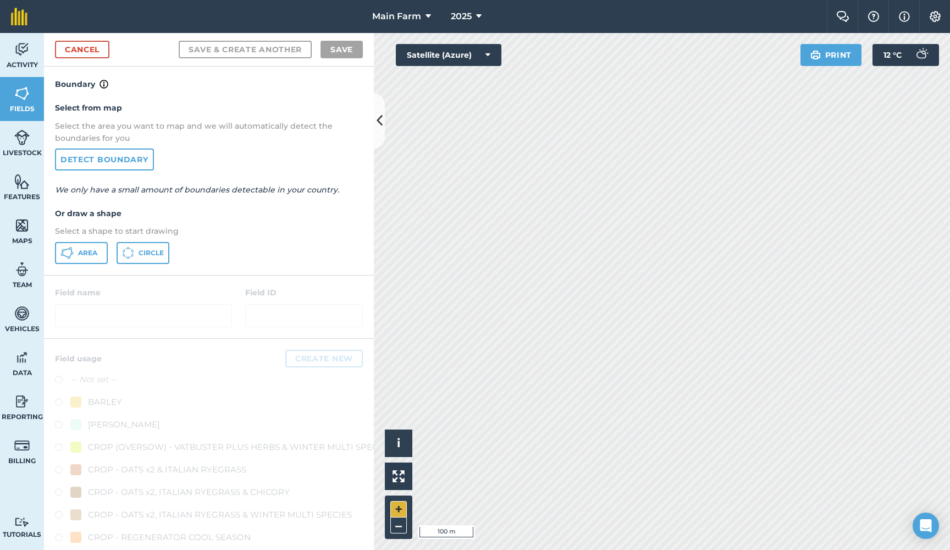
click at [401, 506] on button "+" at bounding box center [398, 509] width 16 height 16
click at [339, 315] on div "Activity Fields Livestock Features Maps Team Vehicles Data Reporting Billing Tu…" at bounding box center [475, 291] width 950 height 517
click at [401, 509] on button "+" at bounding box center [398, 509] width 16 height 16
click at [400, 521] on button "–" at bounding box center [398, 525] width 16 height 16
click at [81, 253] on span "Area" at bounding box center [87, 252] width 19 height 9
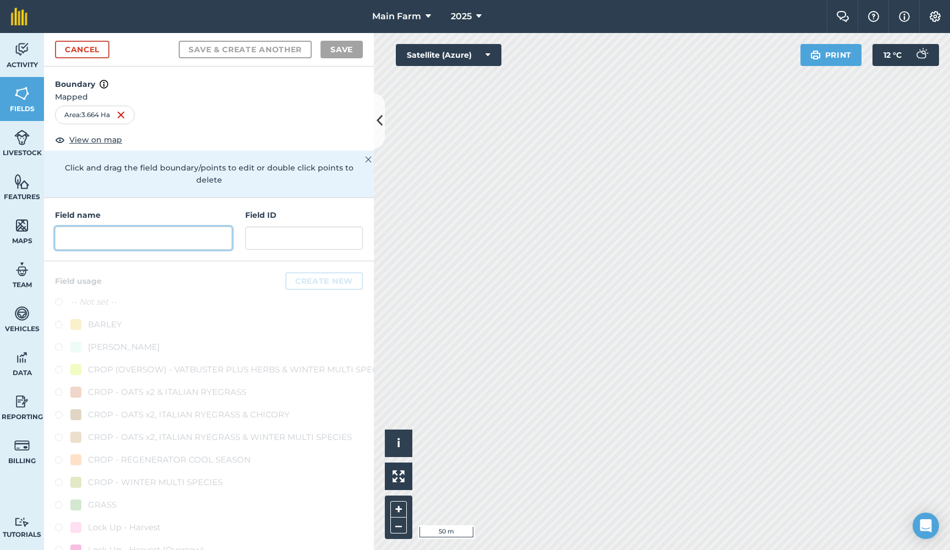
click at [115, 226] on input "text" at bounding box center [143, 237] width 177 height 23
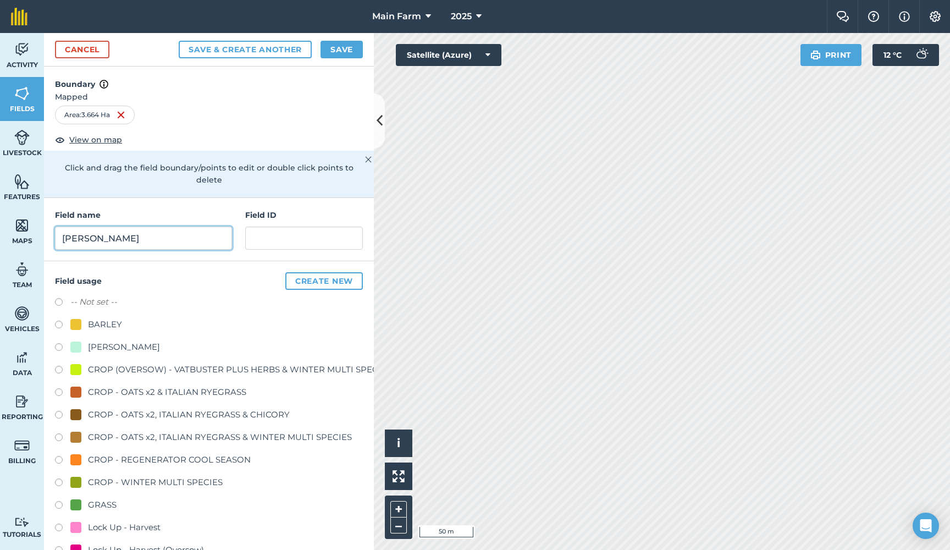
type input "[PERSON_NAME]"
click at [60, 343] on label at bounding box center [62, 348] width 15 height 11
radio input "true"
click at [339, 46] on button "Save" at bounding box center [341, 50] width 42 height 18
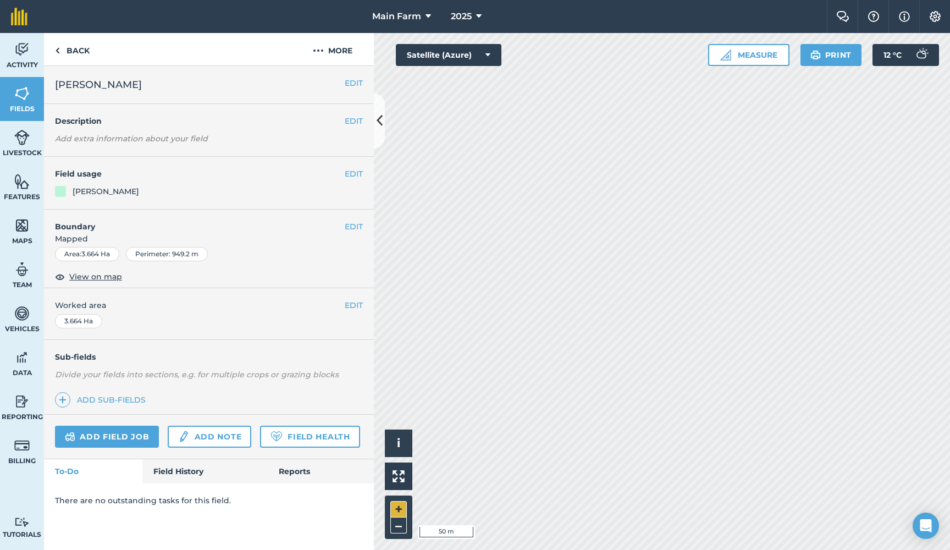
click at [395, 508] on button "+" at bounding box center [398, 509] width 16 height 16
click at [396, 527] on button "–" at bounding box center [398, 525] width 16 height 16
click at [397, 526] on button "–" at bounding box center [398, 525] width 16 height 16
click at [398, 508] on button "+" at bounding box center [398, 509] width 16 height 16
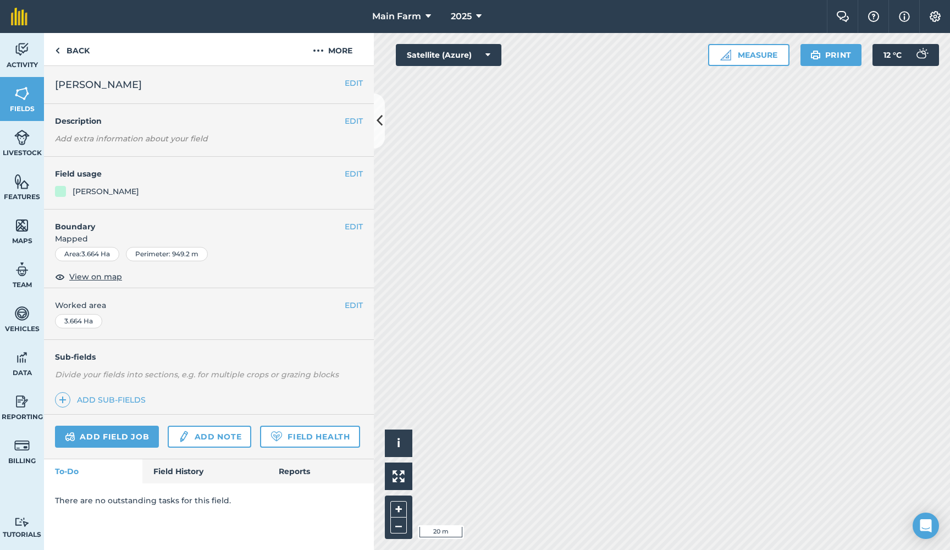
click at [351, 225] on button "EDIT" at bounding box center [354, 226] width 18 height 12
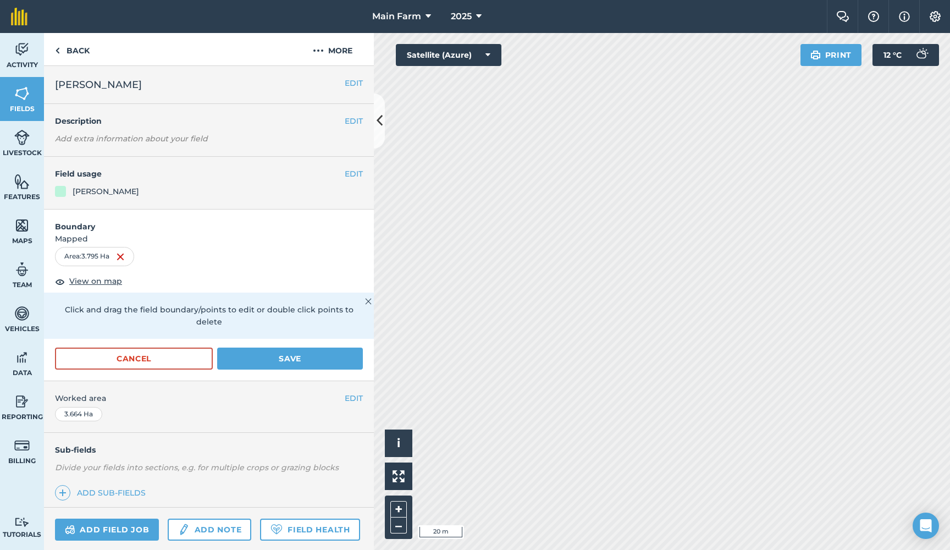
click at [304, 347] on button "Save" at bounding box center [290, 358] width 146 height 22
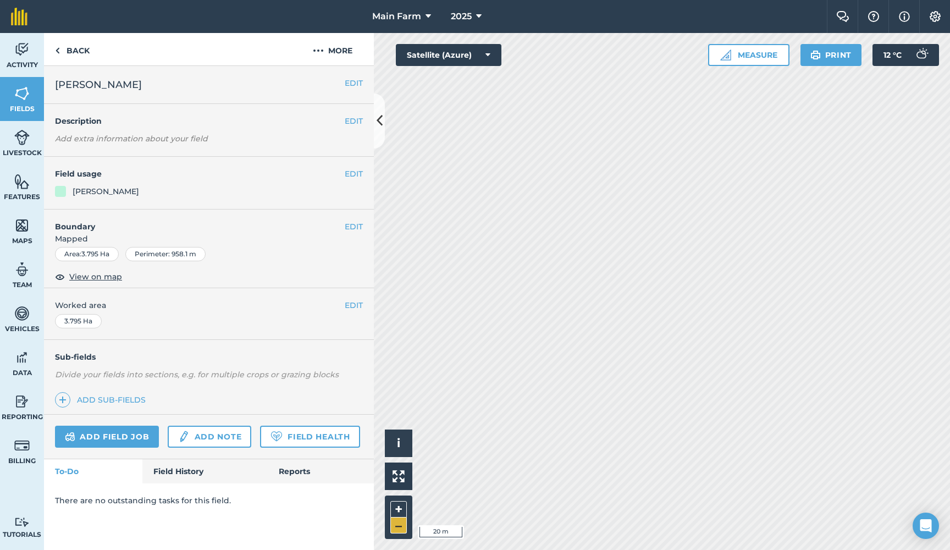
click at [396, 528] on button "–" at bounding box center [398, 525] width 16 height 16
click at [400, 530] on button "–" at bounding box center [398, 525] width 16 height 16
